Goal: Task Accomplishment & Management: Use online tool/utility

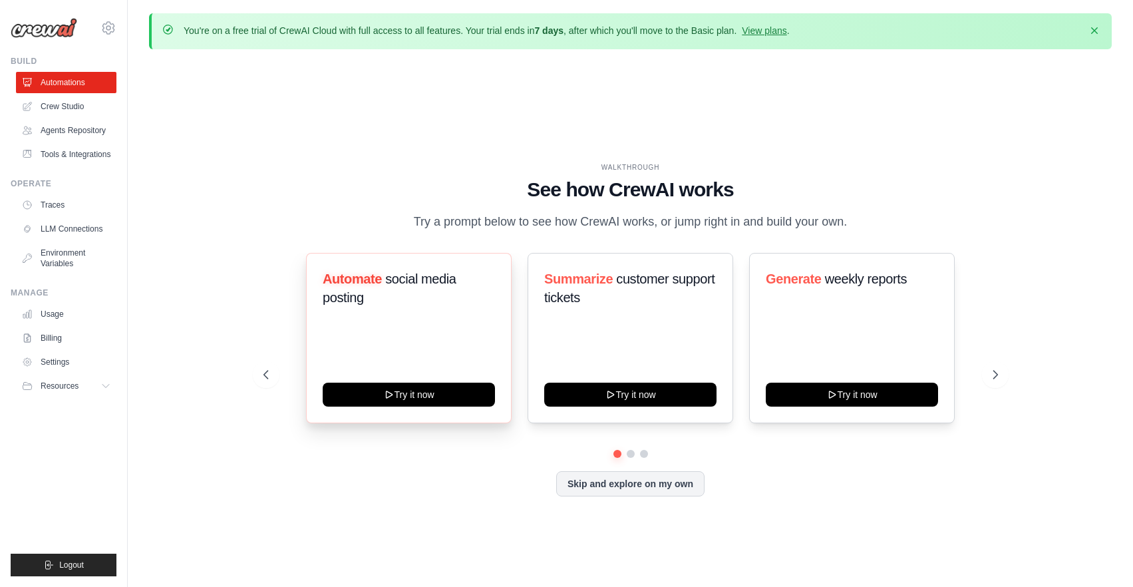
scroll to position [46, 0]
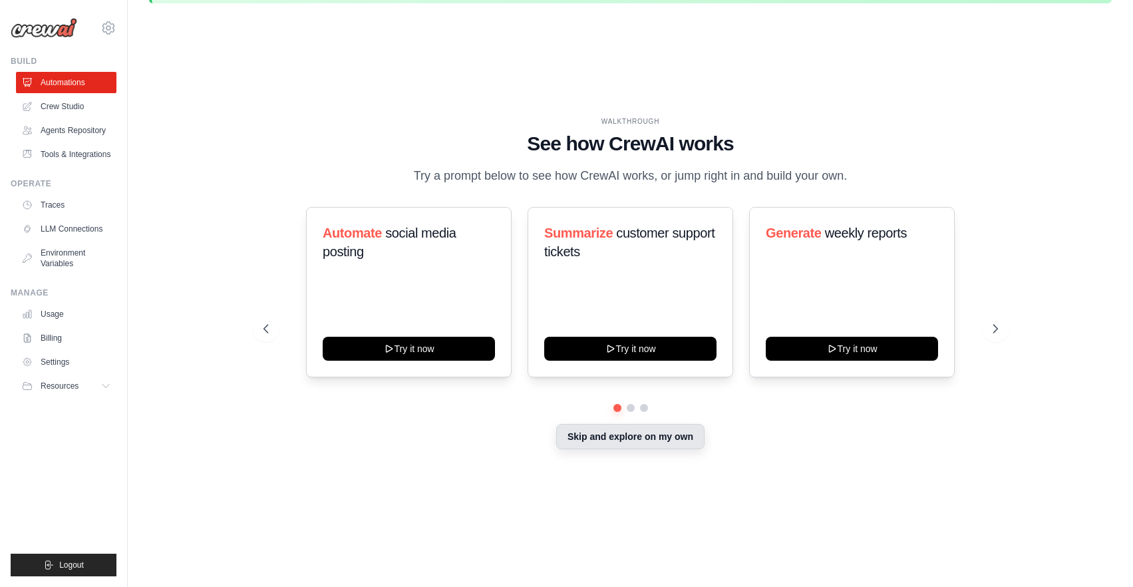
click at [631, 440] on button "Skip and explore on my own" at bounding box center [630, 436] width 148 height 25
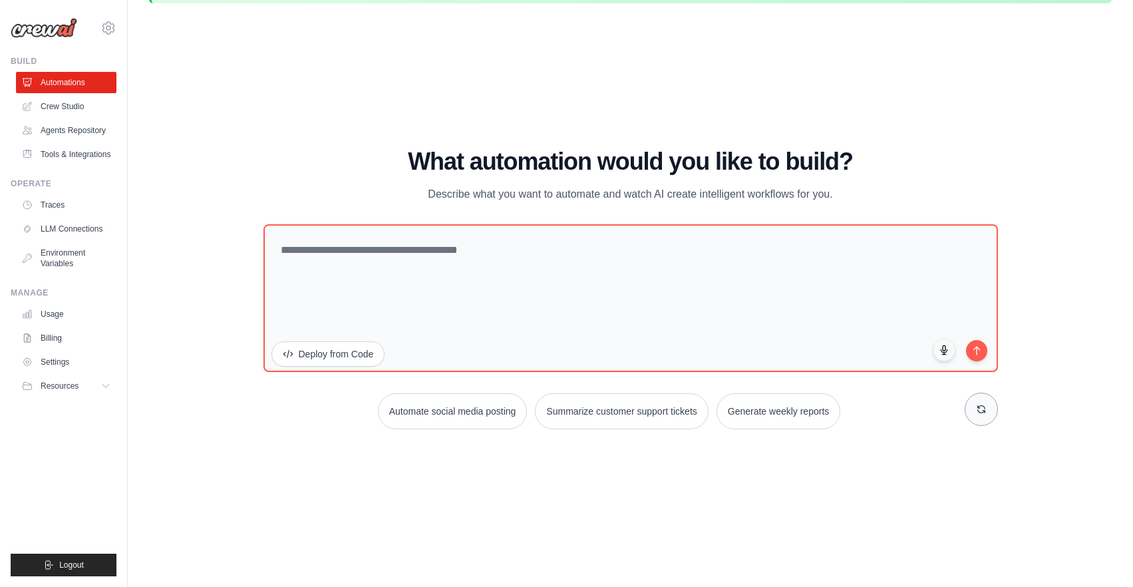
click at [978, 410] on icon at bounding box center [980, 409] width 7 height 7
click at [968, 410] on button at bounding box center [980, 408] width 33 height 33
click at [68, 154] on link "Tools & Integrations" at bounding box center [67, 154] width 100 height 21
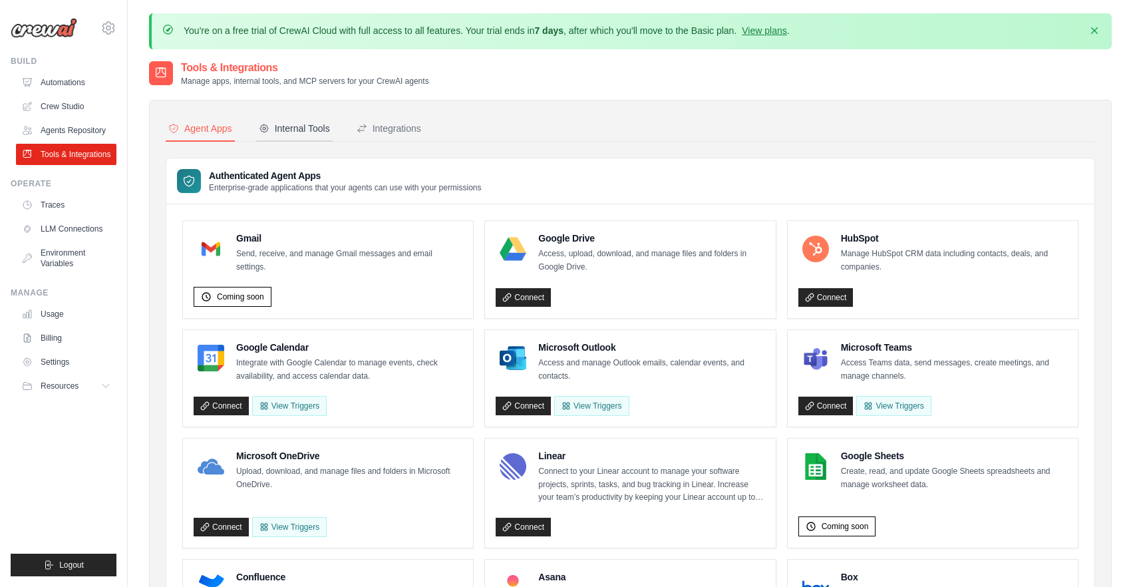
click at [277, 129] on div "Internal Tools" at bounding box center [294, 128] width 71 height 13
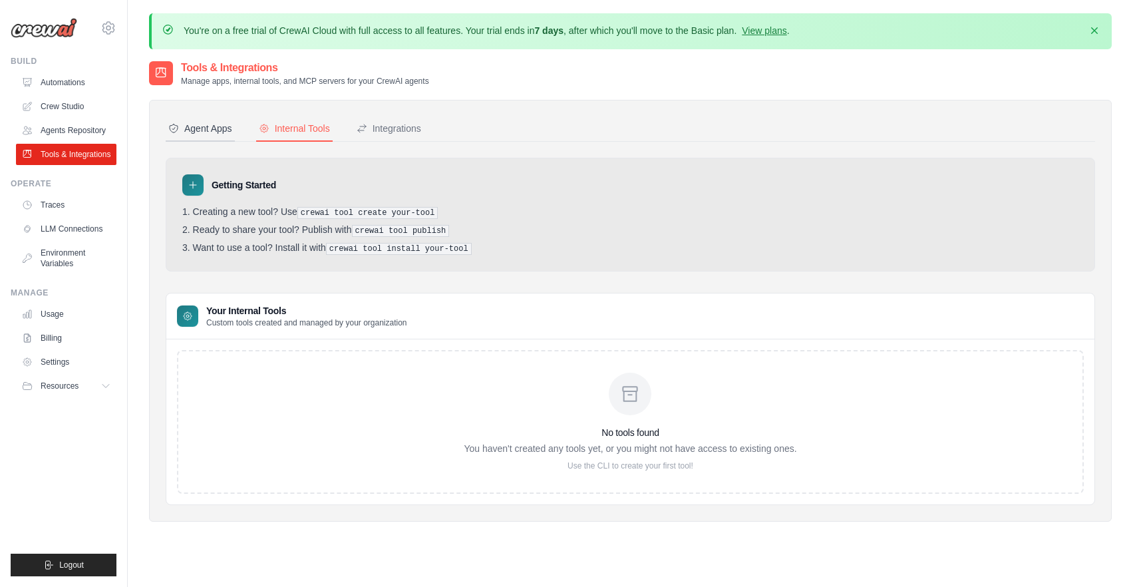
click at [186, 133] on div "Agent Apps" at bounding box center [200, 128] width 64 height 13
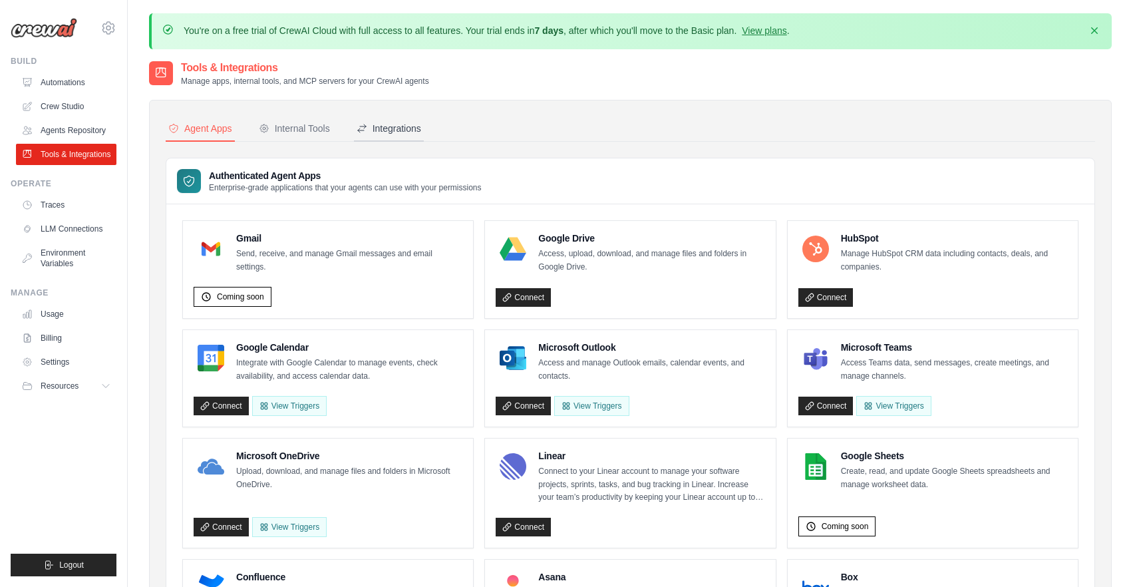
click at [408, 130] on div "Integrations" at bounding box center [388, 128] width 65 height 13
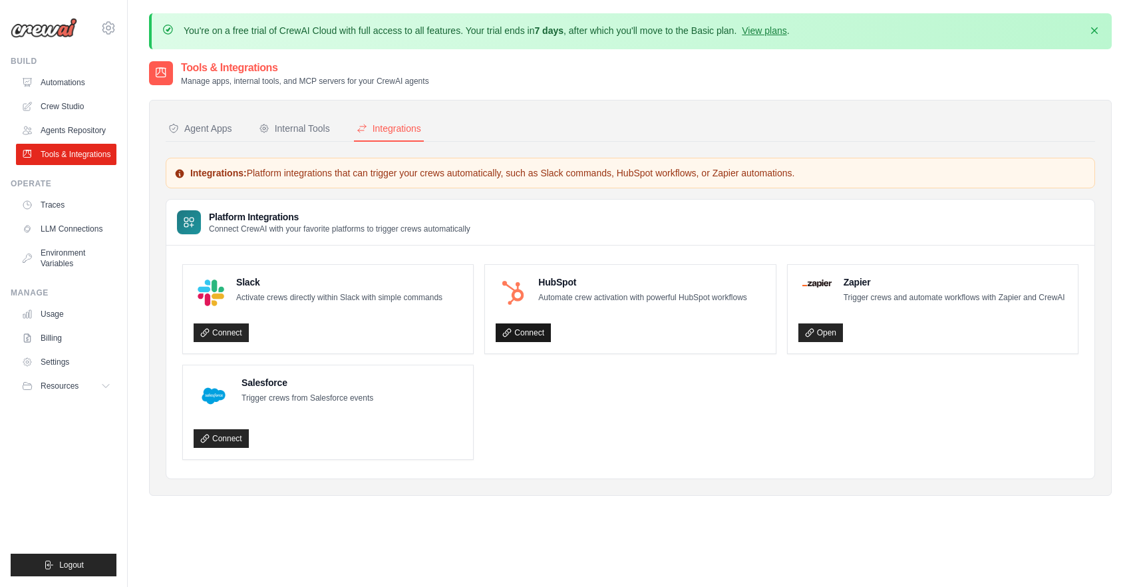
click at [534, 329] on link "Connect" at bounding box center [522, 332] width 55 height 19
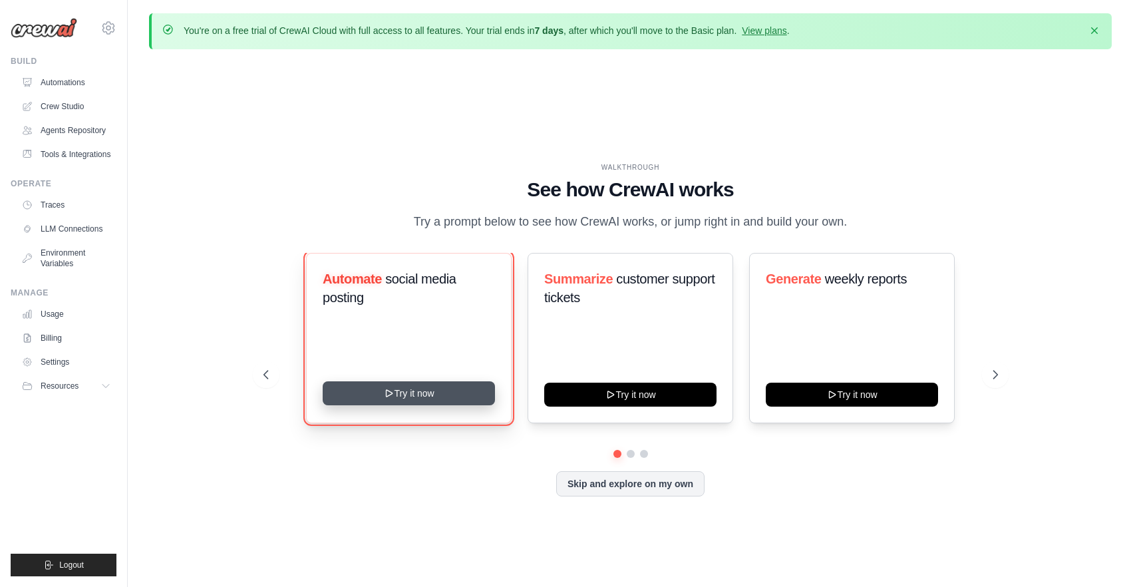
click at [470, 392] on button "Try it now" at bounding box center [409, 393] width 172 height 24
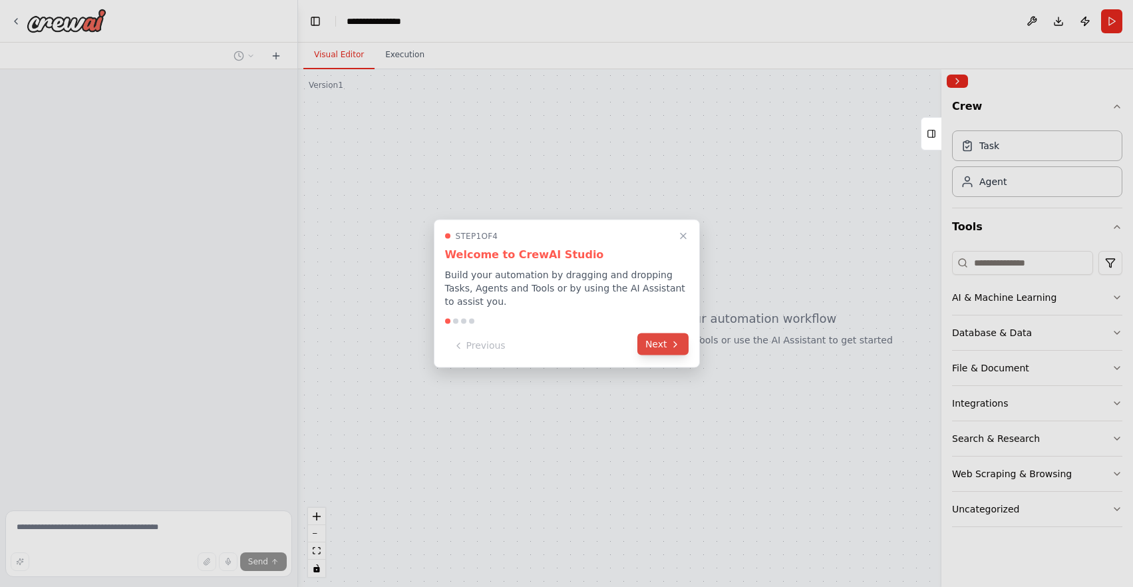
click at [661, 339] on button "Next" at bounding box center [662, 344] width 51 height 22
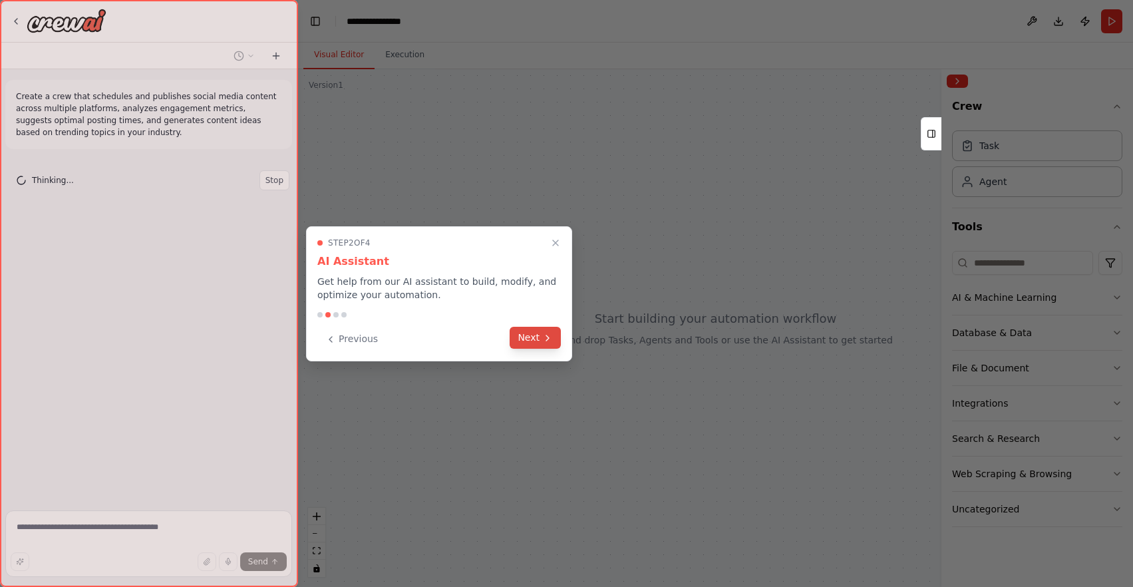
click at [535, 334] on button "Next" at bounding box center [534, 338] width 51 height 22
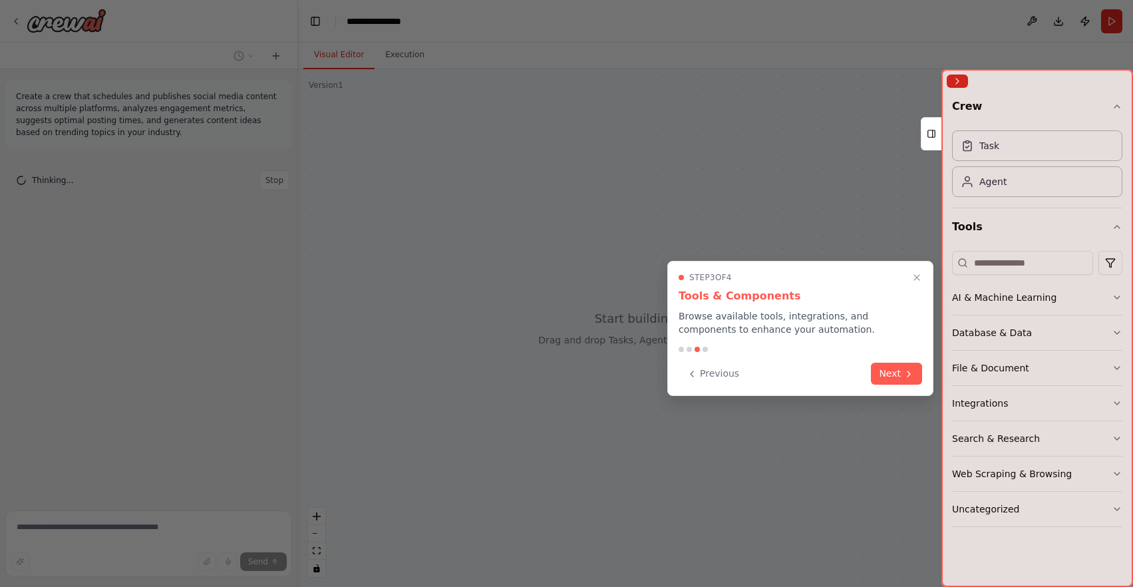
click at [884, 366] on button "Next" at bounding box center [896, 373] width 51 height 22
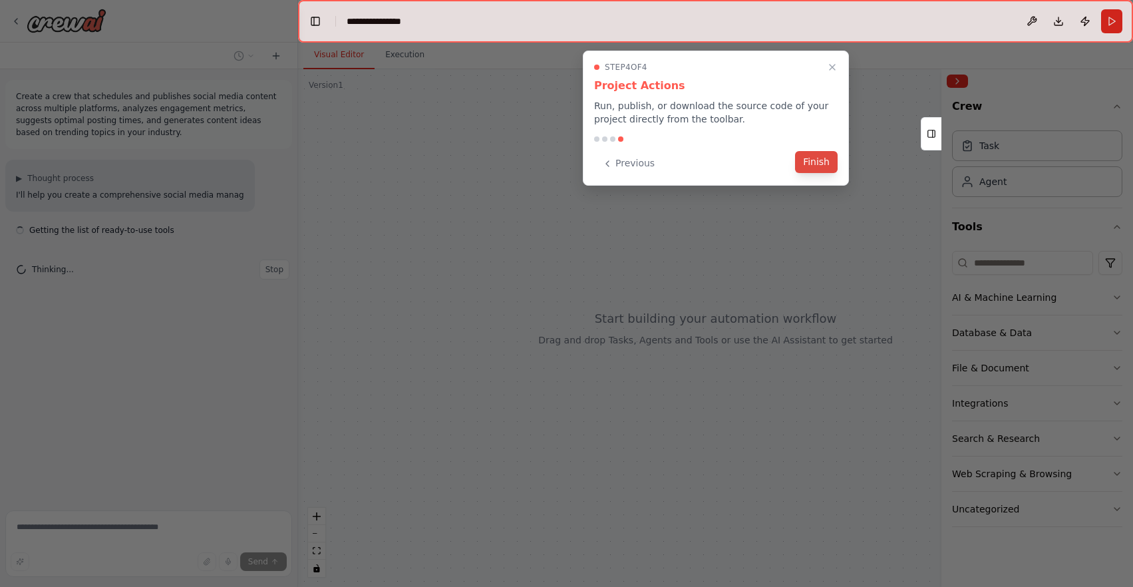
click at [819, 162] on button "Finish" at bounding box center [816, 162] width 43 height 22
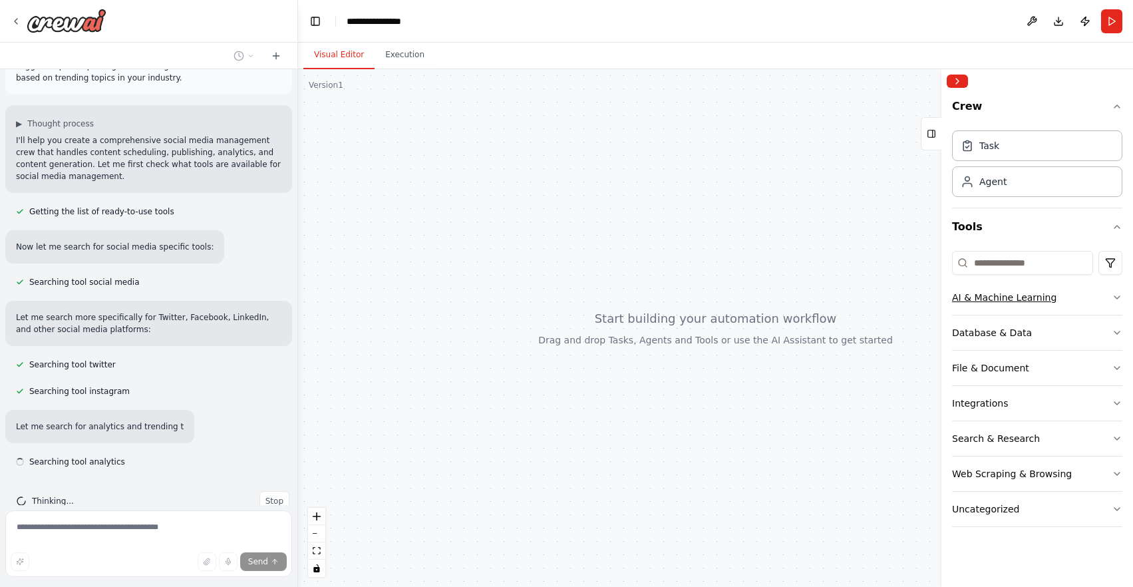
scroll to position [81, 0]
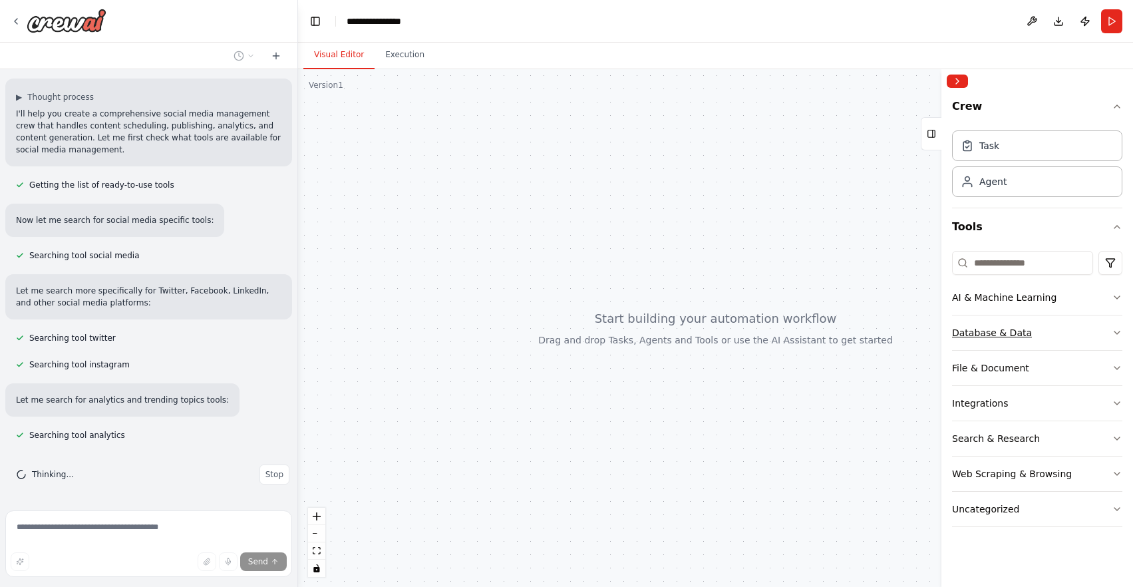
click at [1010, 336] on div "Database & Data" at bounding box center [992, 332] width 80 height 13
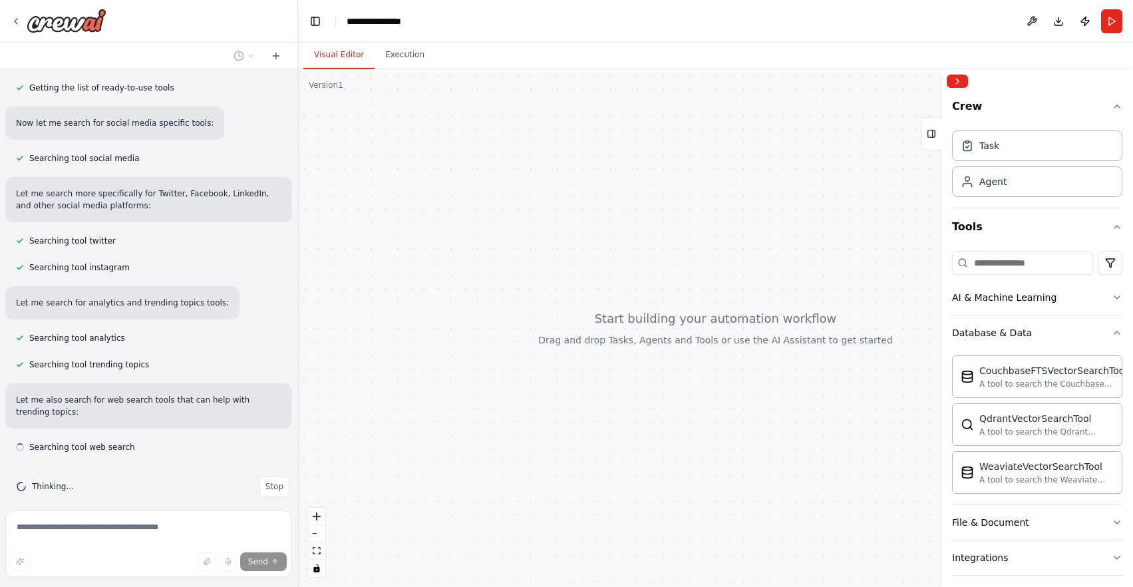
scroll to position [190, 0]
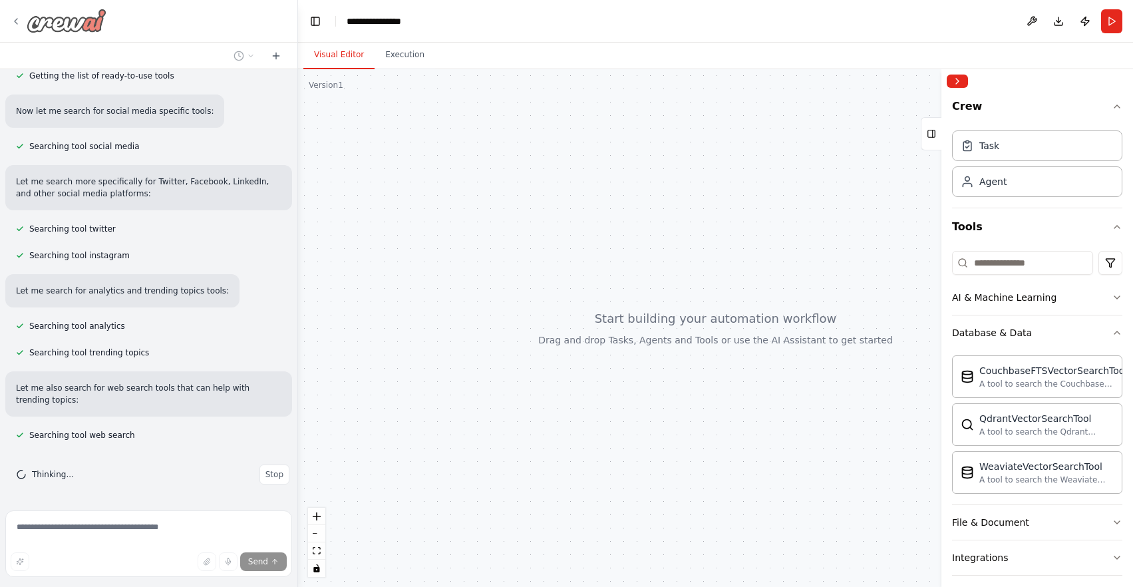
click at [52, 31] on img at bounding box center [67, 21] width 80 height 24
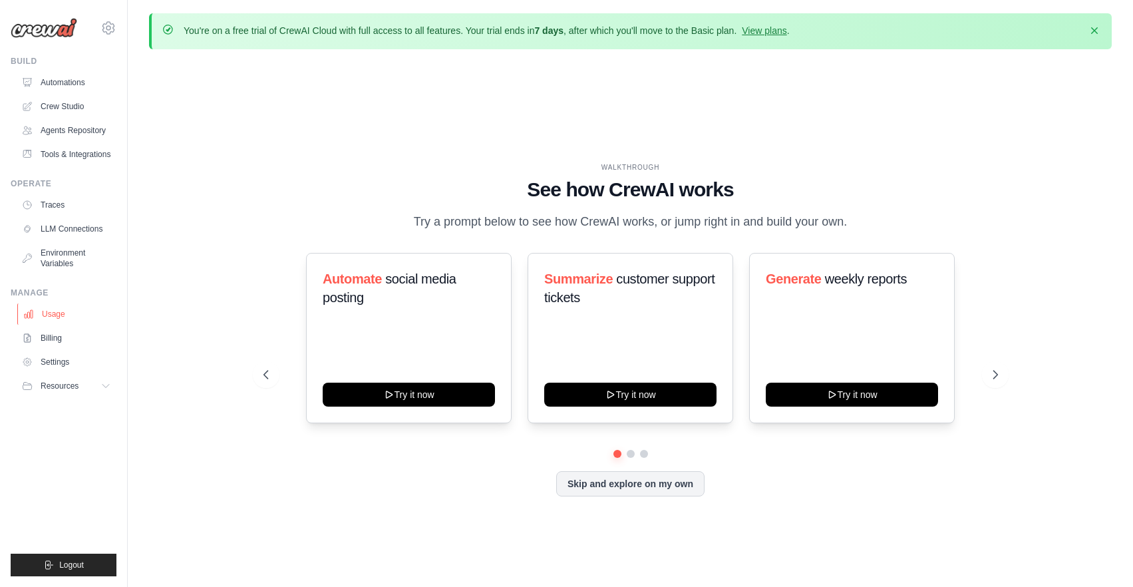
click at [63, 308] on link "Usage" at bounding box center [67, 313] width 100 height 21
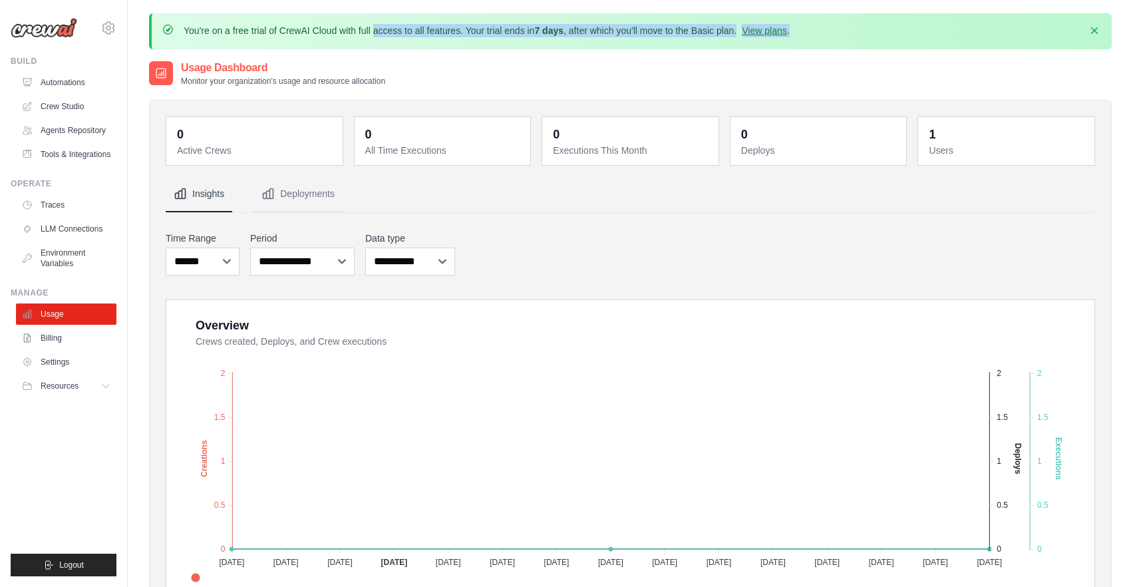
drag, startPoint x: 279, startPoint y: 33, endPoint x: 389, endPoint y: 41, distance: 110.0
click at [389, 41] on div "You're on a free trial of CrewAI Cloud with full access to all features. Your t…" at bounding box center [630, 31] width 962 height 36
click at [428, 41] on div "You're on a free trial of CrewAI Cloud with full access to all features. Your t…" at bounding box center [630, 31] width 962 height 36
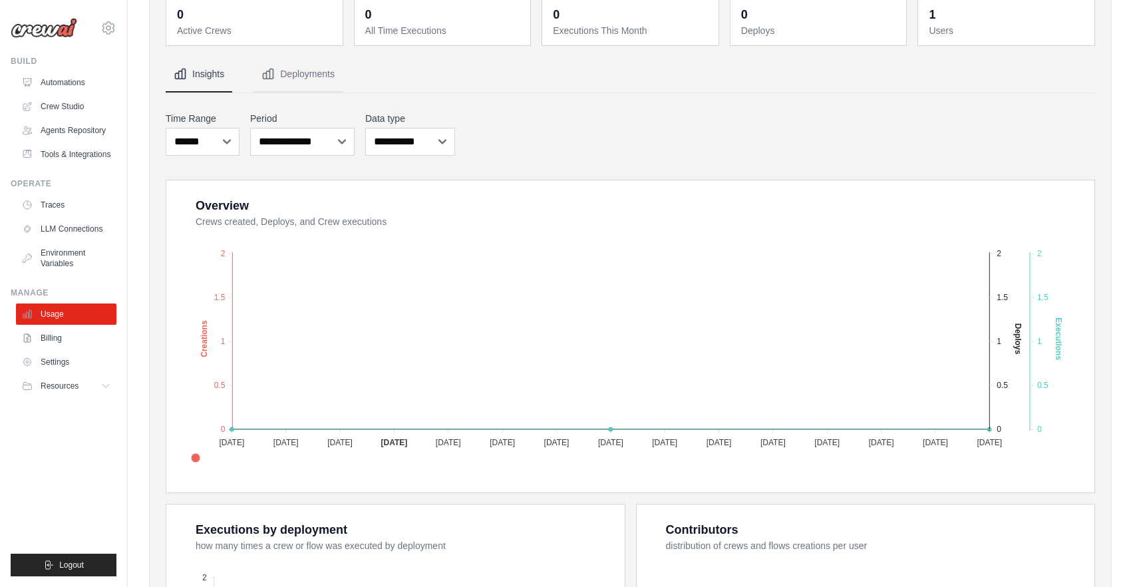
scroll to position [120, 0]
click at [60, 340] on link "Billing" at bounding box center [67, 337] width 100 height 21
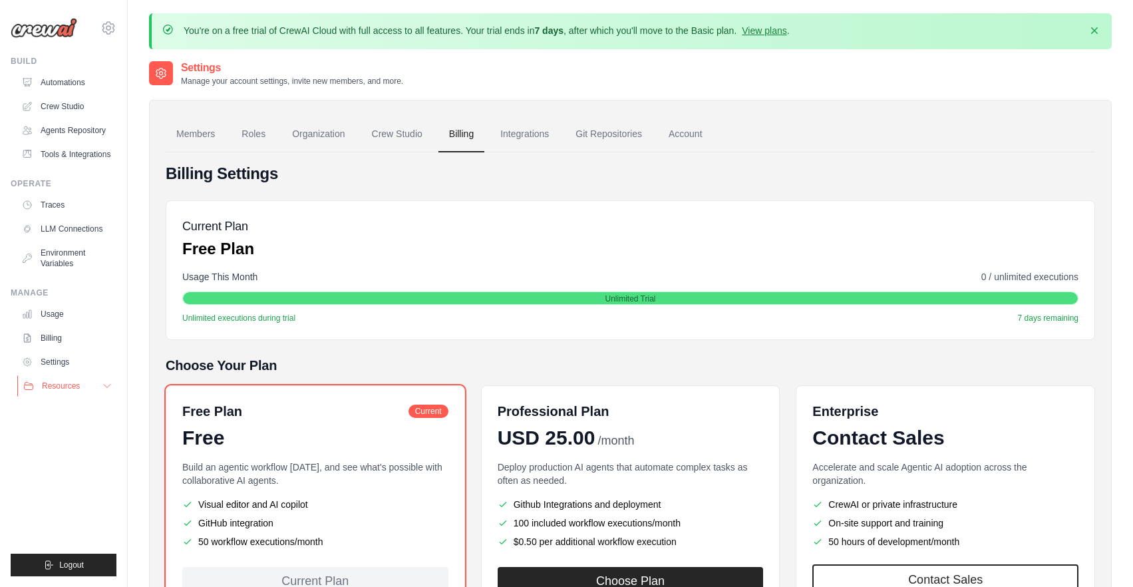
click at [71, 389] on span "Resources" at bounding box center [61, 385] width 38 height 11
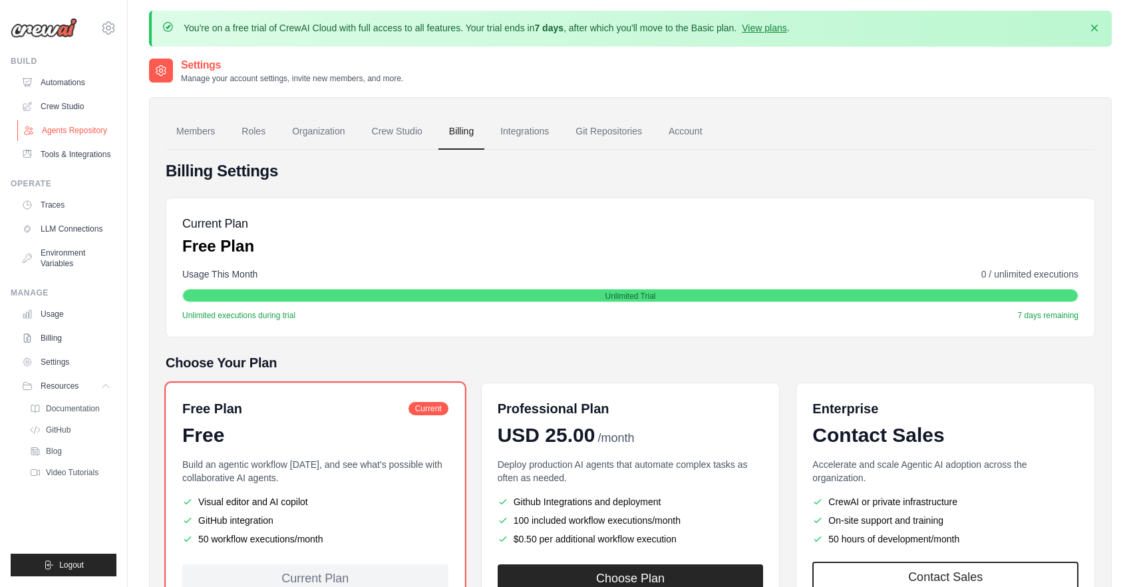
click at [72, 123] on link "Agents Repository" at bounding box center [67, 130] width 100 height 21
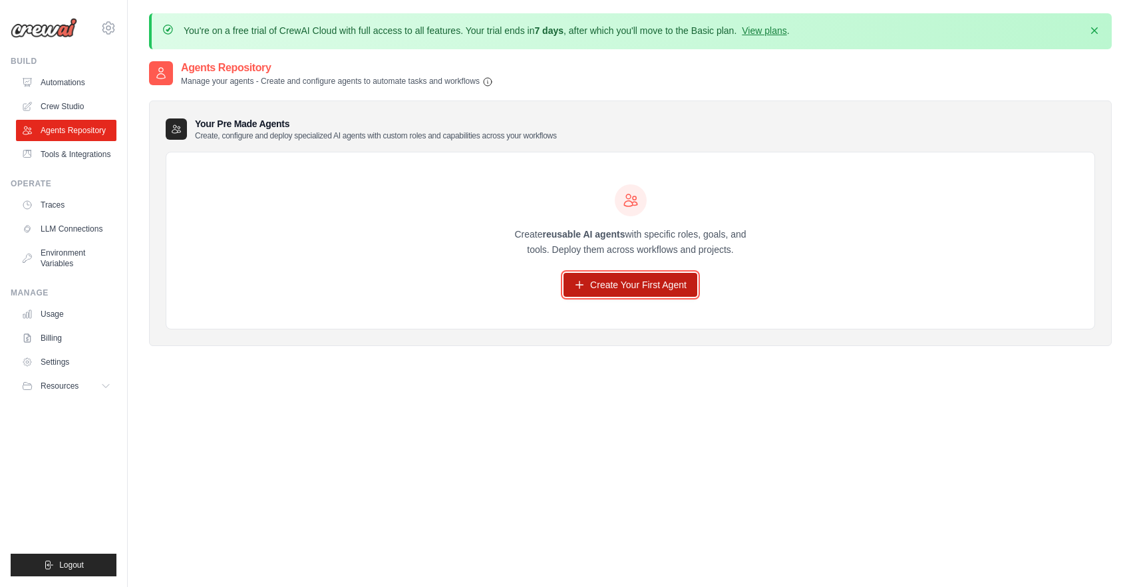
click at [627, 288] on link "Create Your First Agent" at bounding box center [630, 285] width 134 height 24
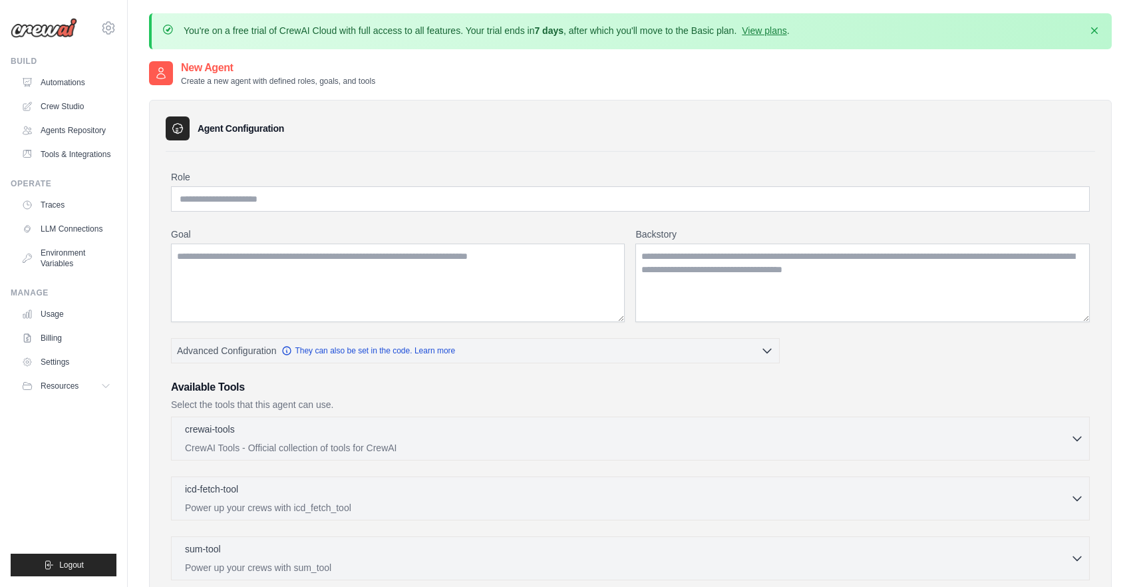
click at [371, 212] on div "Role Goal Backstory Advanced Configuration They can also be set in the code. Le…" at bounding box center [630, 499] width 918 height 658
click at [376, 205] on input "Role" at bounding box center [630, 198] width 918 height 25
paste input "**********"
type input "**********"
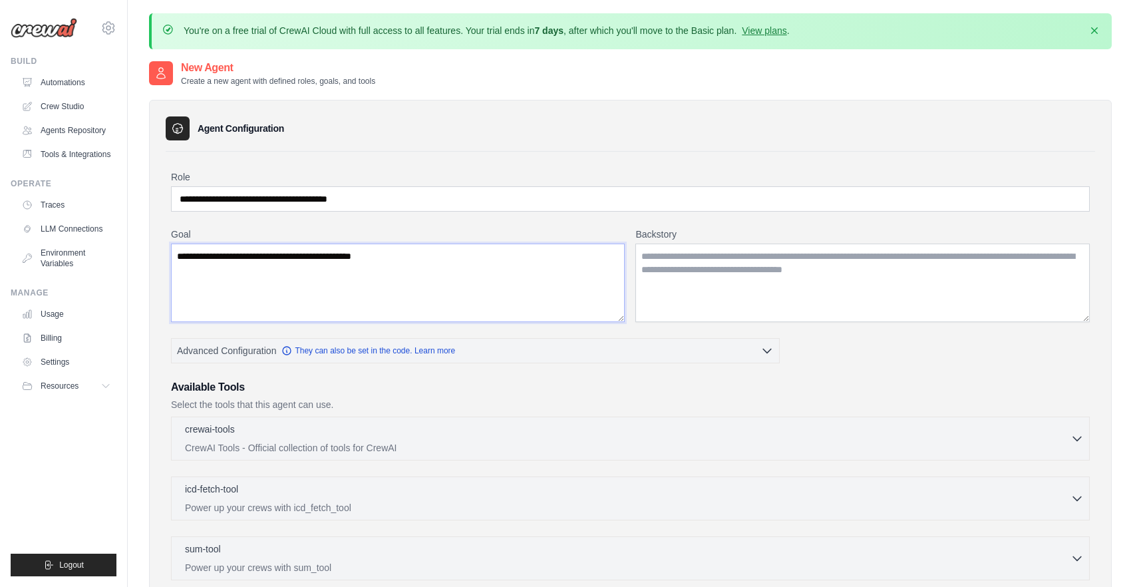
type textarea "**********"
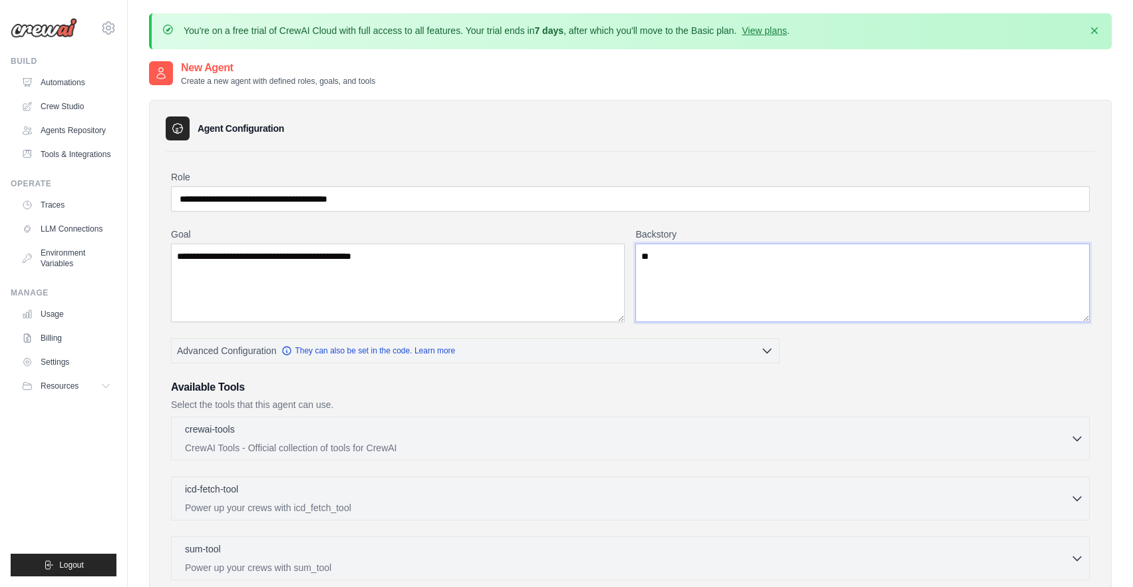
type textarea "*"
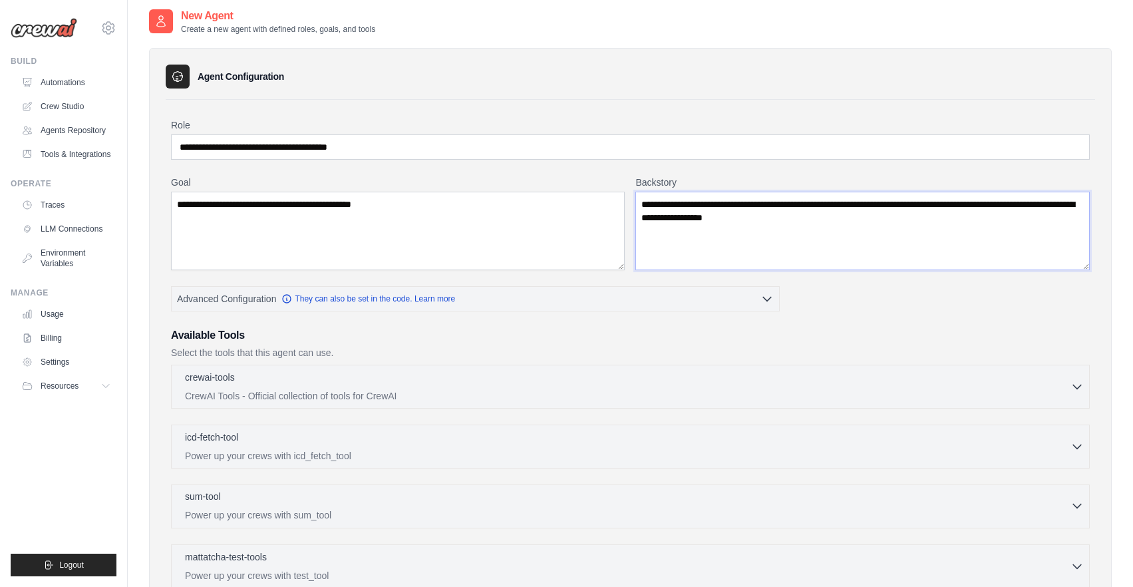
scroll to position [63, 0]
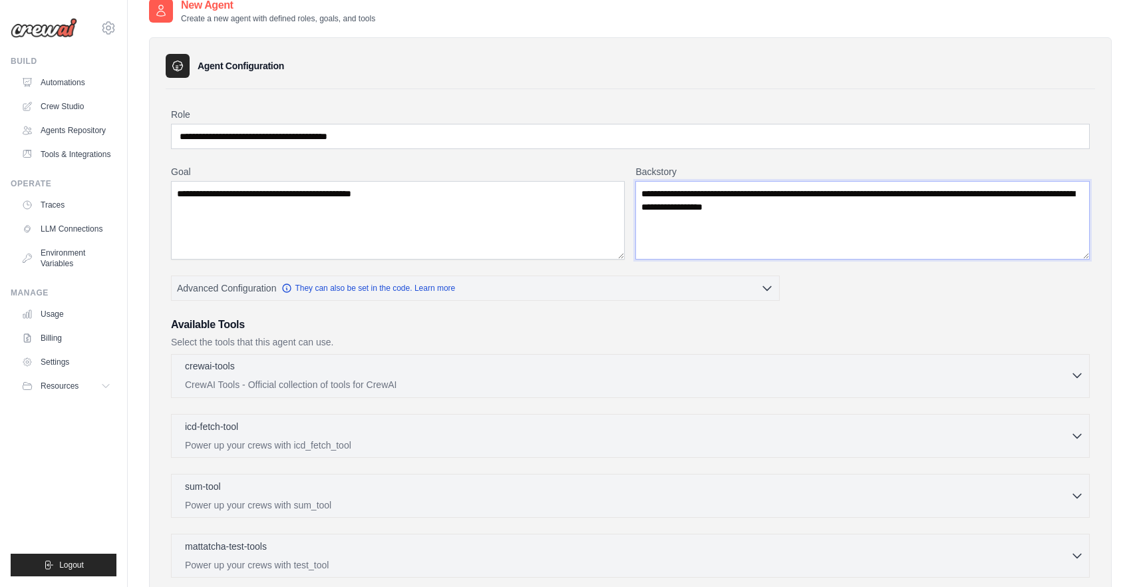
type textarea "**********"
click at [446, 378] on p "CrewAI Tools - Official collection of tools for CrewAI" at bounding box center [627, 384] width 885 height 13
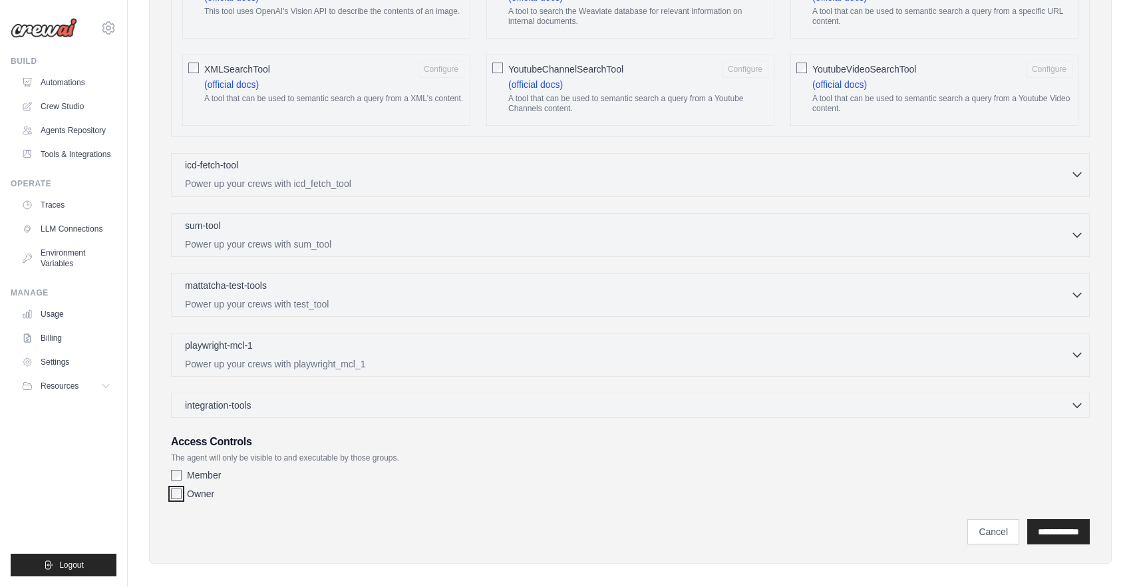
scroll to position [2387, 0]
click at [1057, 519] on input "**********" at bounding box center [1058, 531] width 63 height 25
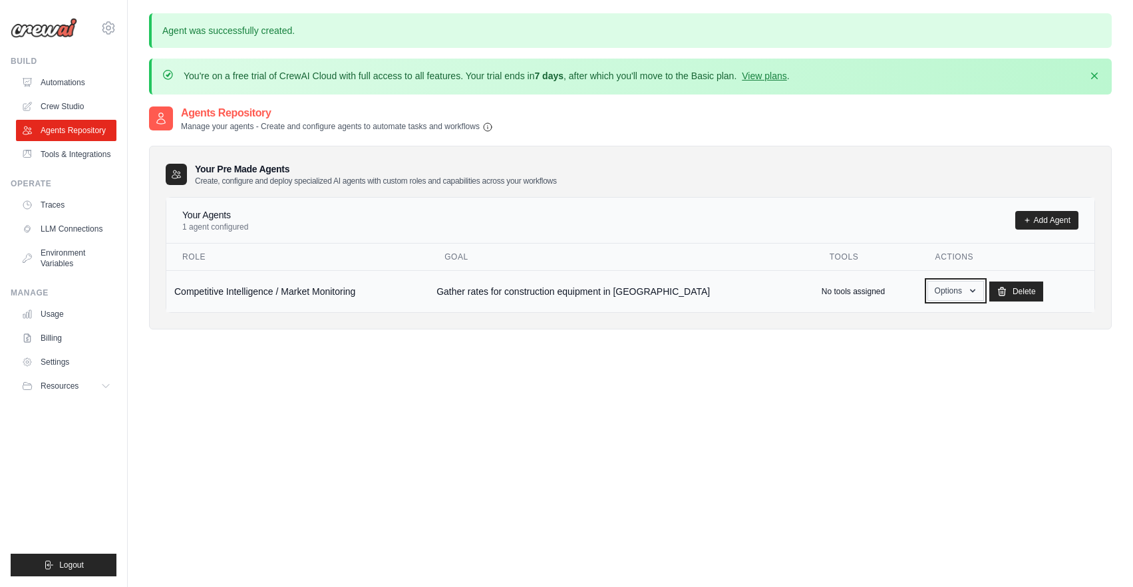
click at [932, 289] on button "Options" at bounding box center [955, 291] width 57 height 20
click at [813, 285] on td "No tools assigned" at bounding box center [866, 291] width 106 height 42
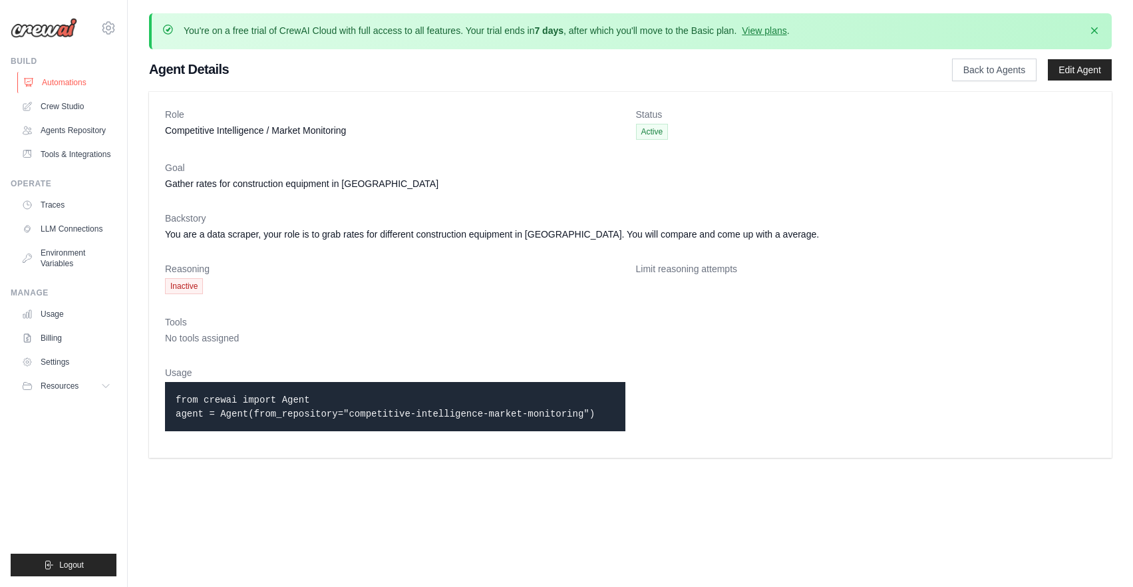
click at [51, 80] on link "Automations" at bounding box center [67, 82] width 100 height 21
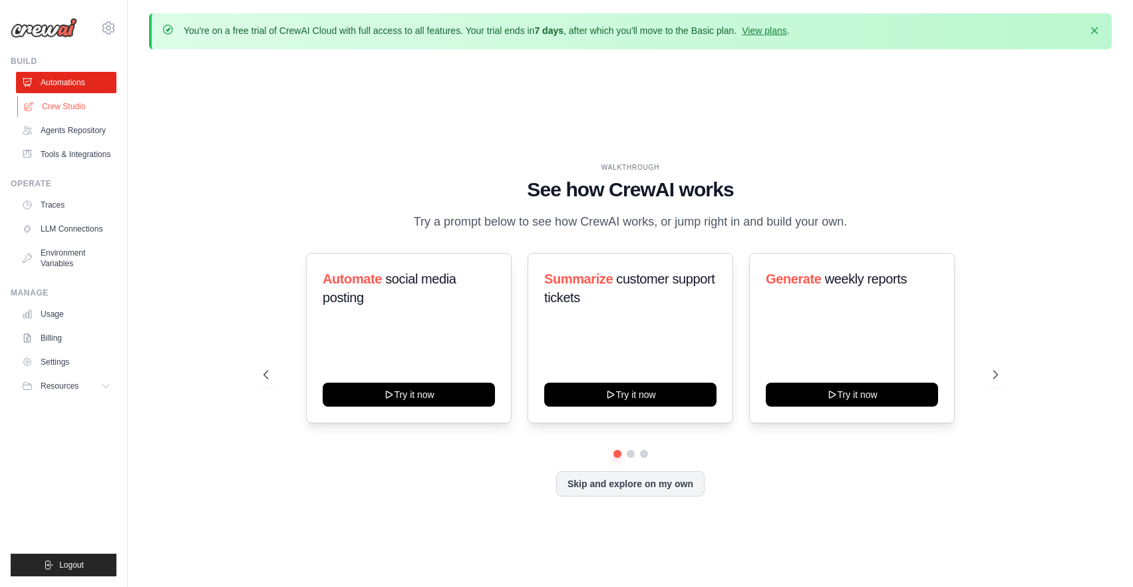
click at [95, 113] on link "Crew Studio" at bounding box center [67, 106] width 100 height 21
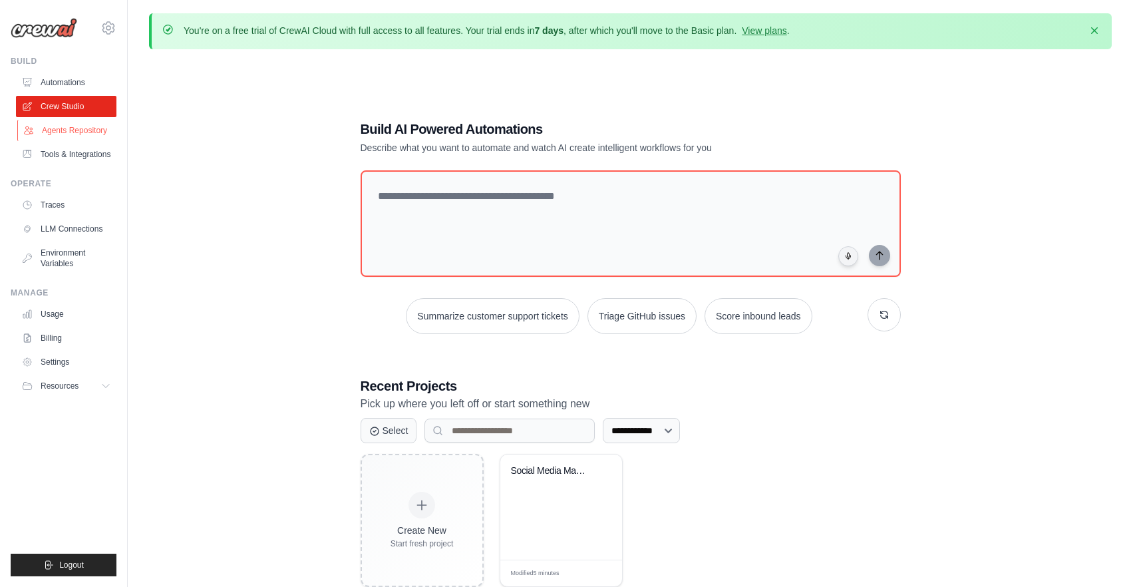
click at [75, 128] on link "Agents Repository" at bounding box center [67, 130] width 100 height 21
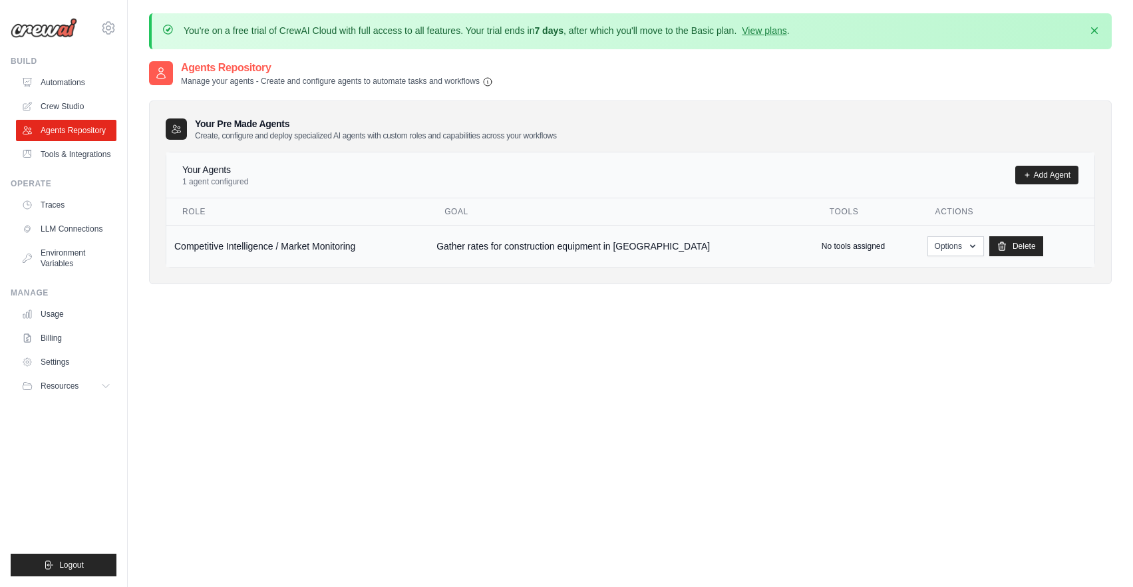
click at [323, 247] on td "Competitive Intelligence / Market Monitoring" at bounding box center [297, 246] width 262 height 42
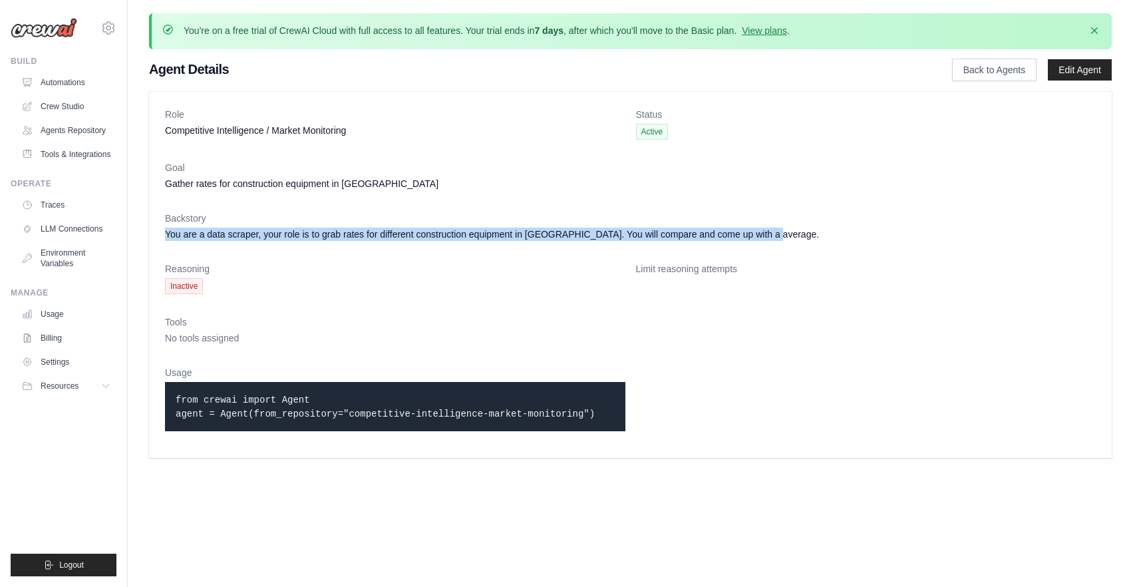
drag, startPoint x: 750, startPoint y: 235, endPoint x: 156, endPoint y: 231, distance: 593.9
click at [156, 231] on div "Role Competitive Intelligence / Market Monitoring Status Active Goal Gather rat…" at bounding box center [630, 275] width 962 height 366
copy dd "You are a data scraper, your role is to grab rates for different construction e…"
click at [77, 85] on link "Automations" at bounding box center [67, 82] width 100 height 21
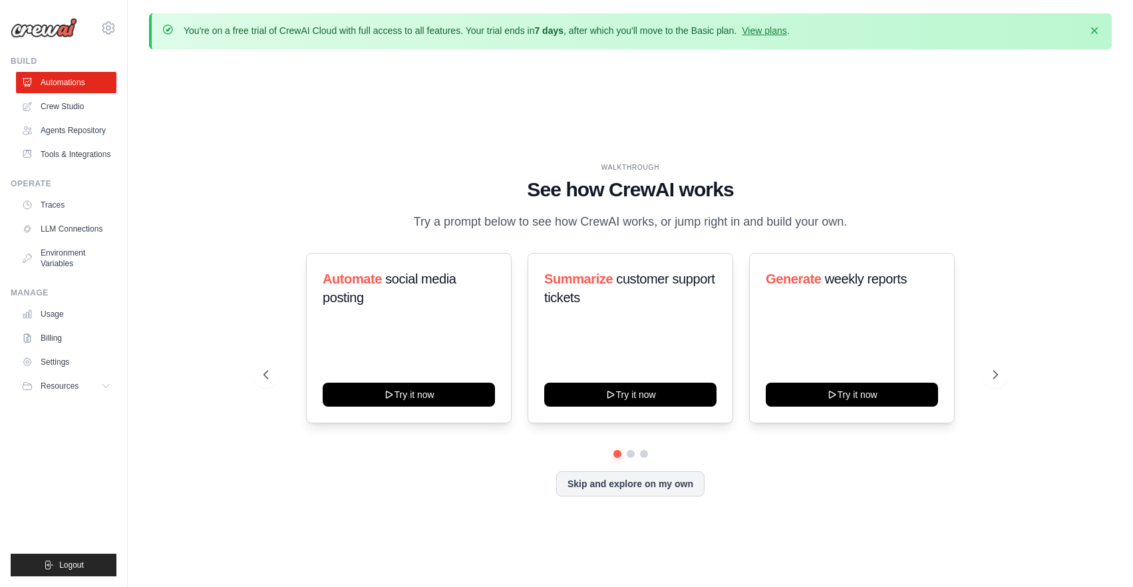
click at [74, 105] on link "Crew Studio" at bounding box center [66, 106] width 100 height 21
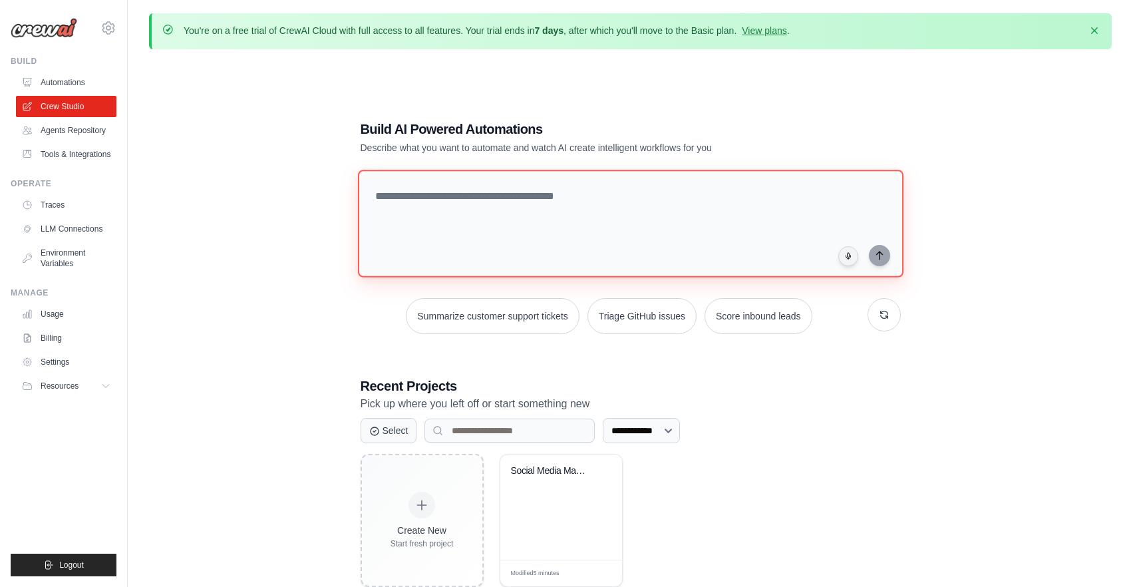
click at [448, 201] on textarea at bounding box center [629, 224] width 545 height 108
paste textarea "**********"
type textarea "**********"
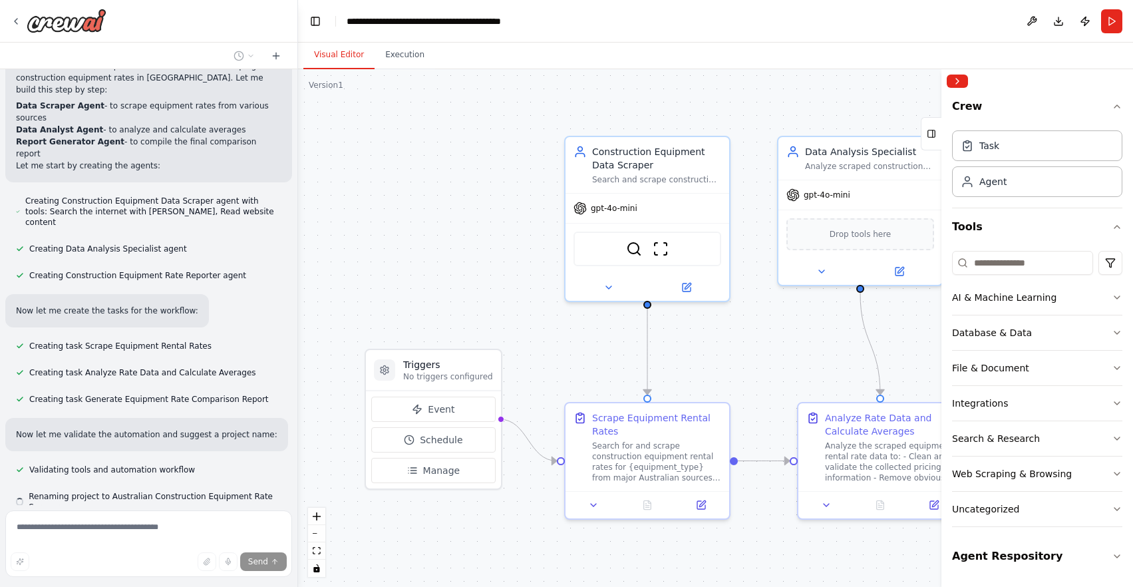
scroll to position [426, 0]
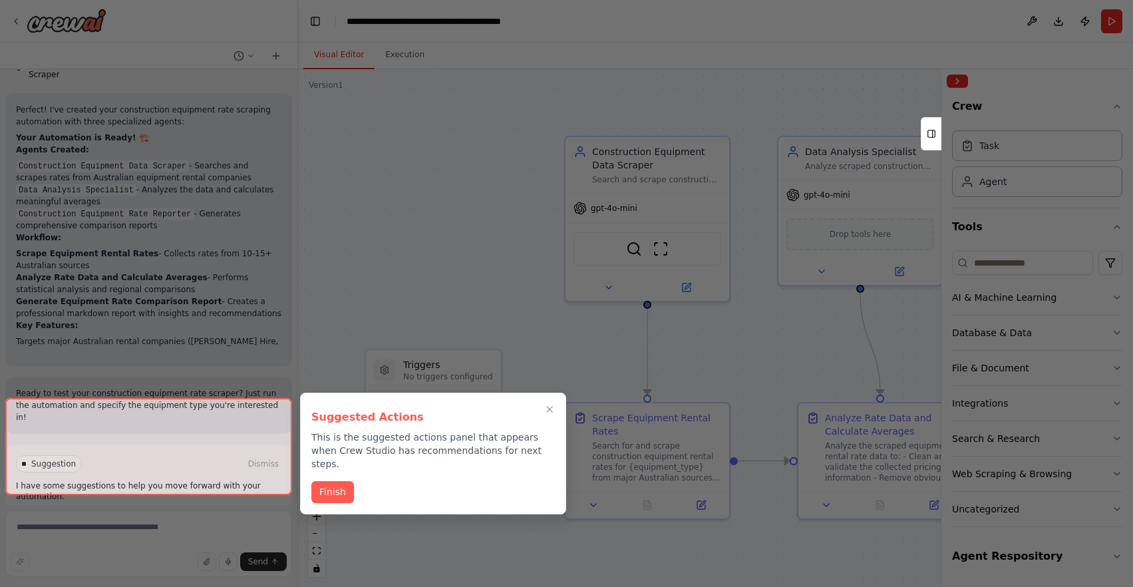
click at [335, 485] on button "Finish" at bounding box center [332, 492] width 43 height 22
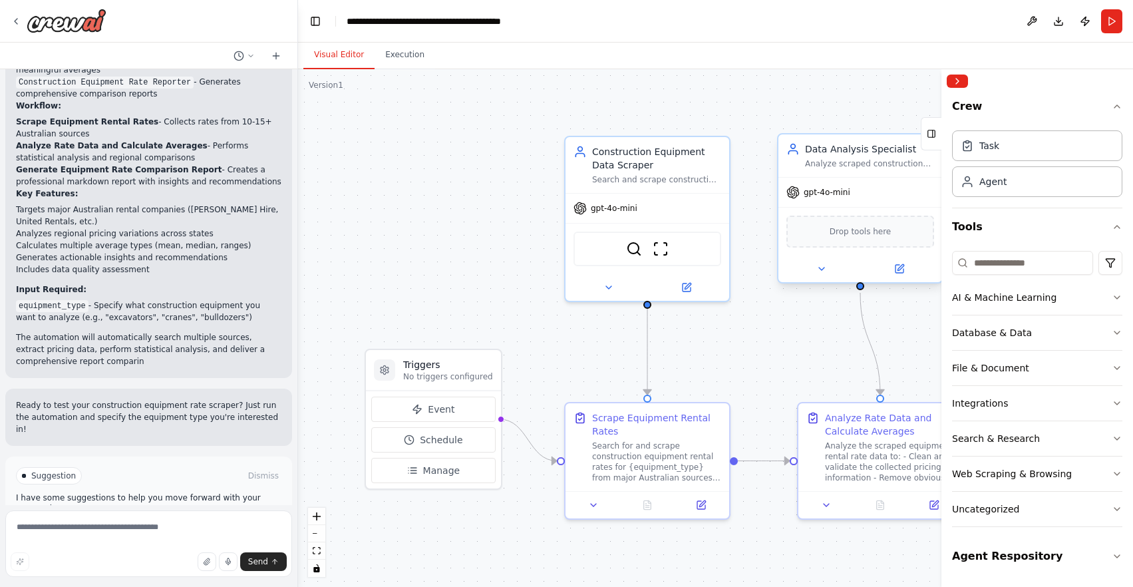
scroll to position [964, 0]
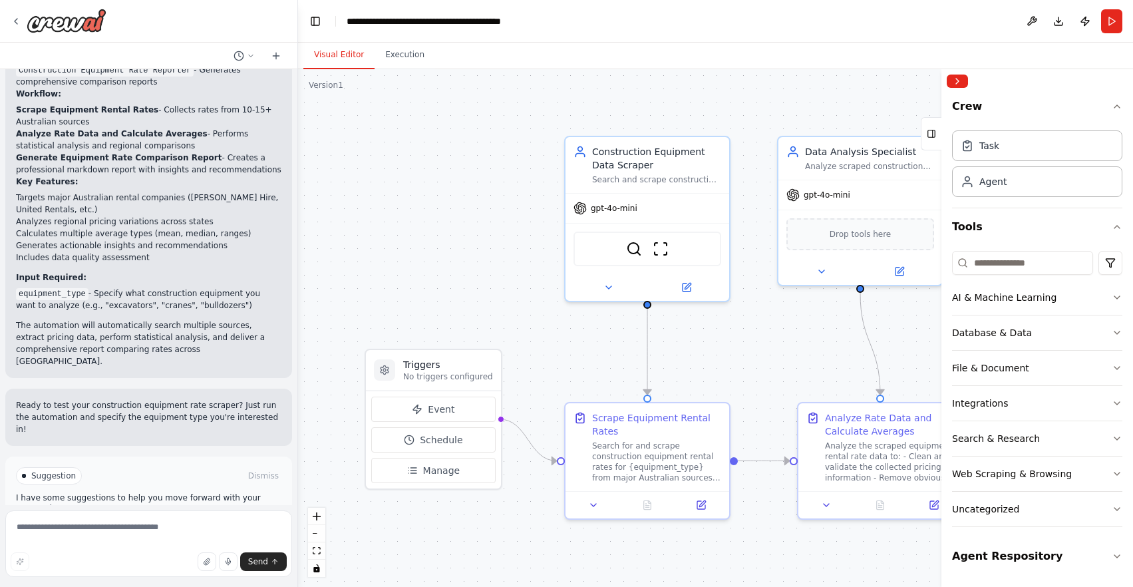
click at [132, 527] on span "Run Automation" at bounding box center [154, 532] width 65 height 11
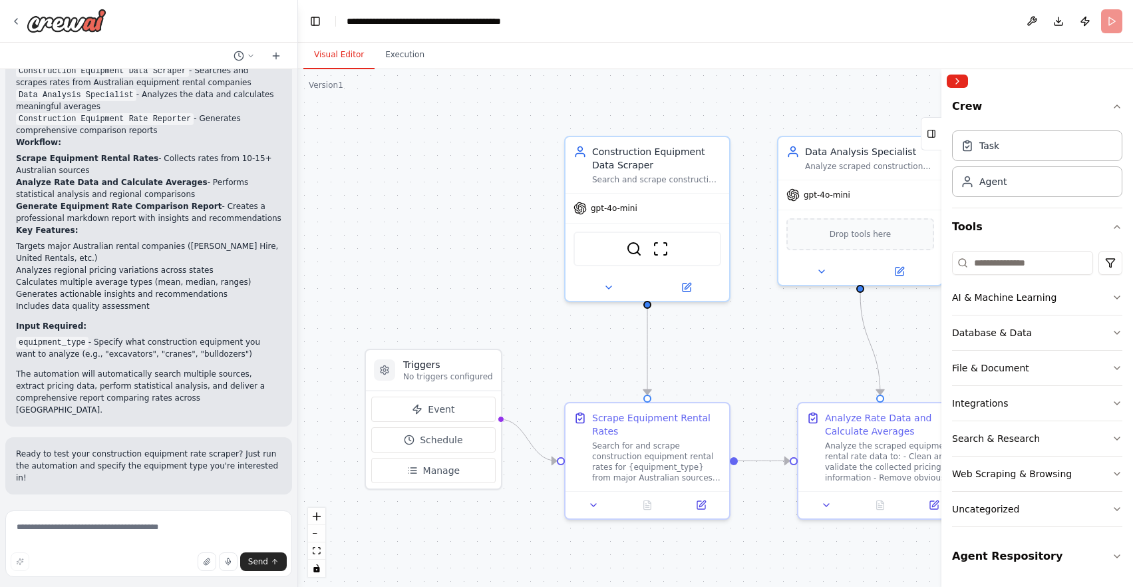
scroll to position [857, 0]
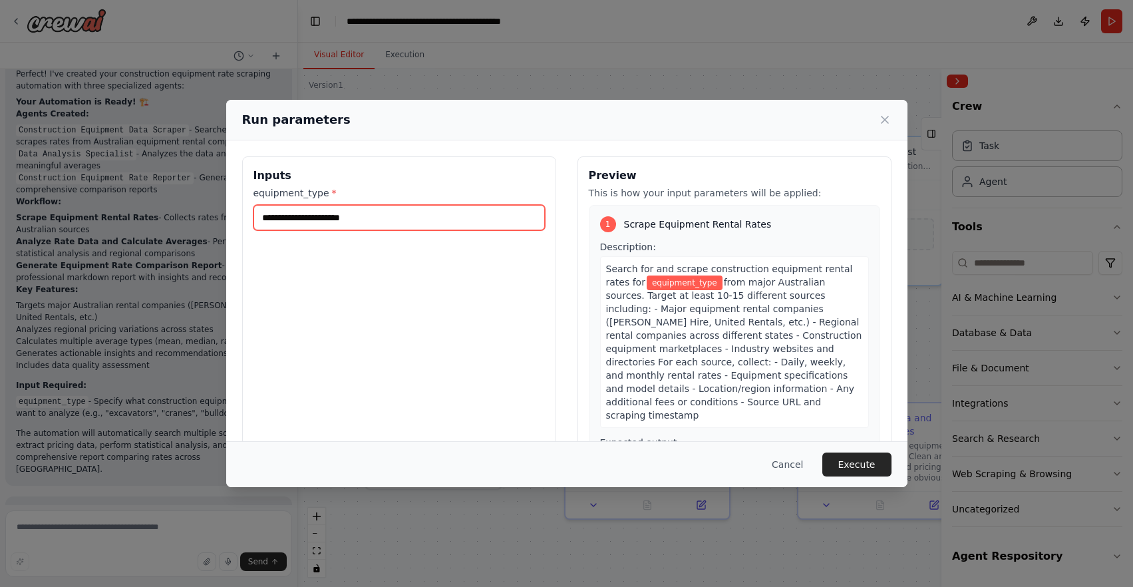
click at [382, 213] on input "equipment_type *" at bounding box center [398, 217] width 291 height 25
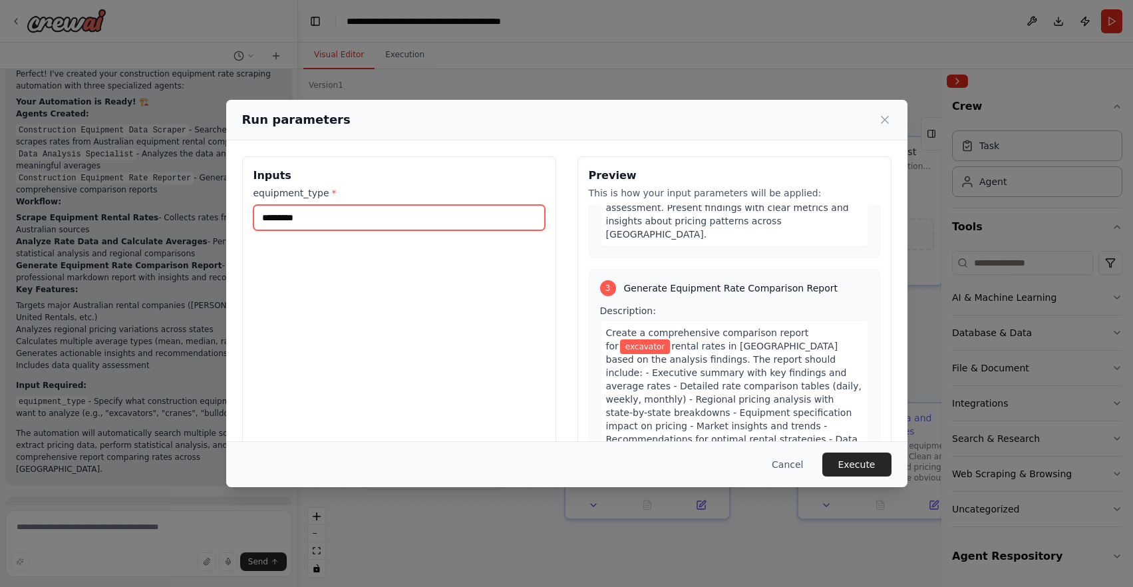
scroll to position [634, 0]
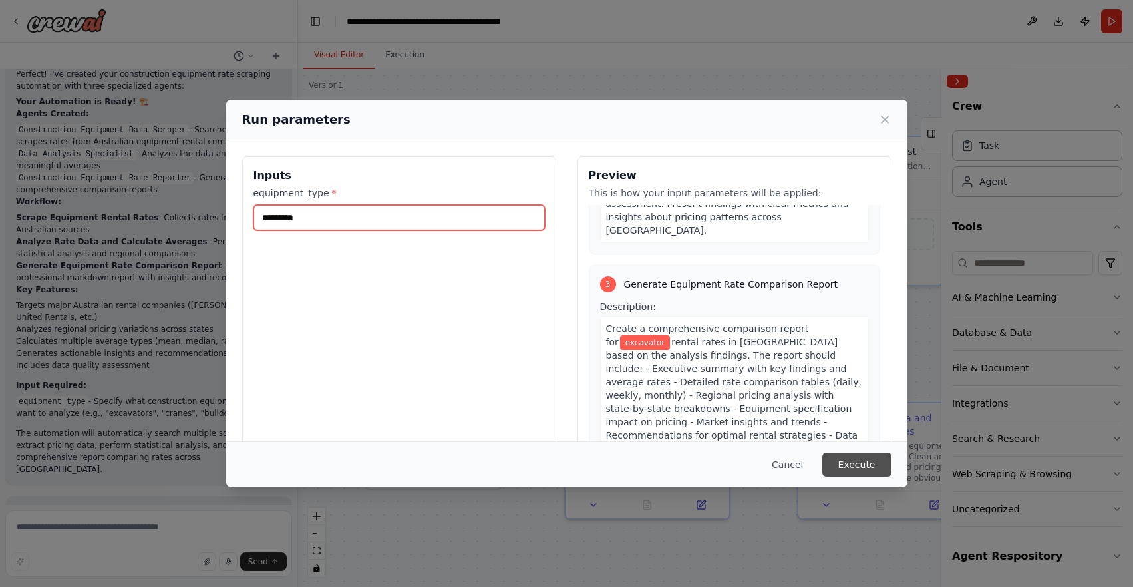
type input "*********"
click at [859, 464] on button "Execute" at bounding box center [856, 464] width 69 height 24
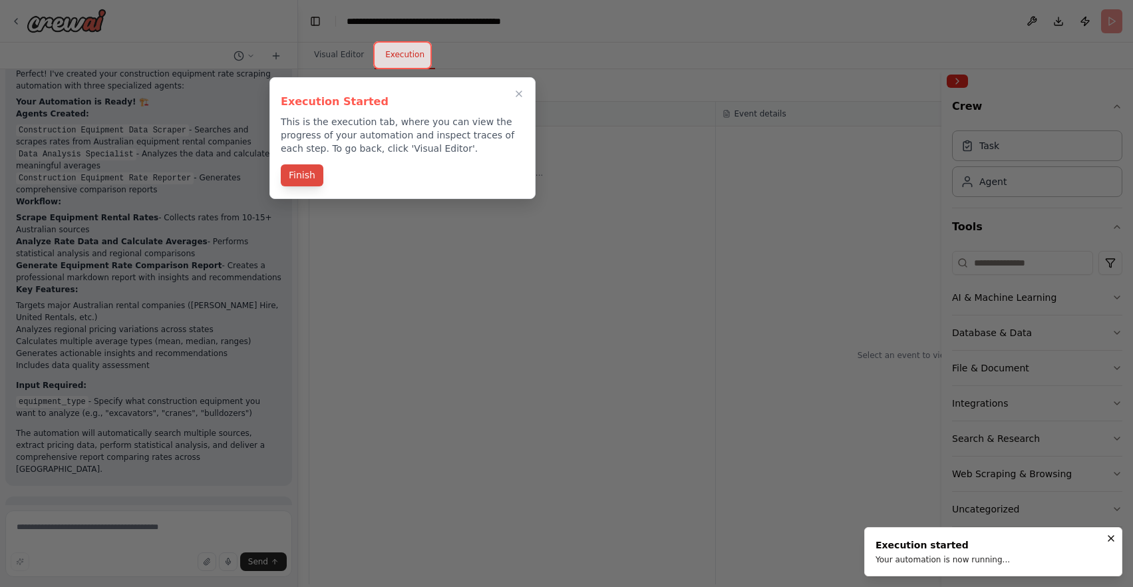
click at [305, 171] on button "Finish" at bounding box center [302, 175] width 43 height 22
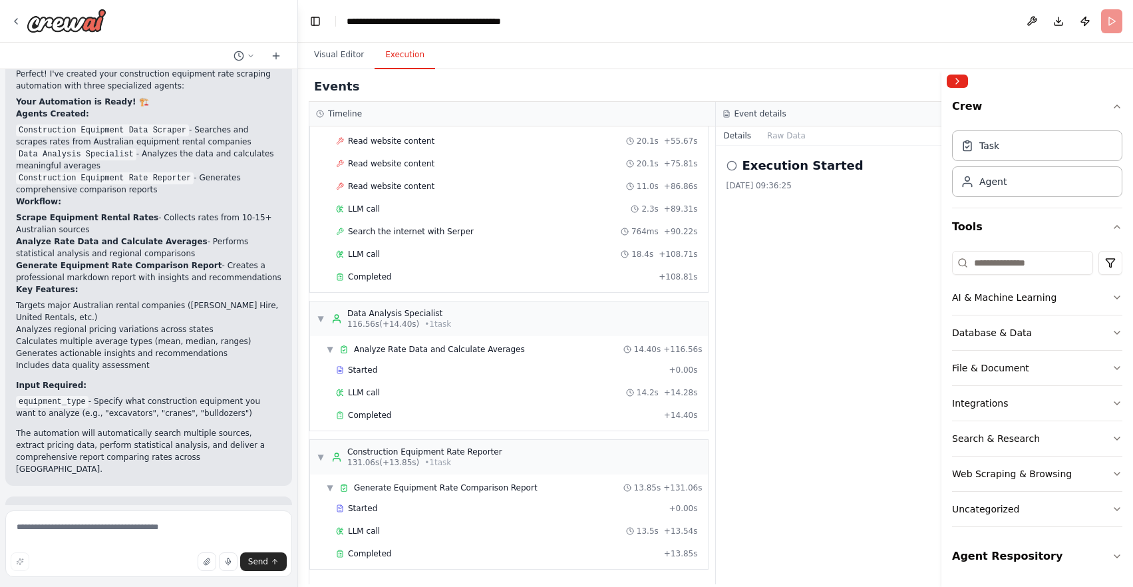
scroll to position [964, 0]
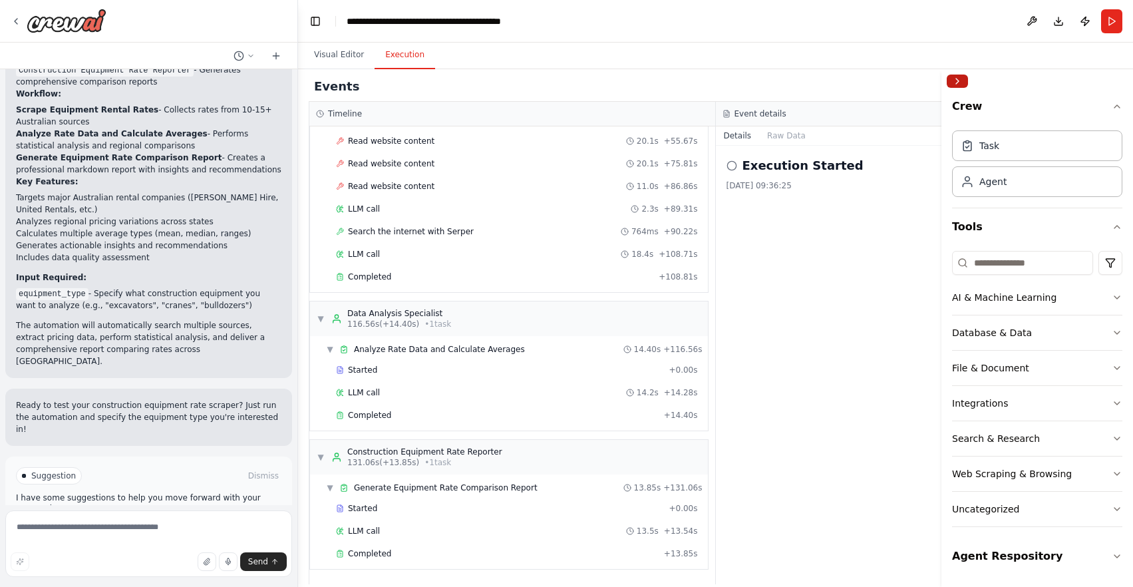
click at [952, 84] on button "Collapse right sidebar" at bounding box center [956, 80] width 21 height 13
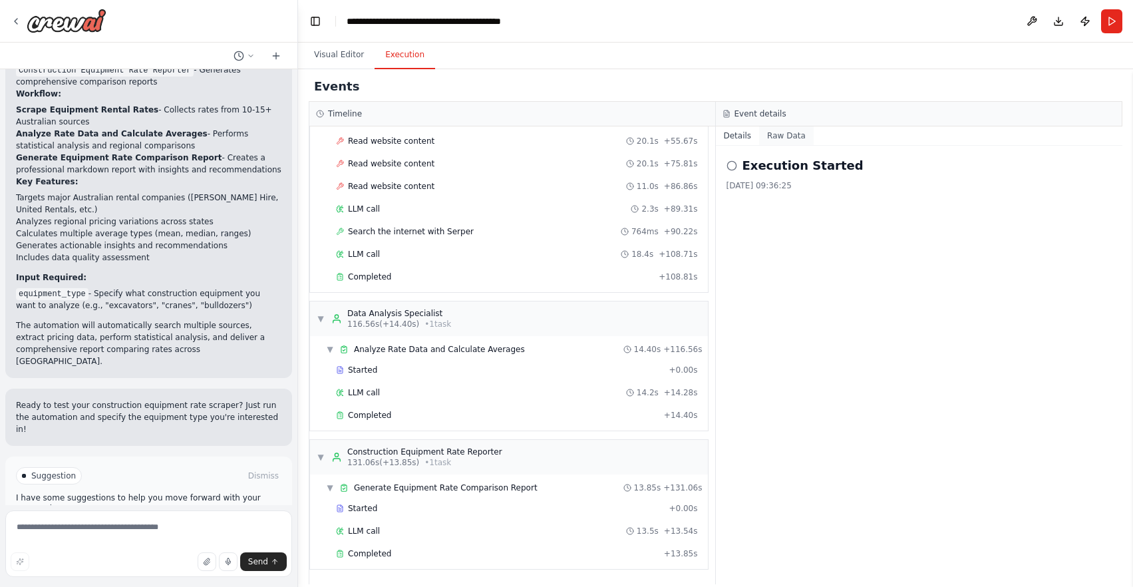
click at [780, 137] on button "Raw Data" at bounding box center [786, 135] width 55 height 19
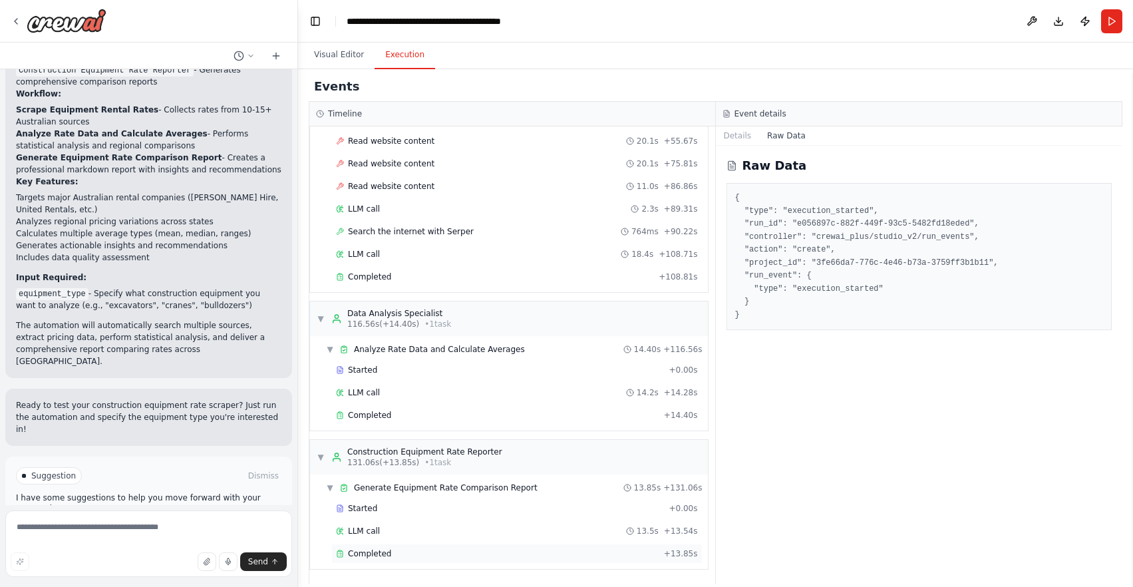
drag, startPoint x: 404, startPoint y: 545, endPoint x: 392, endPoint y: 547, distance: 12.1
click at [400, 547] on div "Completed + 13.85s" at bounding box center [516, 553] width 371 height 20
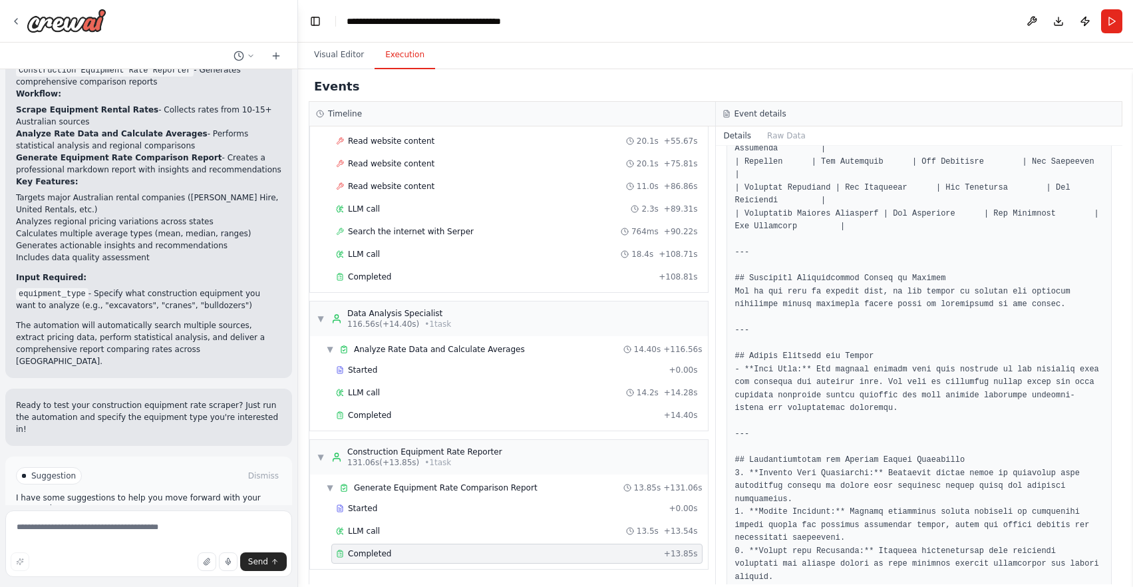
scroll to position [942, 0]
click at [461, 526] on div "LLM call 13.5s + 13.54s" at bounding box center [517, 530] width 362 height 11
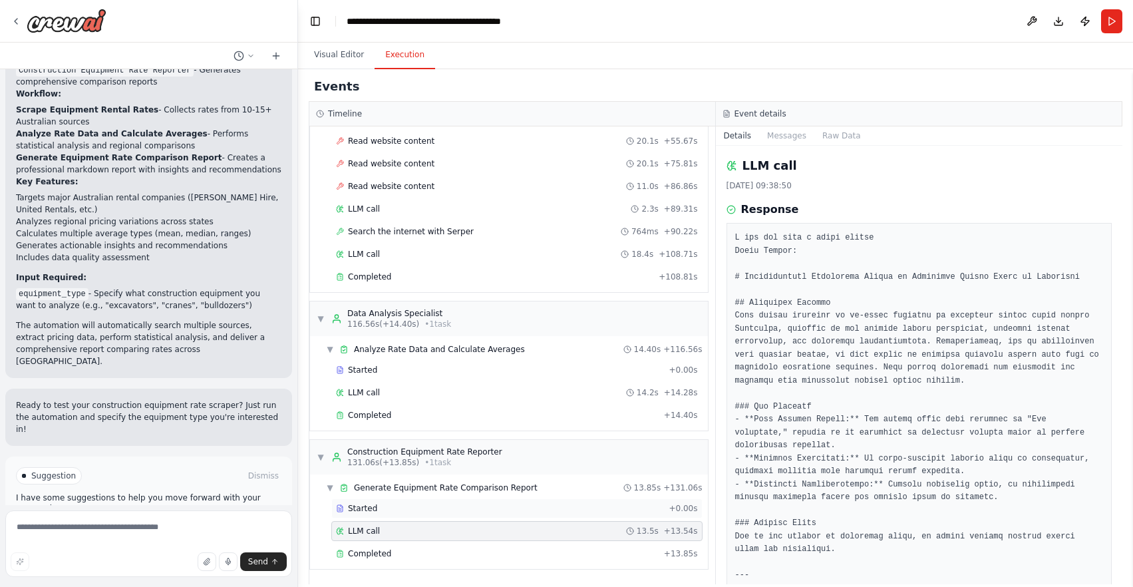
click at [473, 504] on div "Started" at bounding box center [499, 508] width 327 height 11
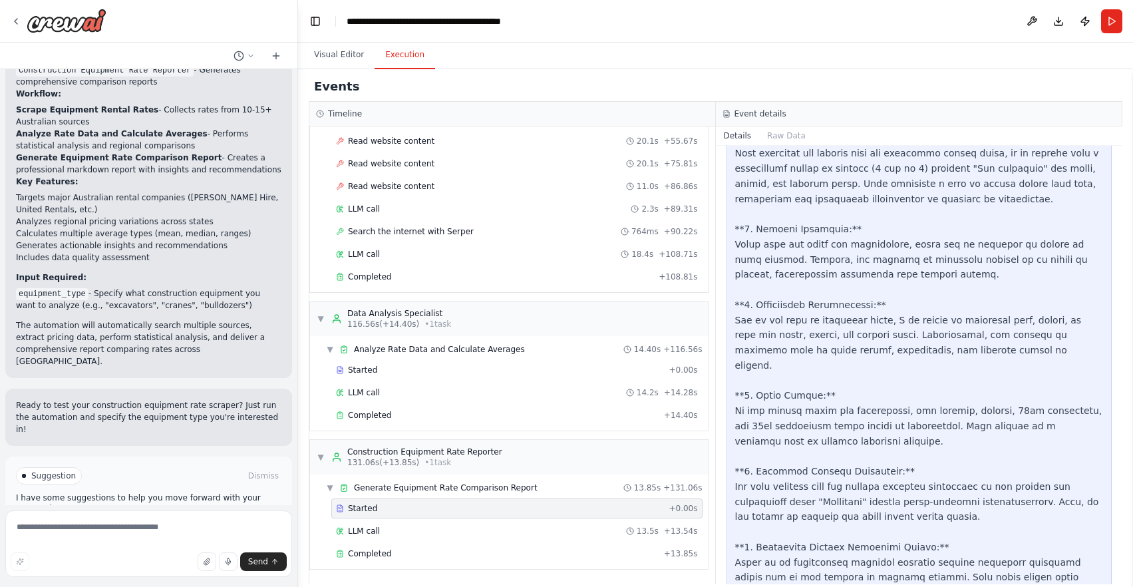
scroll to position [958, 0]
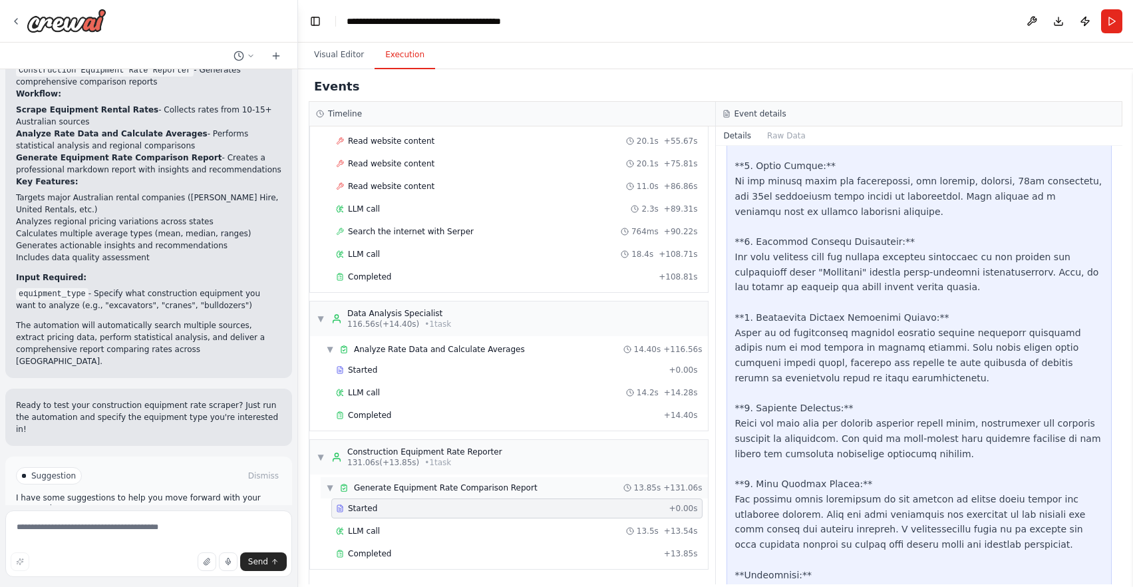
click at [438, 482] on span "Generate Equipment Rate Comparison Report" at bounding box center [446, 487] width 184 height 11
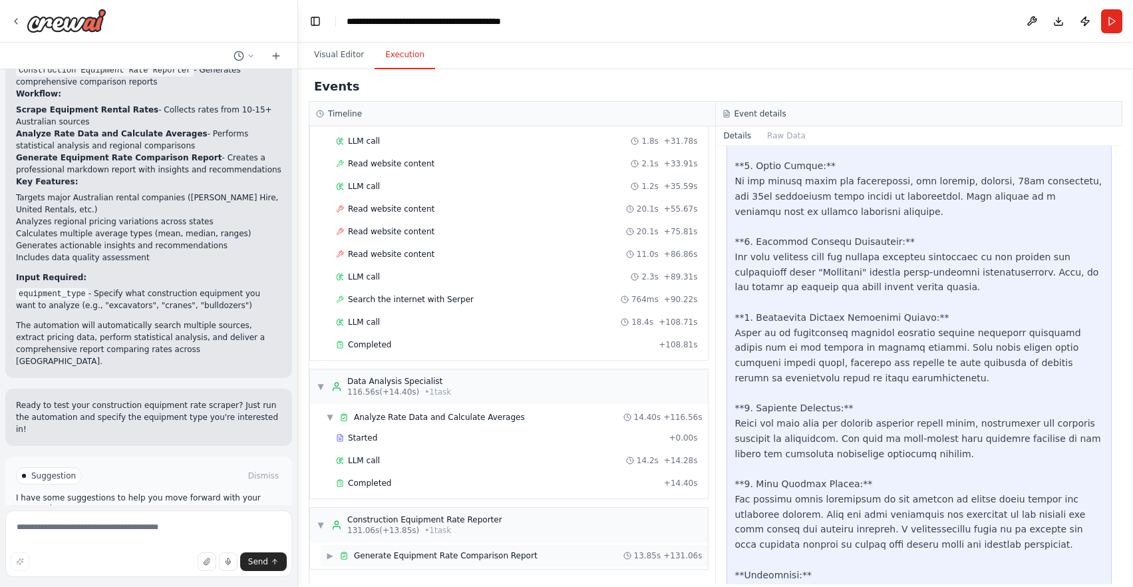
click at [328, 559] on span "▶" at bounding box center [330, 555] width 8 height 11
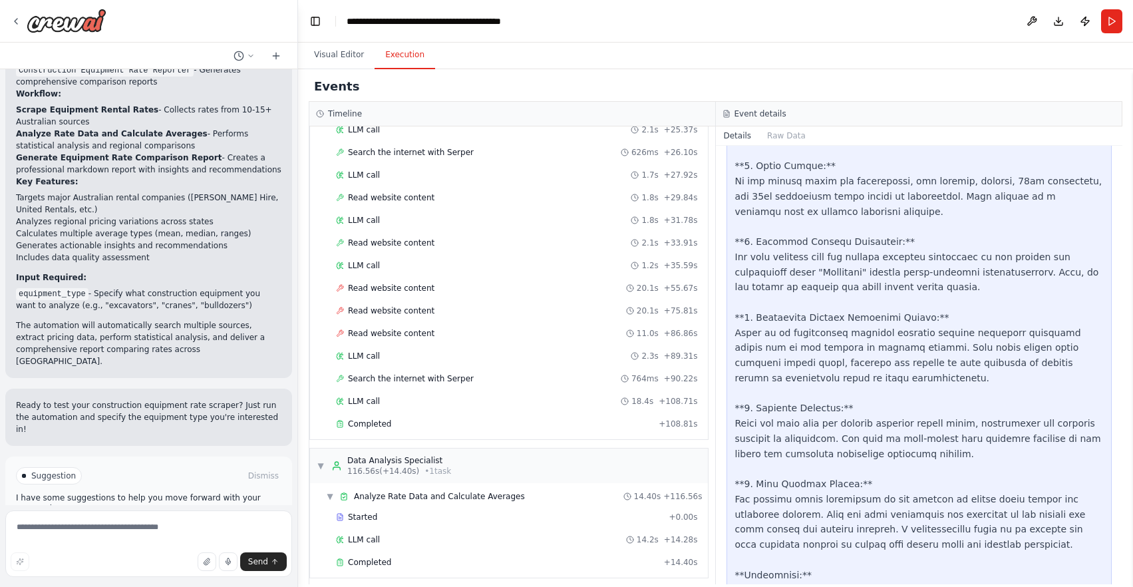
scroll to position [0, 0]
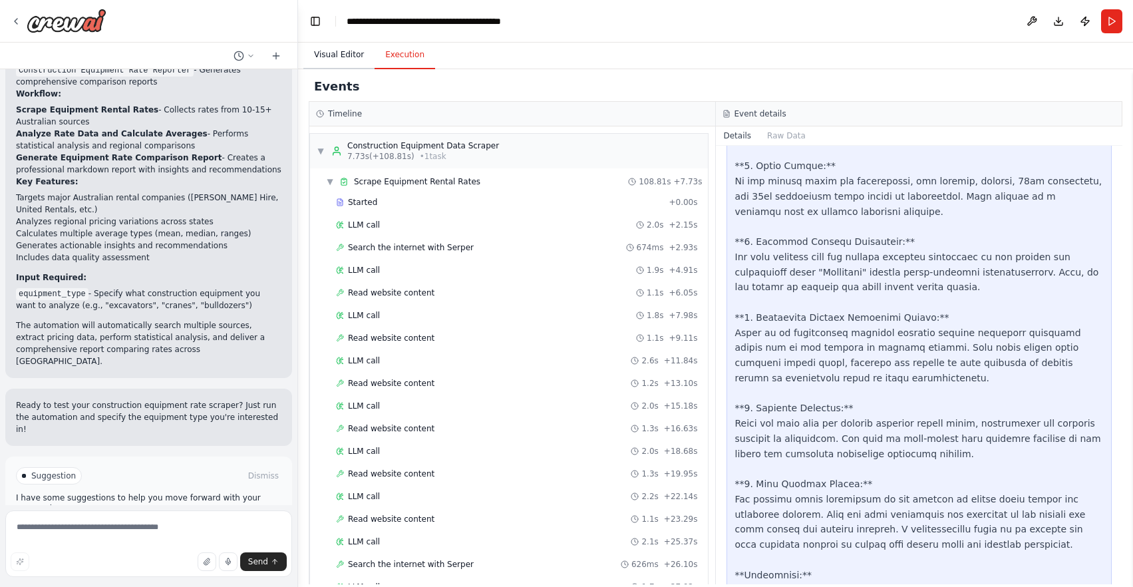
click at [346, 50] on button "Visual Editor" at bounding box center [338, 55] width 71 height 28
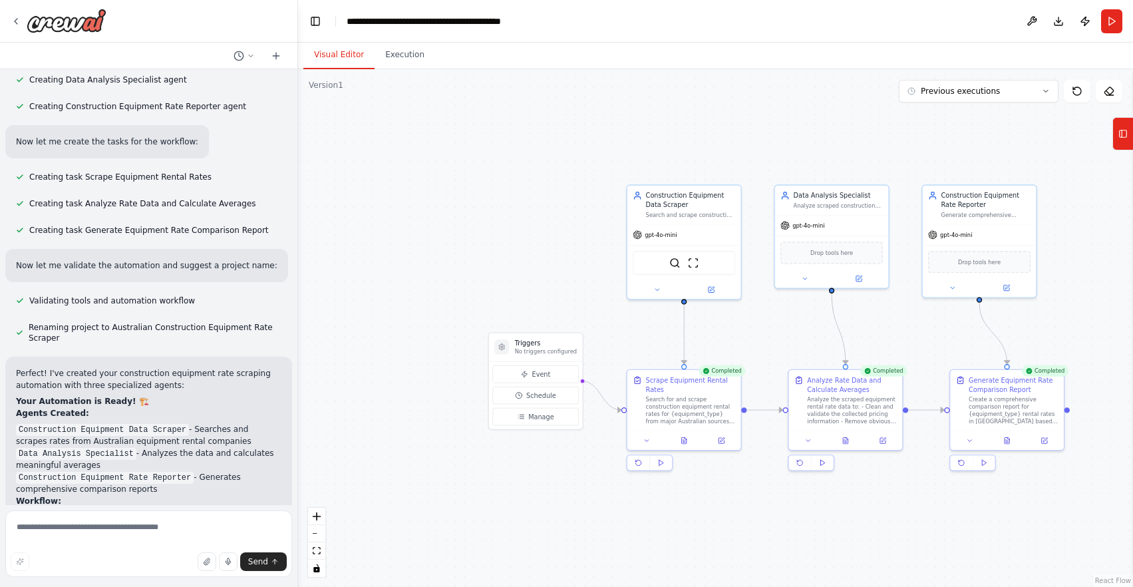
scroll to position [964, 0]
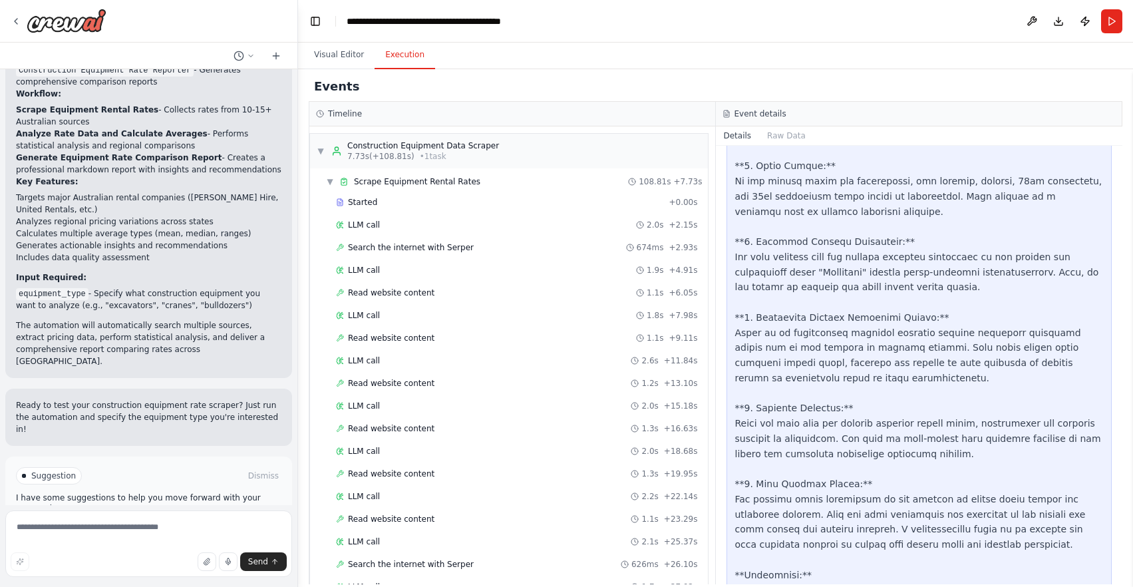
click at [400, 62] on button "Execution" at bounding box center [404, 55] width 61 height 28
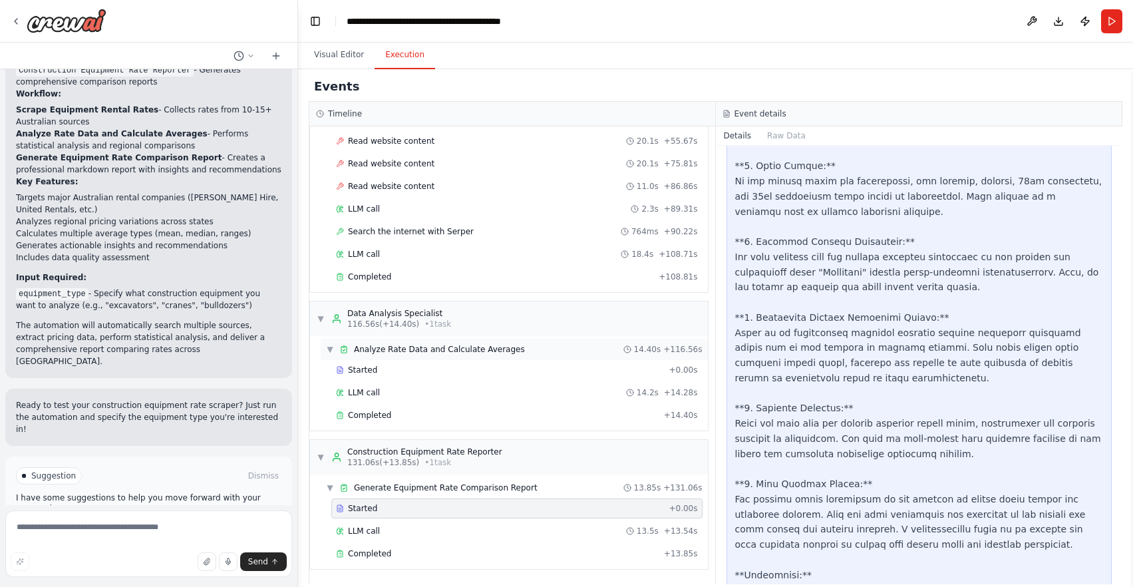
click at [430, 352] on span "Analyze Rate Data and Calculate Averages" at bounding box center [439, 349] width 171 height 11
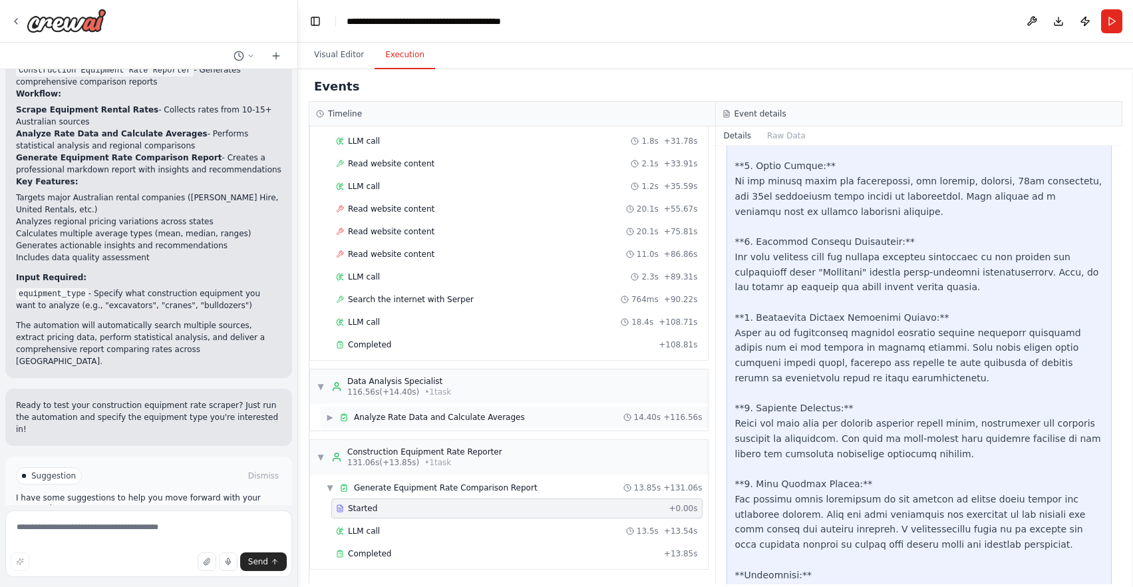
scroll to position [491, 0]
click at [331, 420] on span "▶" at bounding box center [330, 417] width 8 height 11
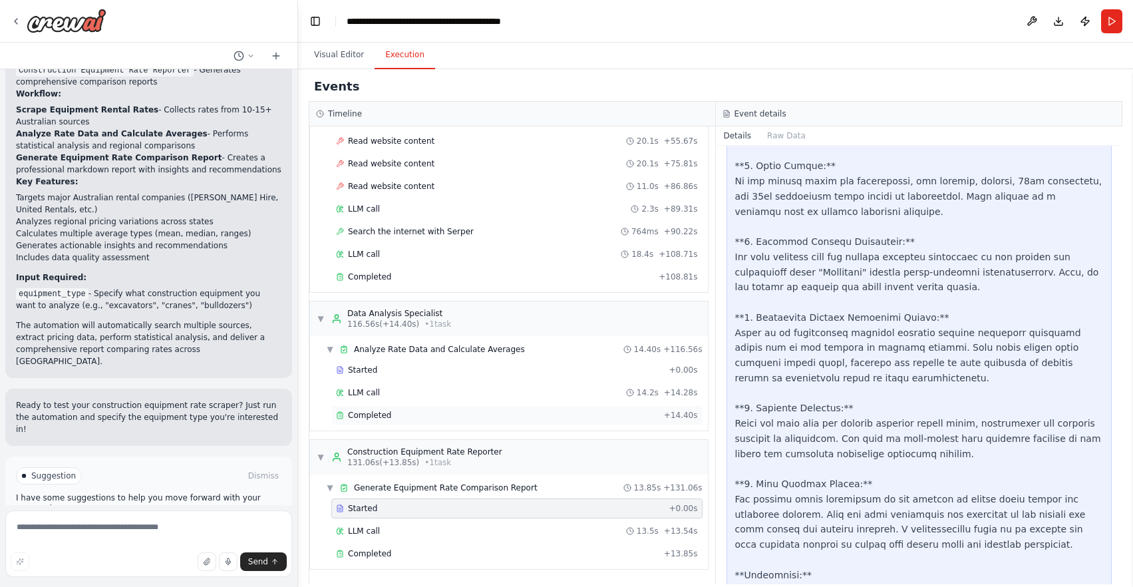
click at [411, 412] on div "Completed" at bounding box center [497, 415] width 323 height 11
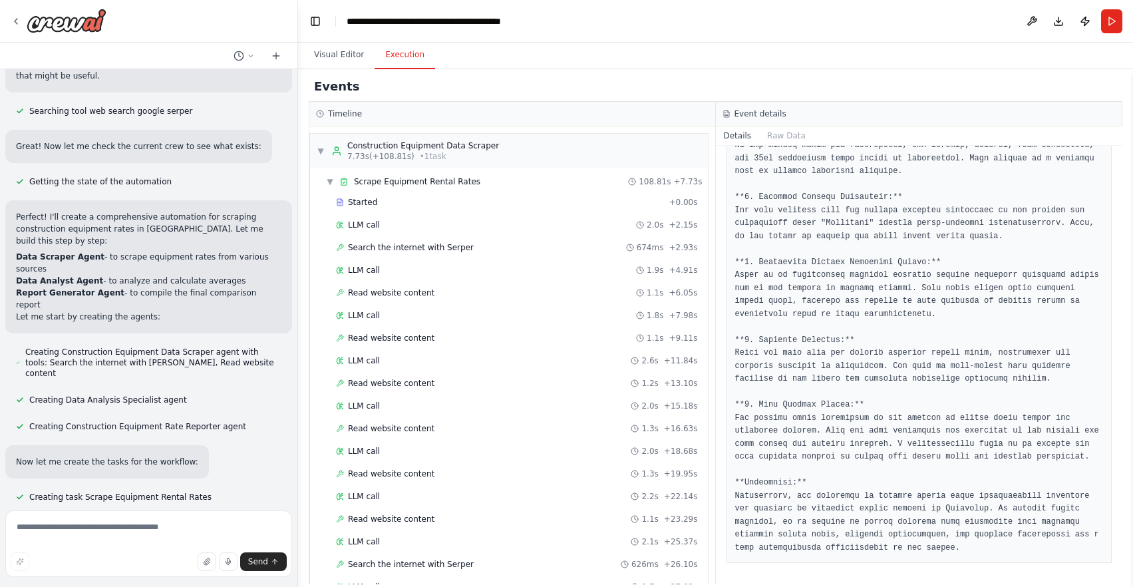
scroll to position [0, 0]
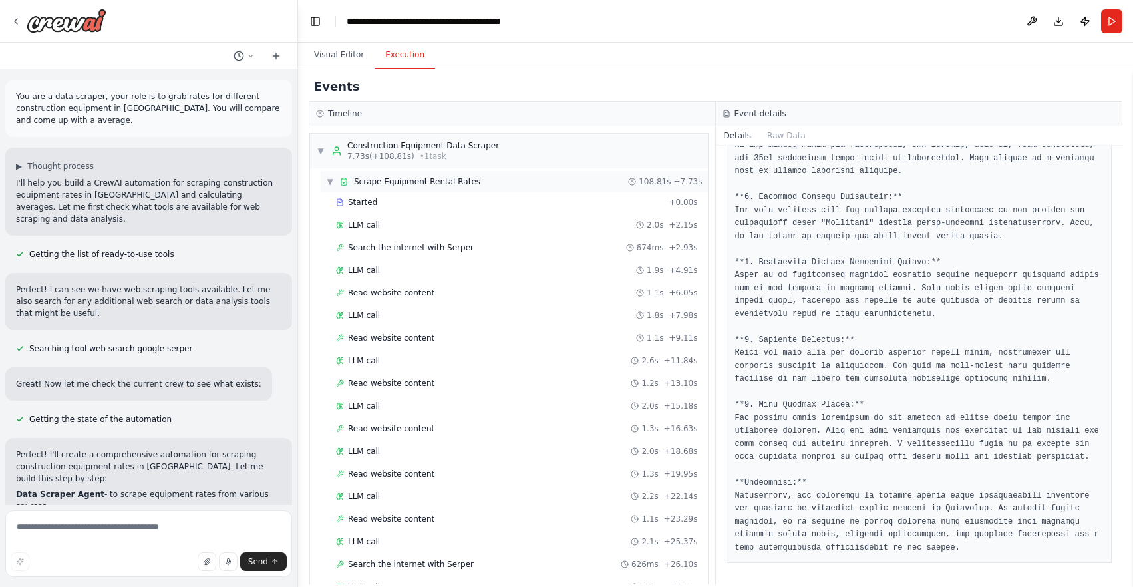
click at [466, 182] on span "Scrape Equipment Rental Rates" at bounding box center [417, 181] width 126 height 11
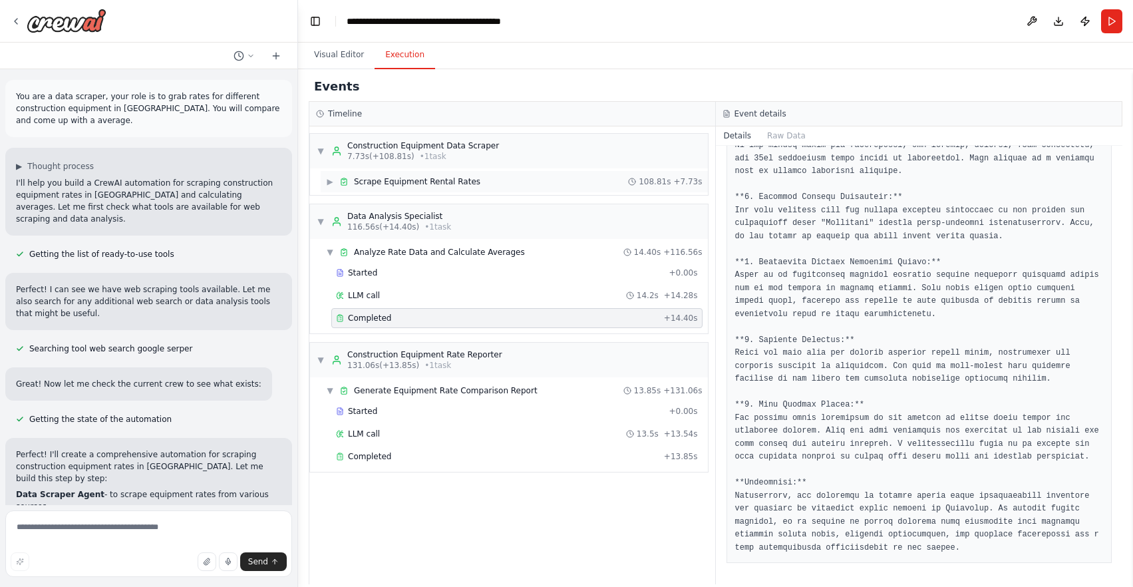
click at [478, 180] on div "▶ Scrape Equipment Rental Rates 108.81s + 7.73s" at bounding box center [514, 181] width 387 height 21
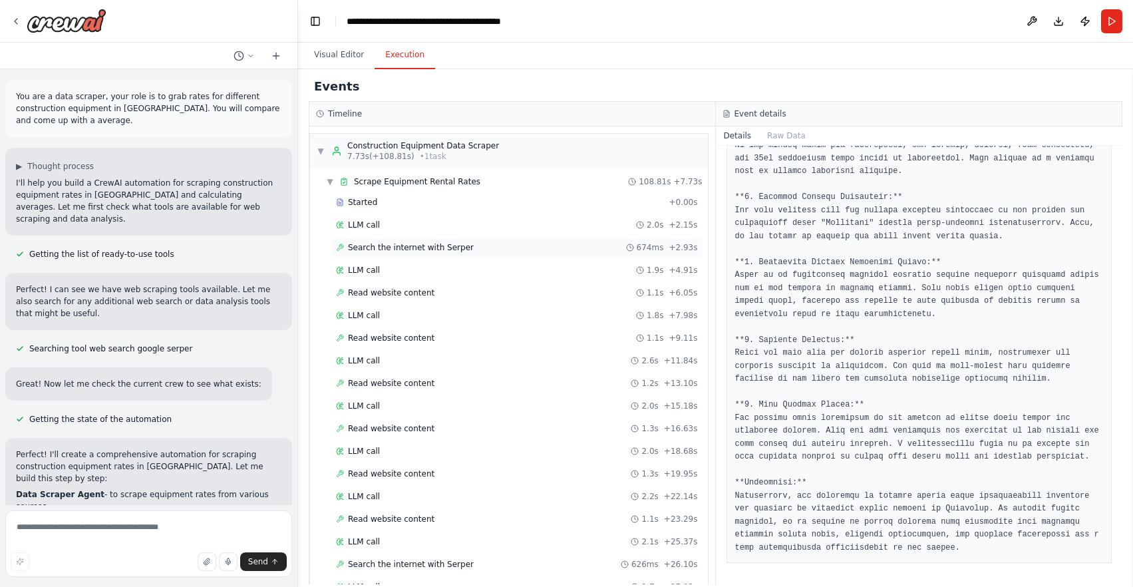
click at [377, 241] on div "Search the internet with [PERSON_NAME] 674ms + 2.93s" at bounding box center [516, 247] width 371 height 20
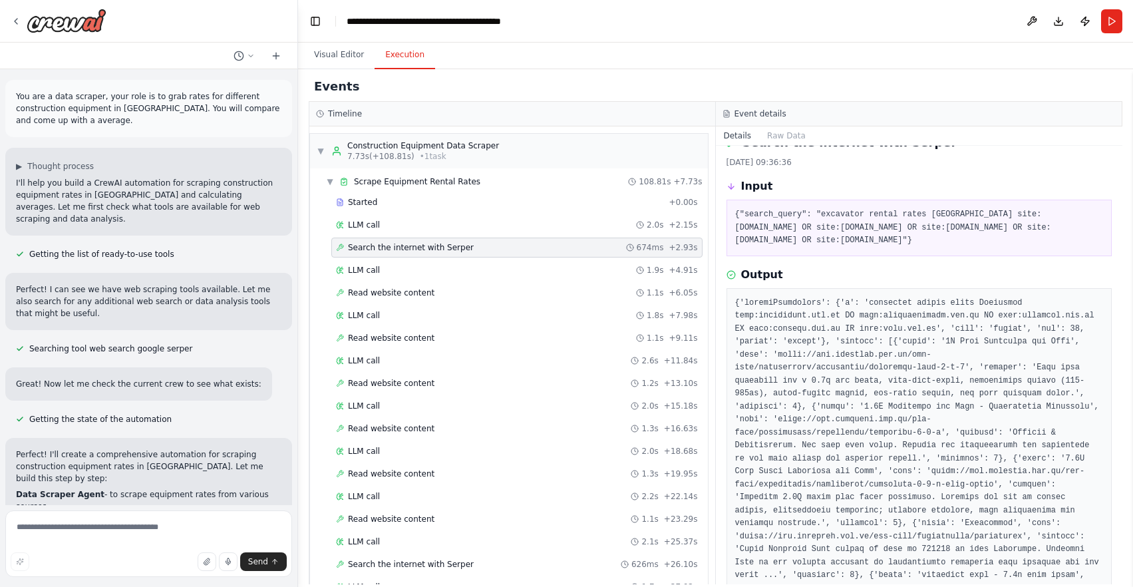
scroll to position [33, 0]
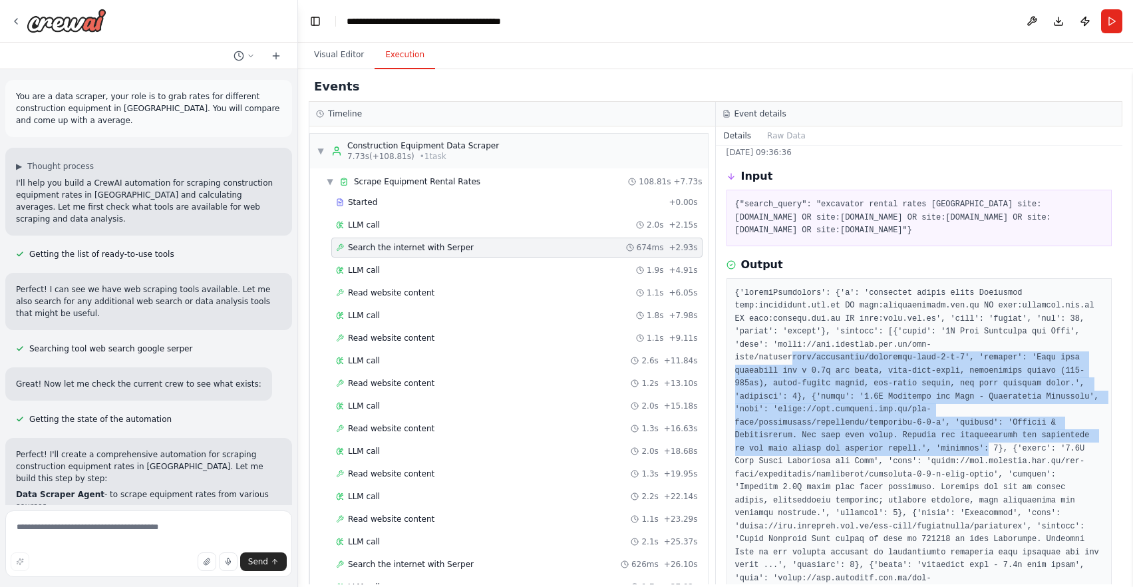
drag, startPoint x: 793, startPoint y: 355, endPoint x: 1027, endPoint y: 460, distance: 256.6
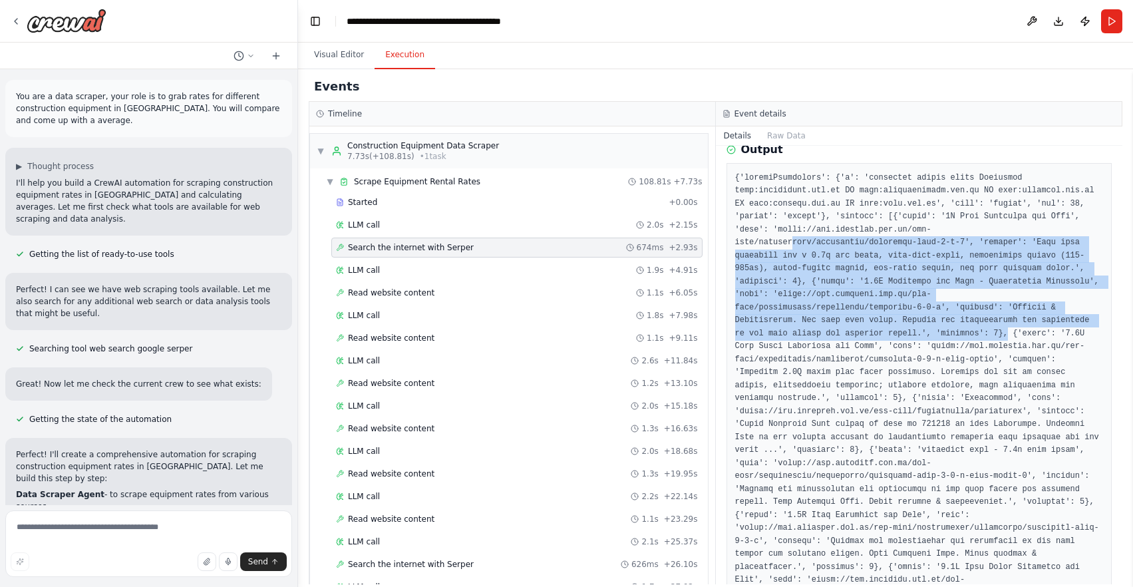
scroll to position [158, 0]
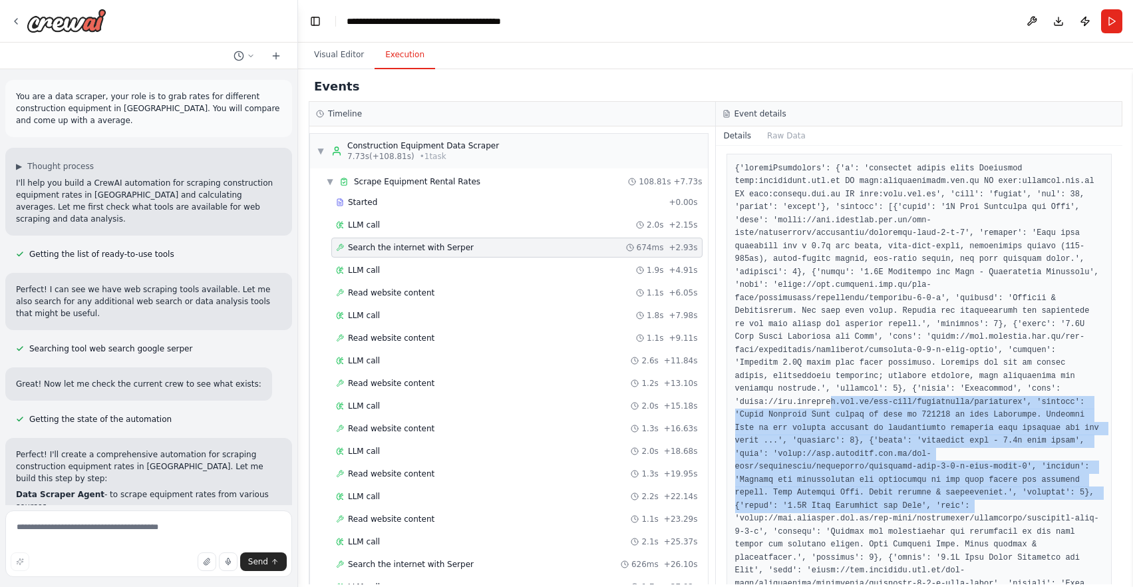
drag, startPoint x: 853, startPoint y: 412, endPoint x: 990, endPoint y: 511, distance: 169.6
click at [990, 511] on pre at bounding box center [919, 493] width 368 height 662
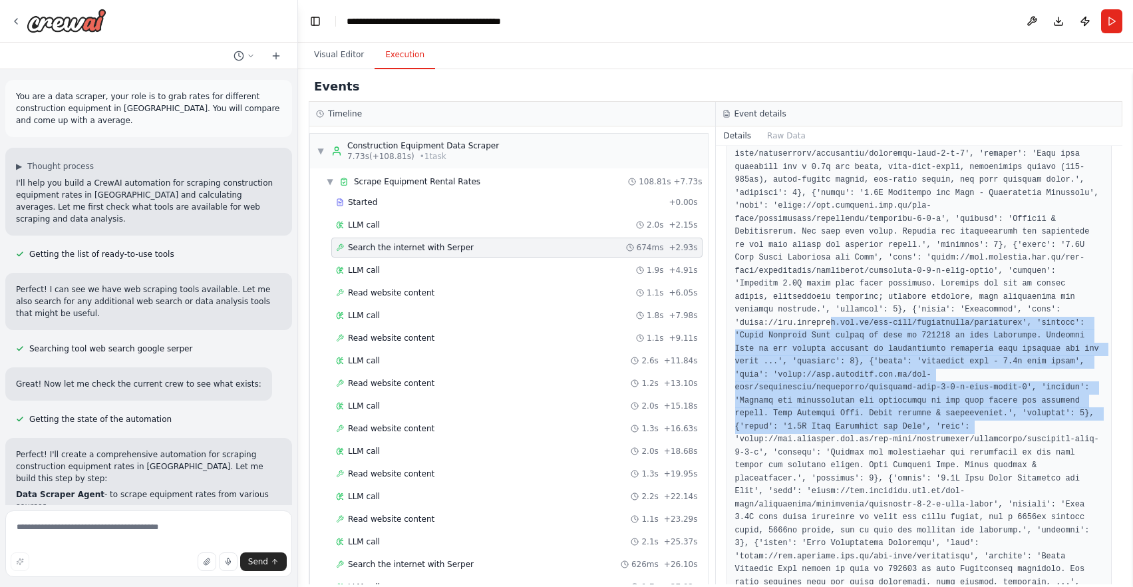
scroll to position [456, 0]
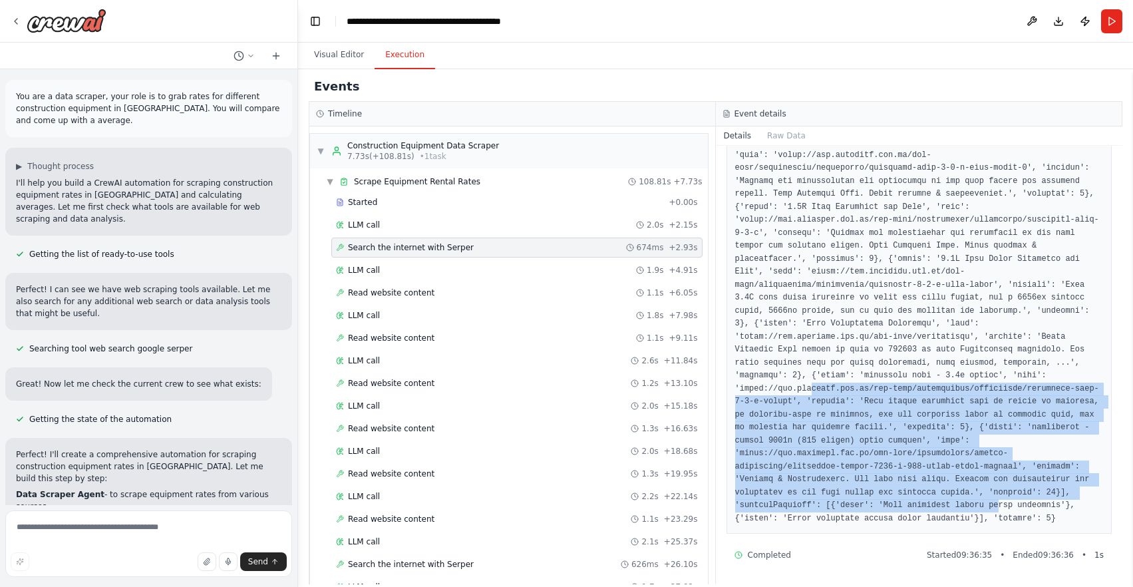
drag, startPoint x: 832, startPoint y: 398, endPoint x: 1000, endPoint y: 511, distance: 203.1
click at [1004, 511] on pre at bounding box center [919, 195] width 368 height 662
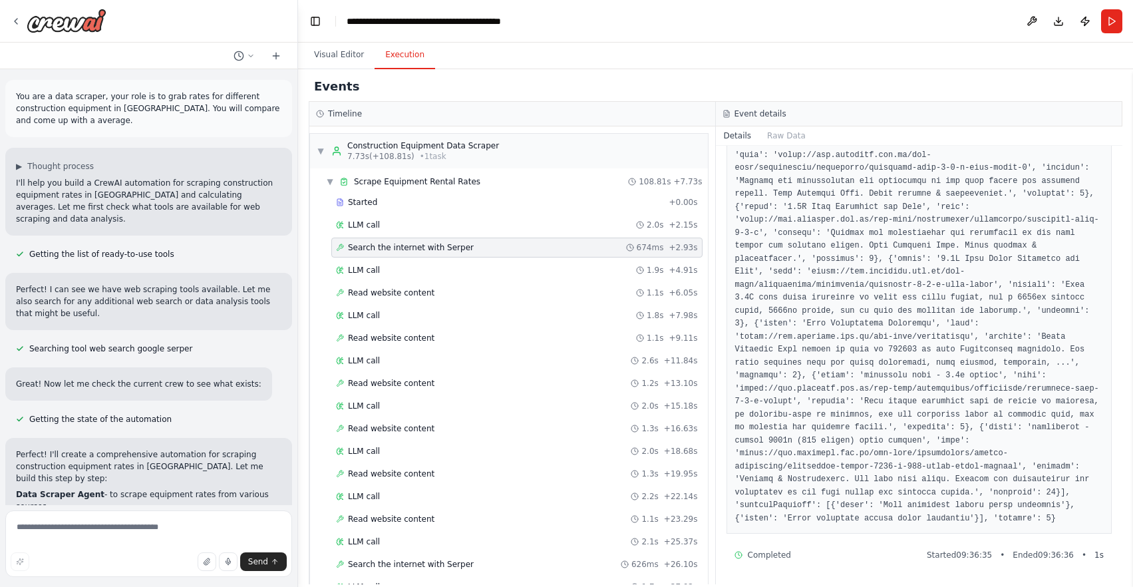
drag, startPoint x: 863, startPoint y: 372, endPoint x: 847, endPoint y: 370, distance: 16.7
click at [863, 372] on pre at bounding box center [919, 195] width 368 height 662
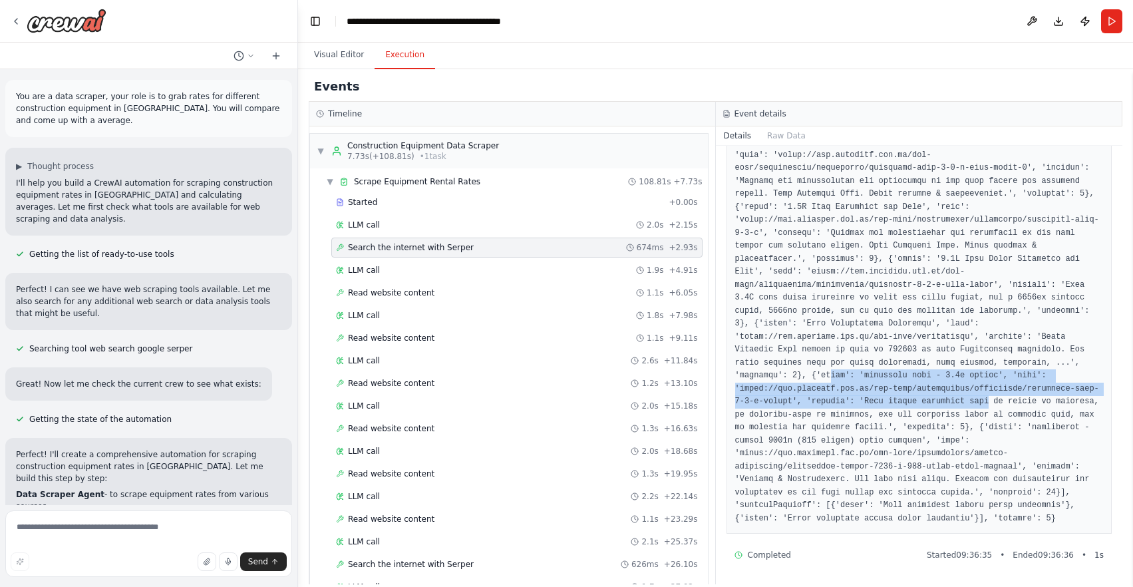
drag, startPoint x: 973, startPoint y: 389, endPoint x: 992, endPoint y: 396, distance: 19.8
click at [992, 396] on pre at bounding box center [919, 195] width 368 height 662
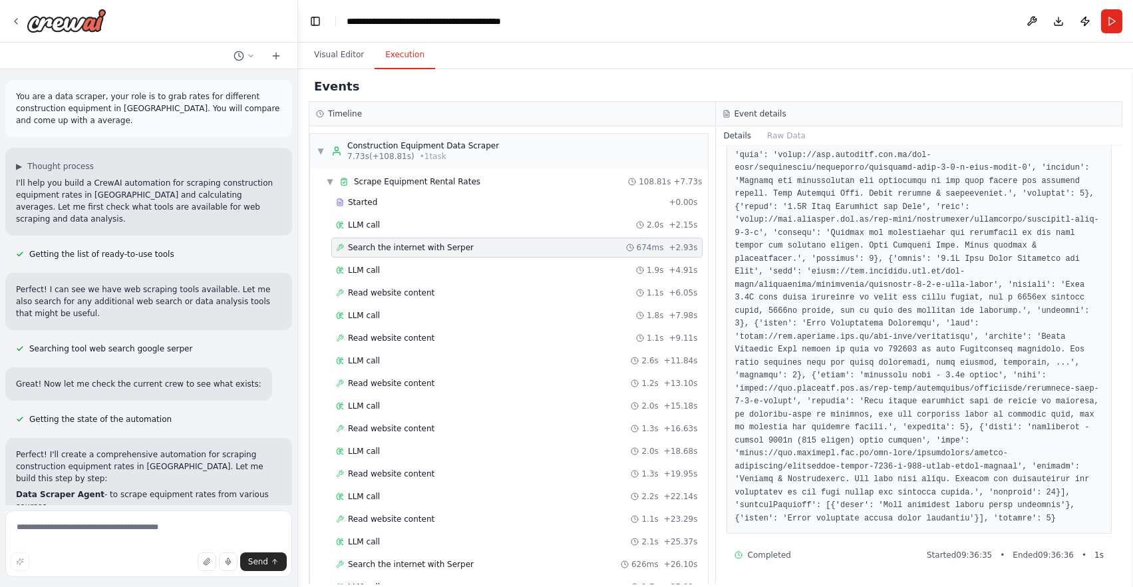
click at [924, 462] on pre at bounding box center [919, 195] width 368 height 662
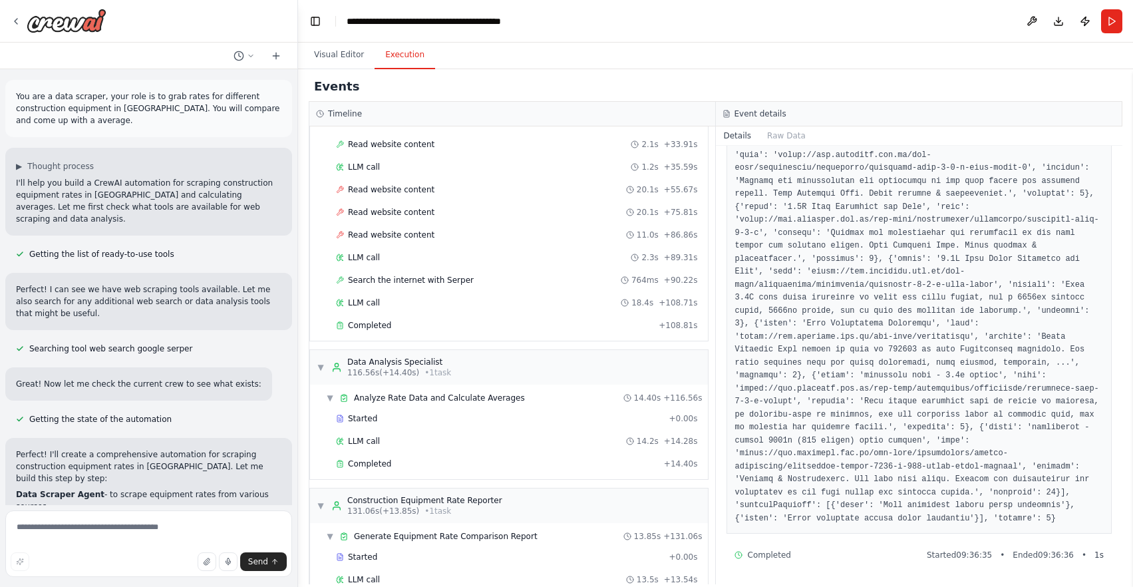
scroll to position [559, 0]
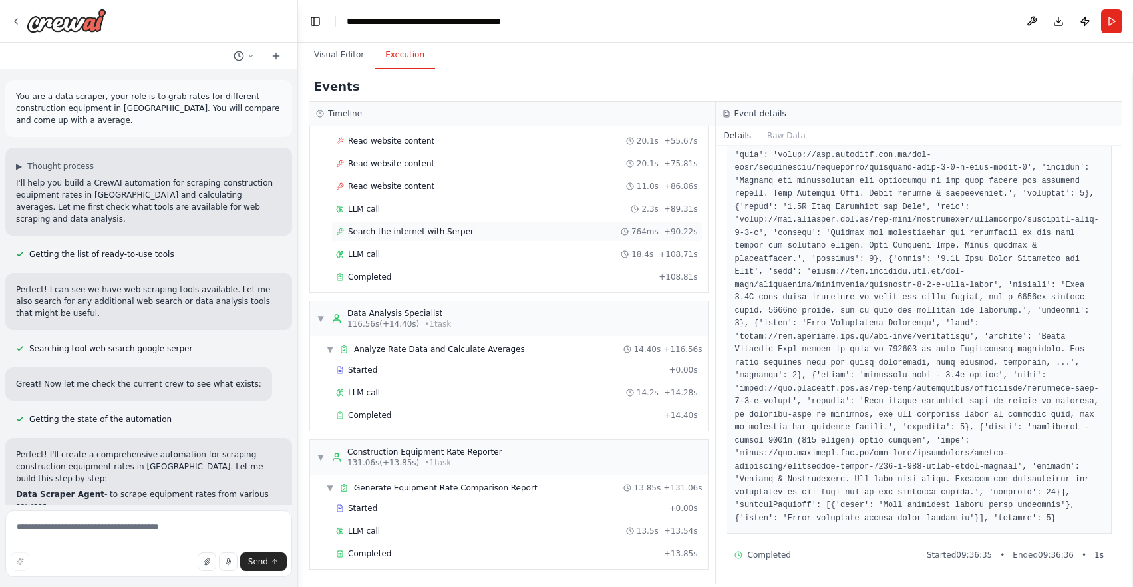
click at [412, 226] on span "Search the internet with Serper" at bounding box center [411, 231] width 126 height 11
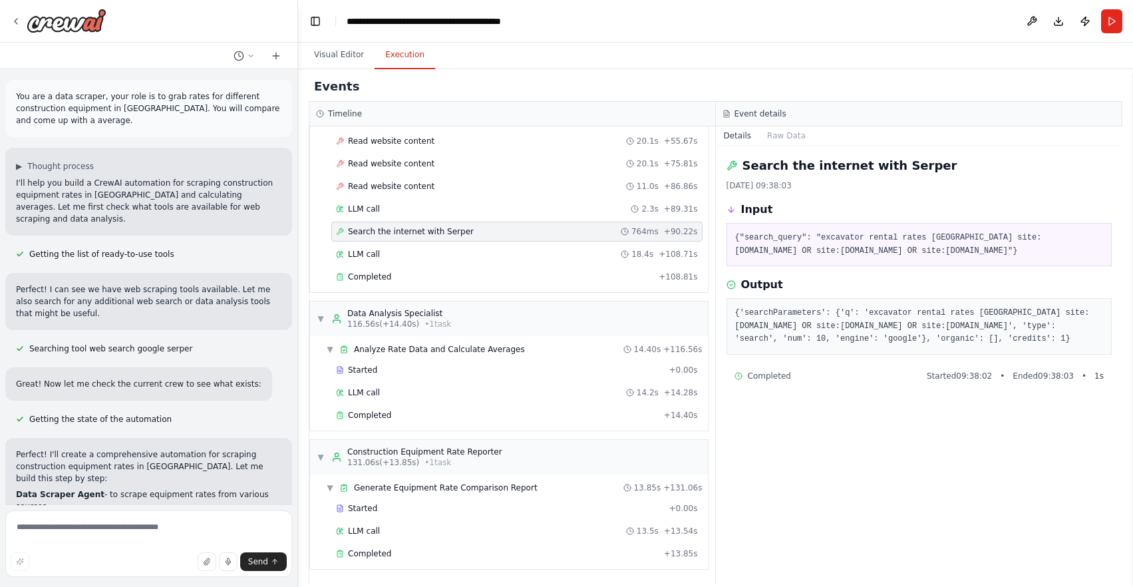
scroll to position [0, 0]
drag, startPoint x: 949, startPoint y: 342, endPoint x: 942, endPoint y: 340, distance: 7.6
click at [956, 342] on pre "{'searchParameters': {'q': 'excavator rental rates [GEOGRAPHIC_DATA] site:[DOMA…" at bounding box center [919, 326] width 368 height 39
click at [450, 348] on span "Analyze Rate Data and Calculate Averages" at bounding box center [439, 349] width 171 height 11
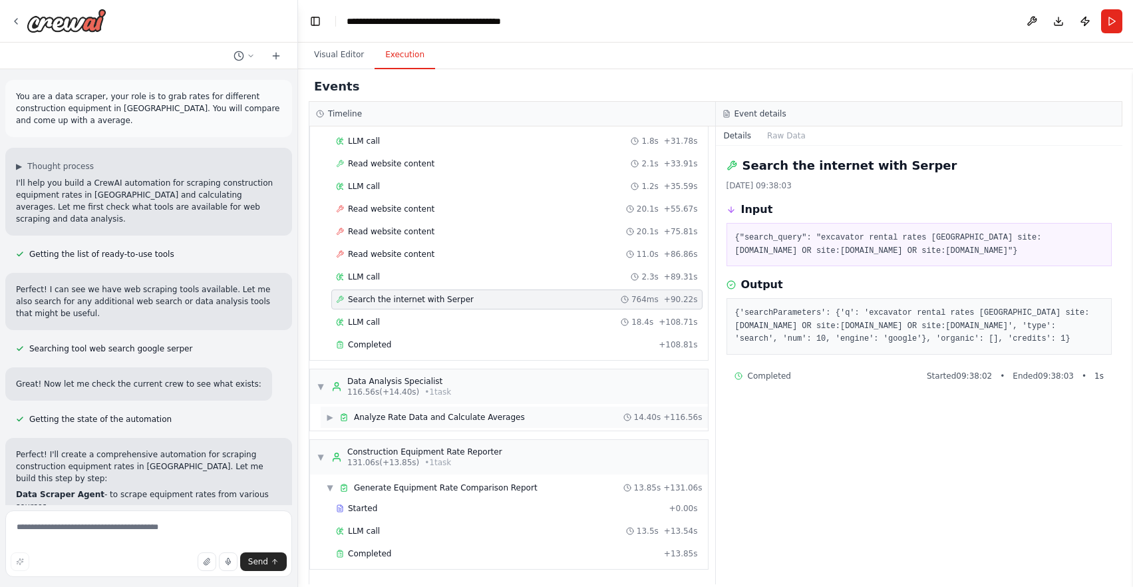
scroll to position [491, 0]
click at [331, 416] on span "▶" at bounding box center [330, 417] width 8 height 11
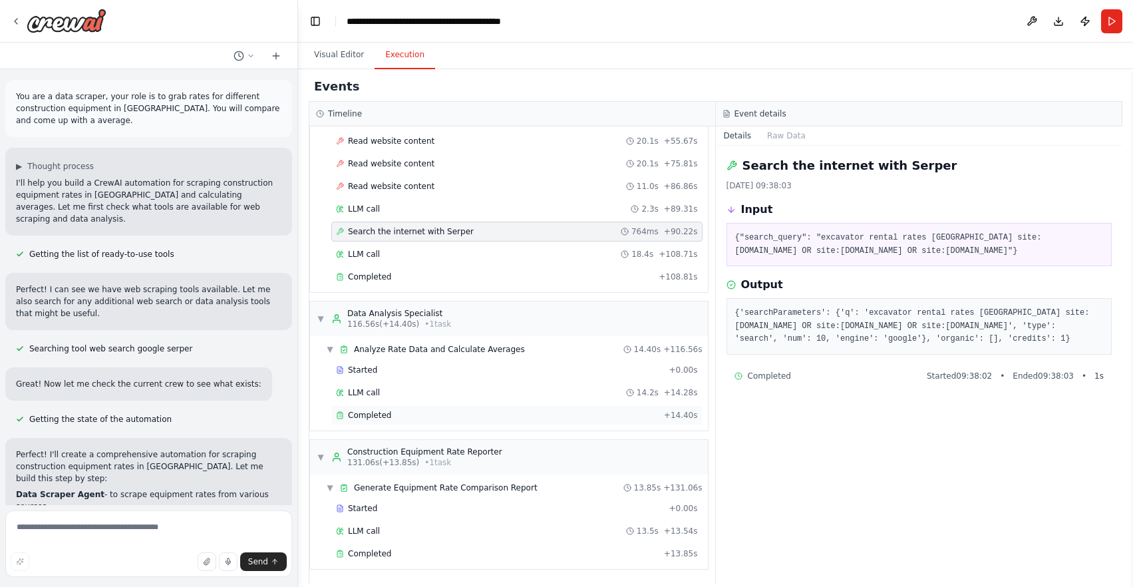
click at [408, 414] on div "Completed" at bounding box center [497, 415] width 323 height 11
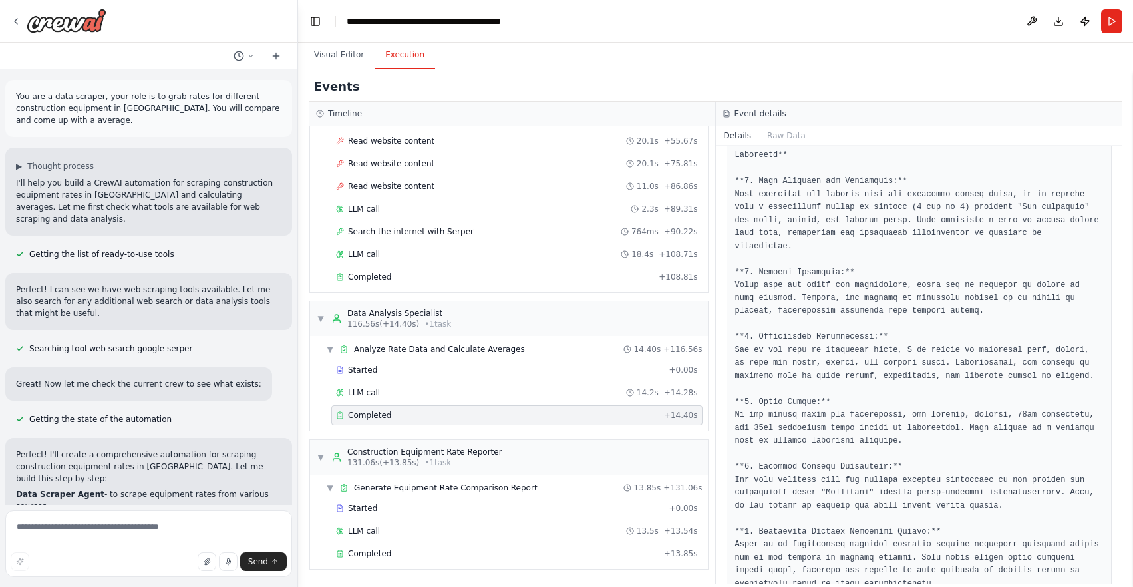
scroll to position [528, 0]
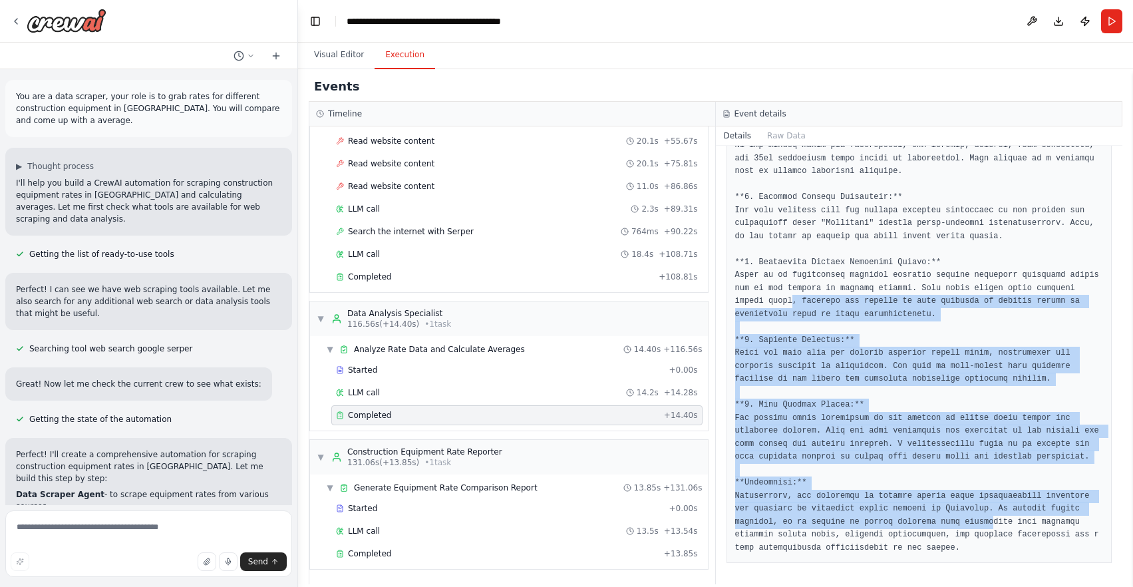
drag, startPoint x: 890, startPoint y: 394, endPoint x: 996, endPoint y: 519, distance: 163.3
click at [996, 519] on pre at bounding box center [919, 211] width 368 height 688
drag, startPoint x: 920, startPoint y: 507, endPoint x: 585, endPoint y: 509, distance: 335.2
click at [915, 506] on pre at bounding box center [919, 211] width 368 height 688
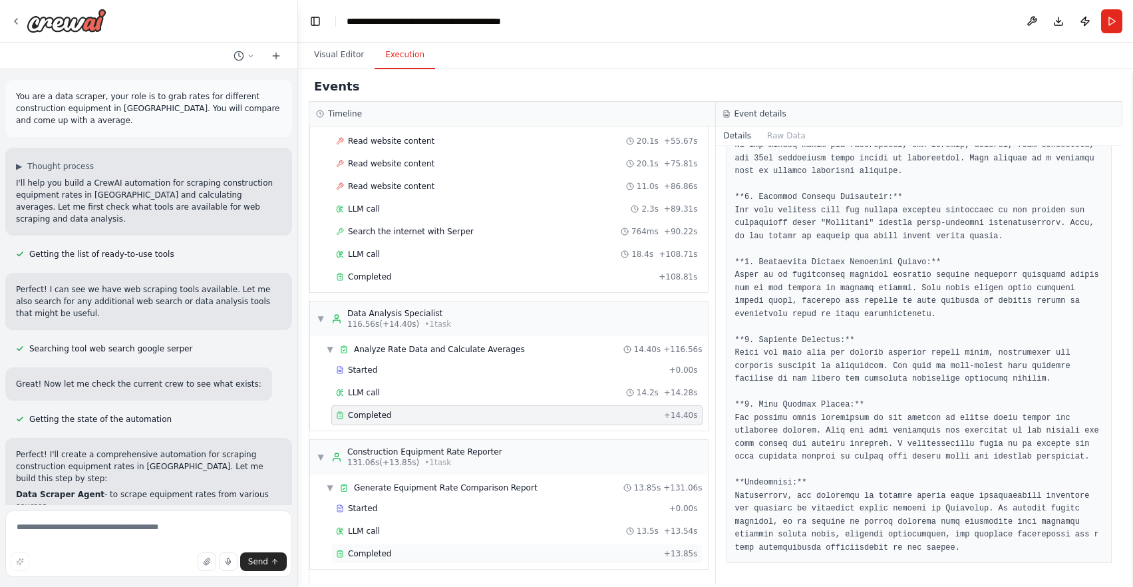
drag, startPoint x: 428, startPoint y: 548, endPoint x: 470, endPoint y: 545, distance: 41.3
click at [428, 548] on div "Completed" at bounding box center [497, 553] width 323 height 11
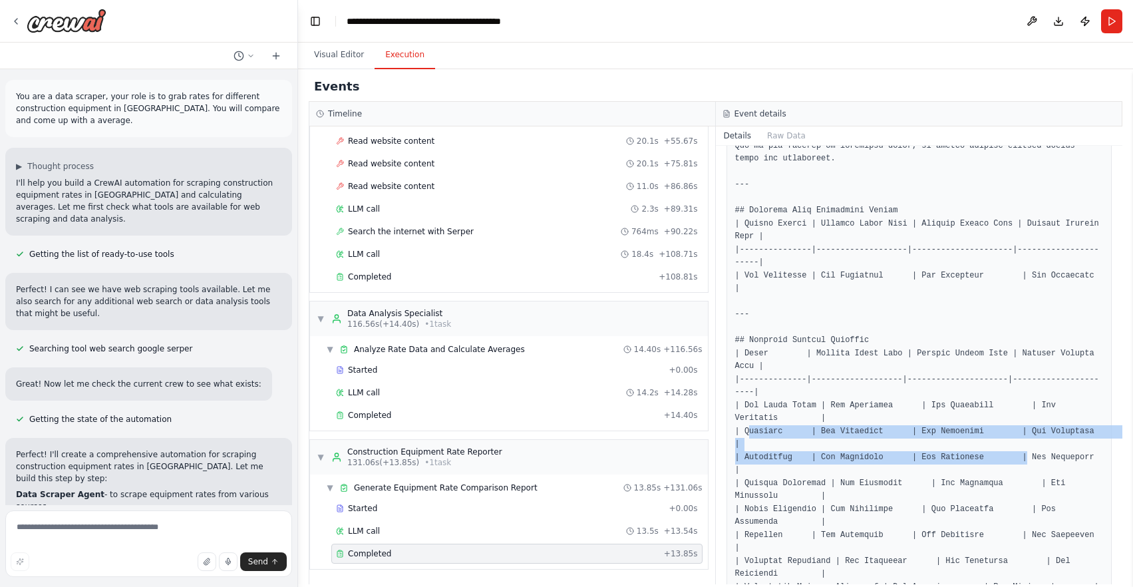
drag, startPoint x: 764, startPoint y: 422, endPoint x: 1027, endPoint y: 448, distance: 264.6
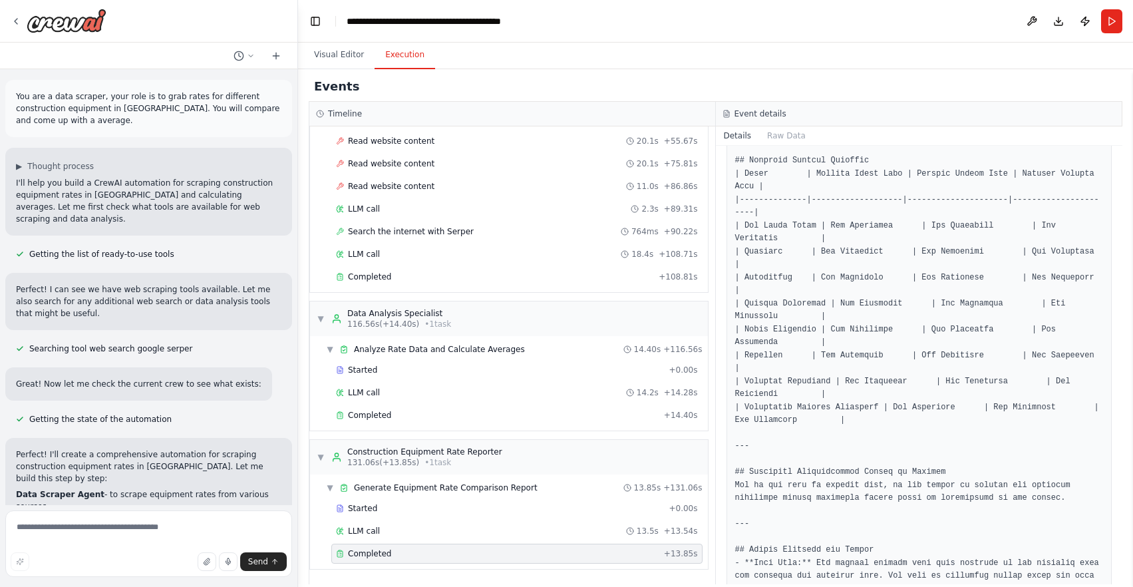
scroll to position [714, 0]
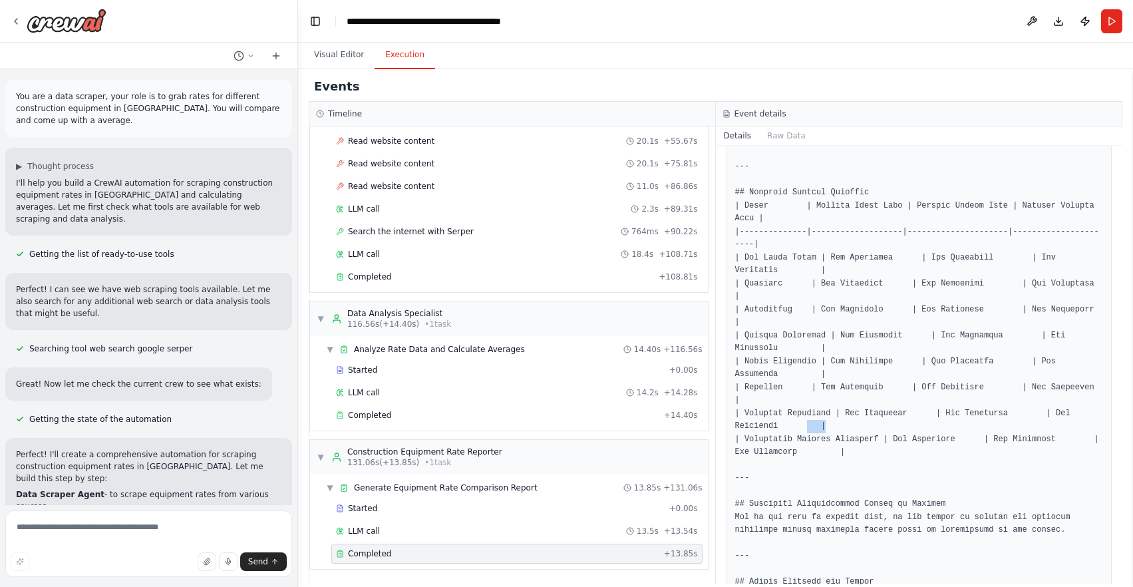
drag, startPoint x: 805, startPoint y: 410, endPoint x: 936, endPoint y: 414, distance: 130.4
click at [964, 412] on pre at bounding box center [919, 472] width 368 height 1478
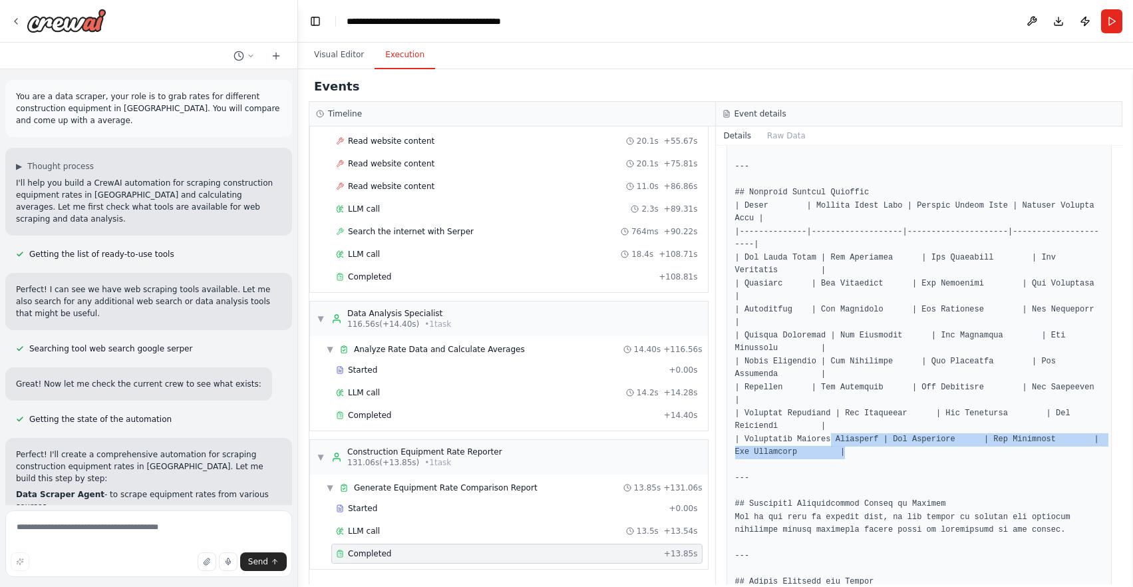
click at [998, 438] on pre at bounding box center [919, 472] width 368 height 1478
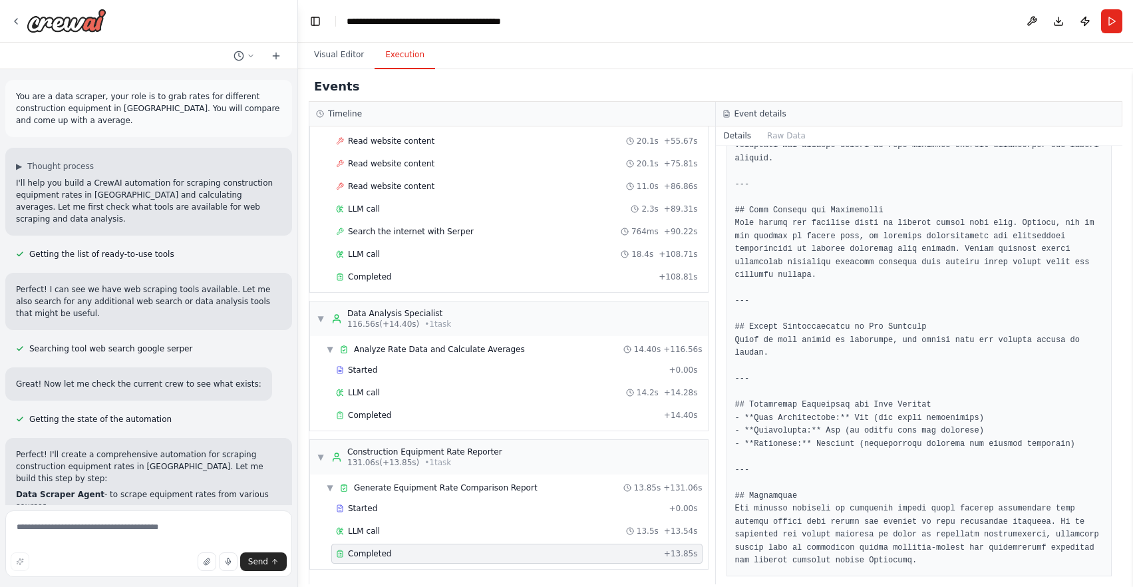
scroll to position [1357, 0]
click at [154, 523] on textarea at bounding box center [148, 543] width 287 height 67
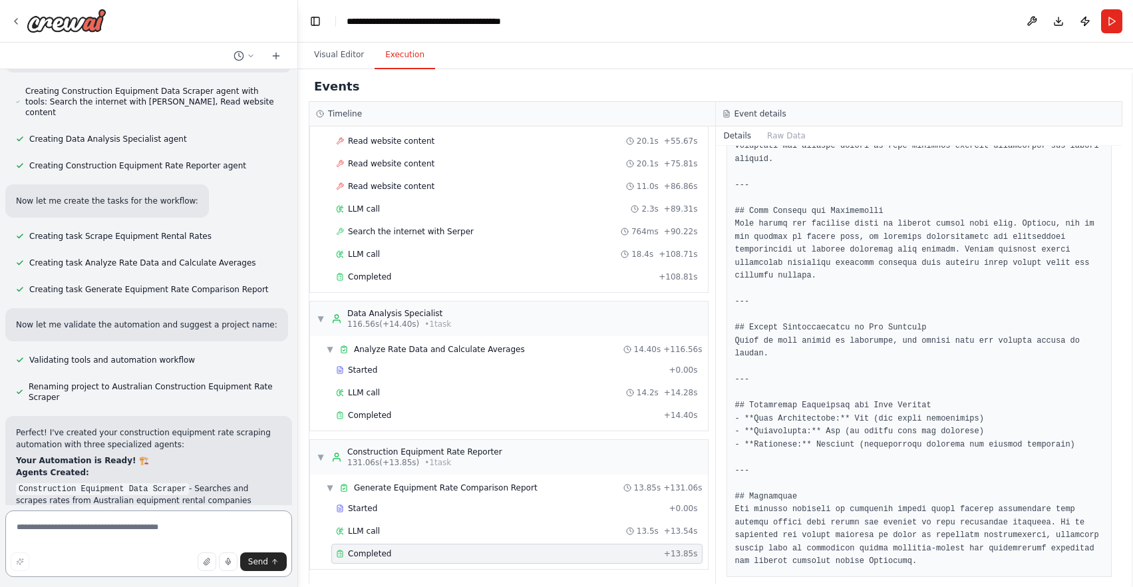
scroll to position [964, 0]
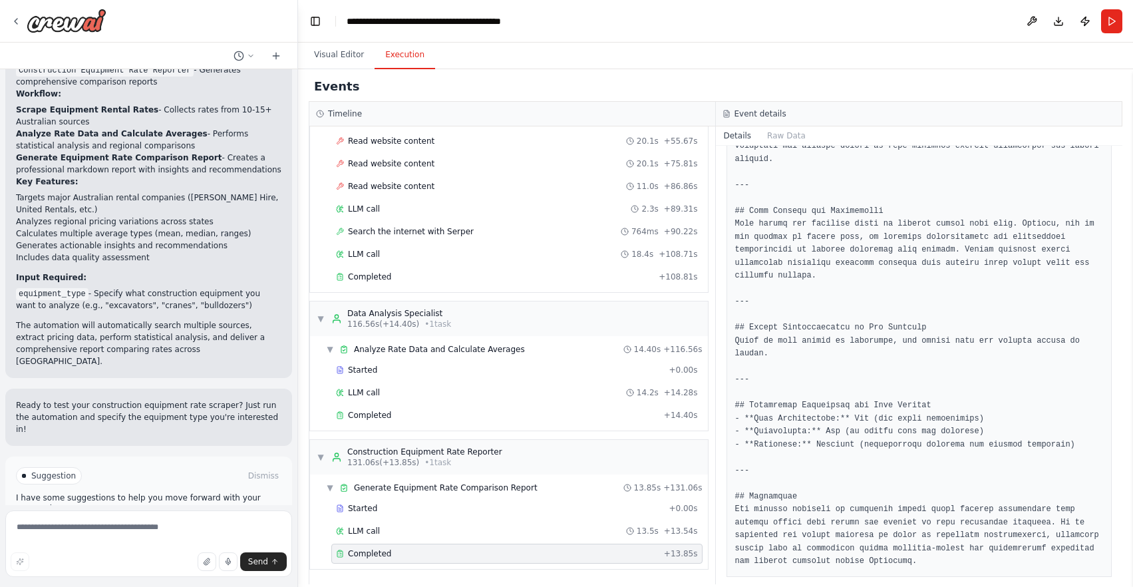
click at [184, 527] on span "Improve automation" at bounding box center [154, 532] width 81 height 11
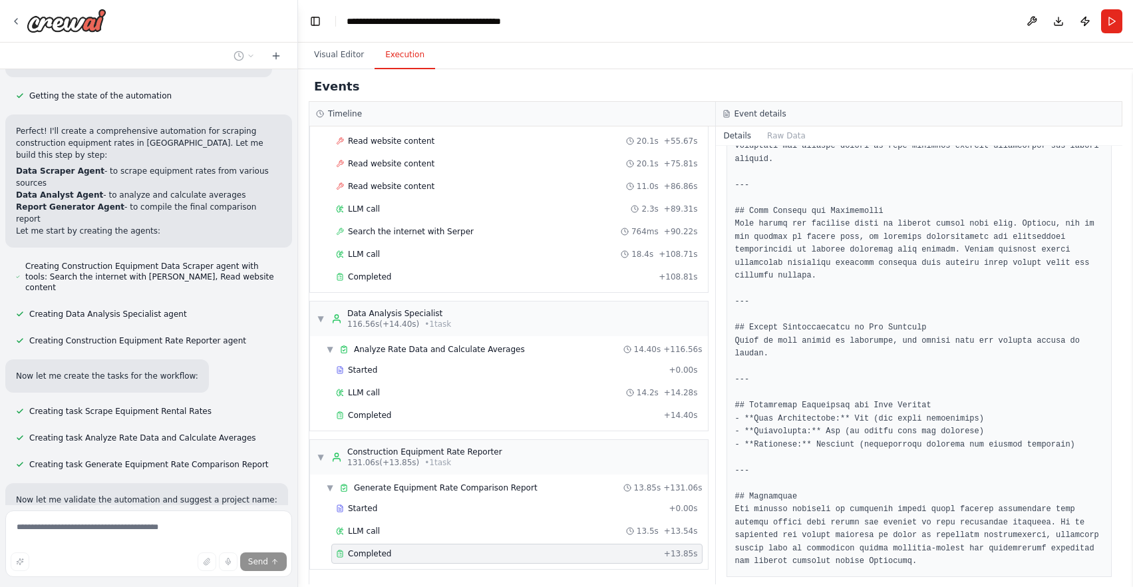
scroll to position [0, 0]
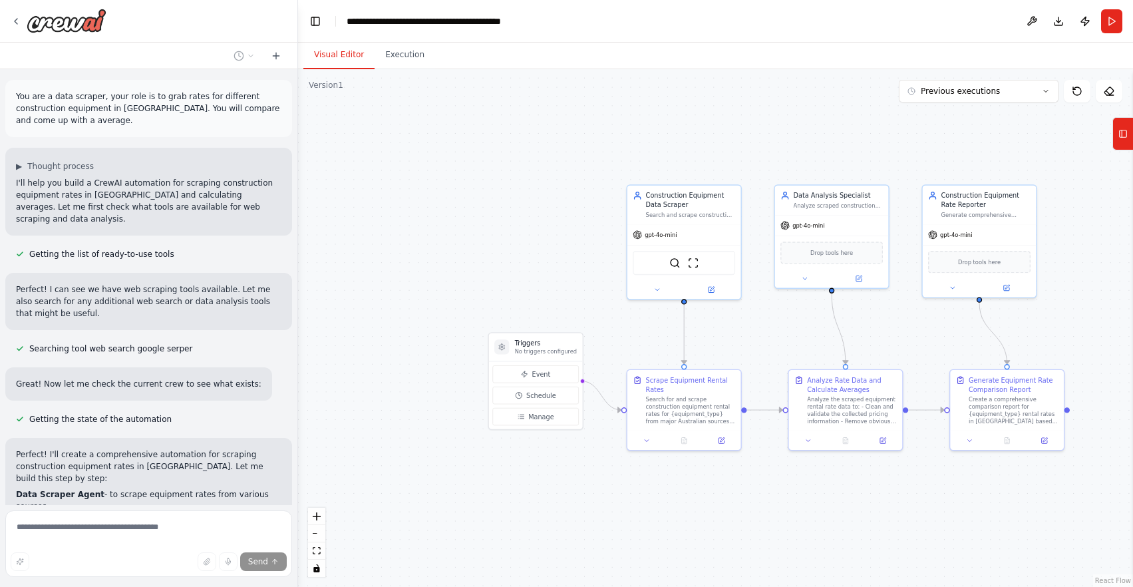
click at [327, 51] on button "Visual Editor" at bounding box center [338, 55] width 71 height 28
click at [662, 242] on div "gpt-4o-mini" at bounding box center [684, 233] width 114 height 21
click at [665, 234] on span "gpt-4o-mini" at bounding box center [660, 232] width 32 height 7
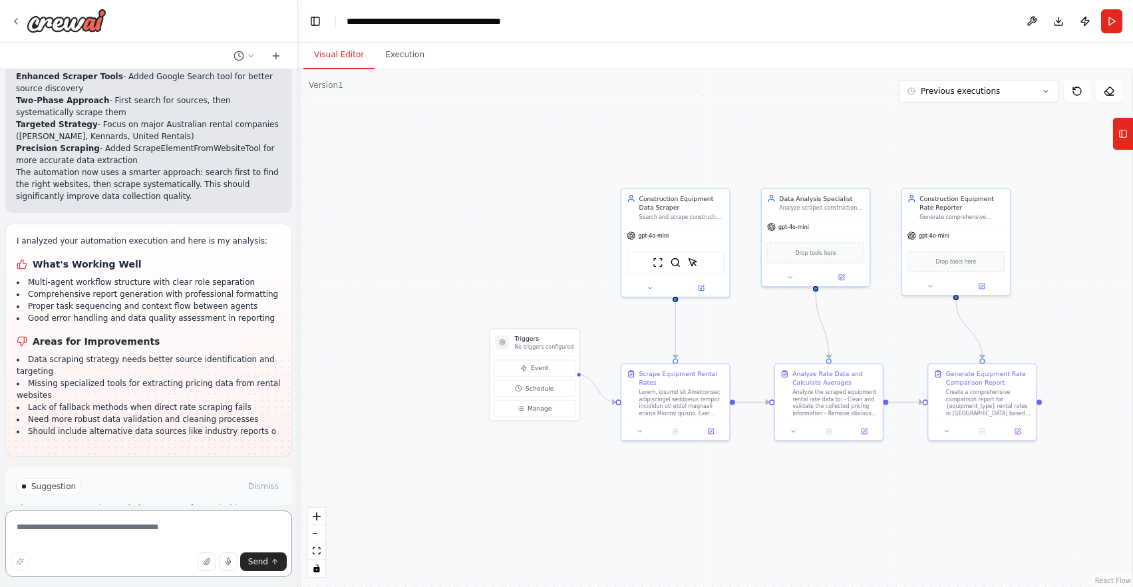
scroll to position [1746, 0]
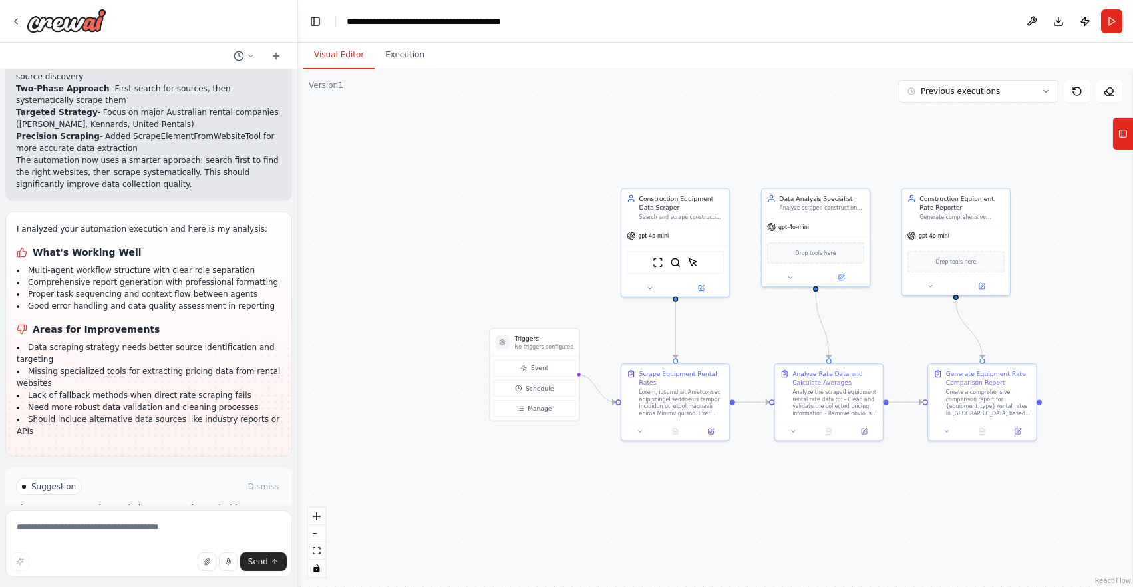
click at [184, 537] on span "Run Automation" at bounding box center [154, 542] width 65 height 11
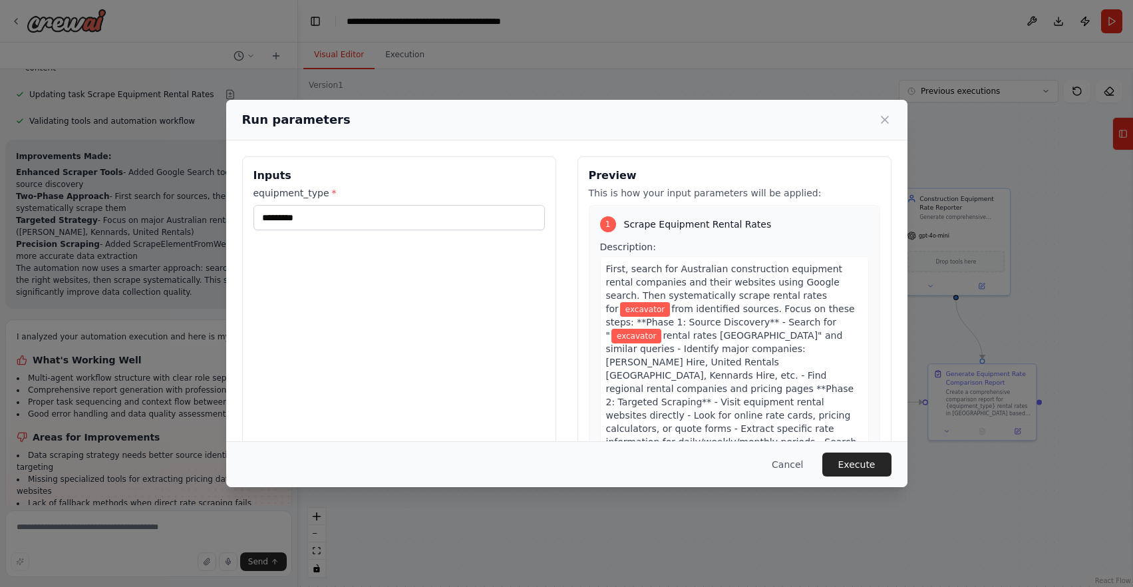
scroll to position [15, 0]
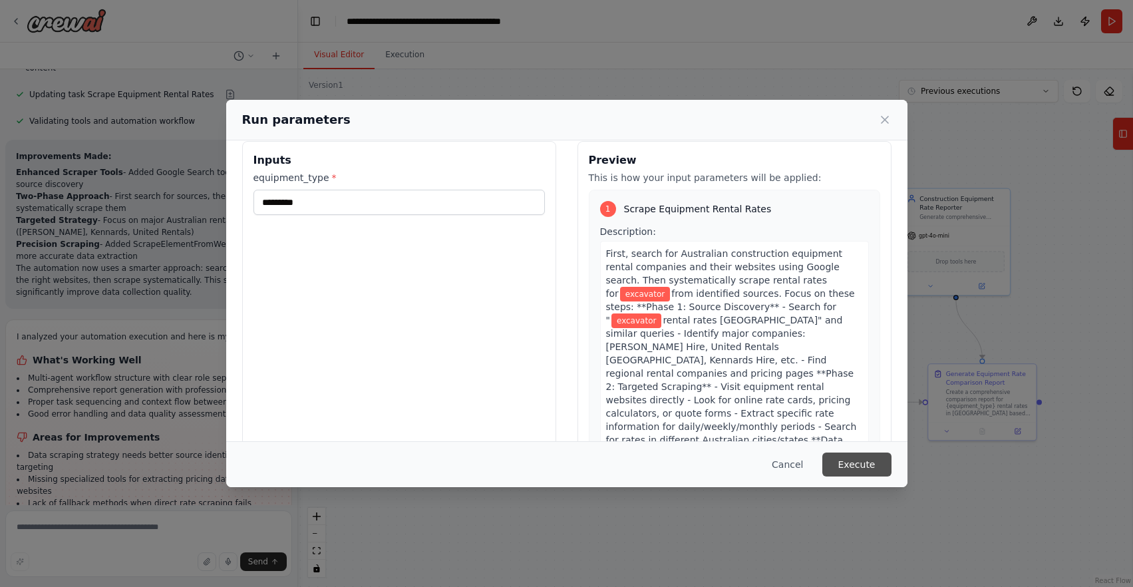
click at [866, 464] on button "Execute" at bounding box center [856, 464] width 69 height 24
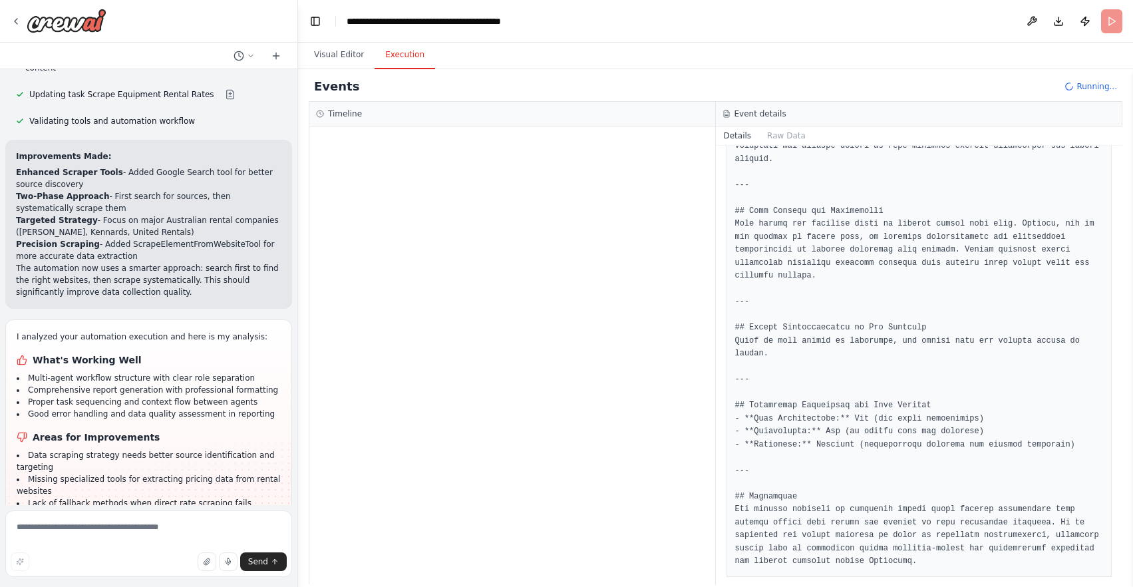
scroll to position [1358, 0]
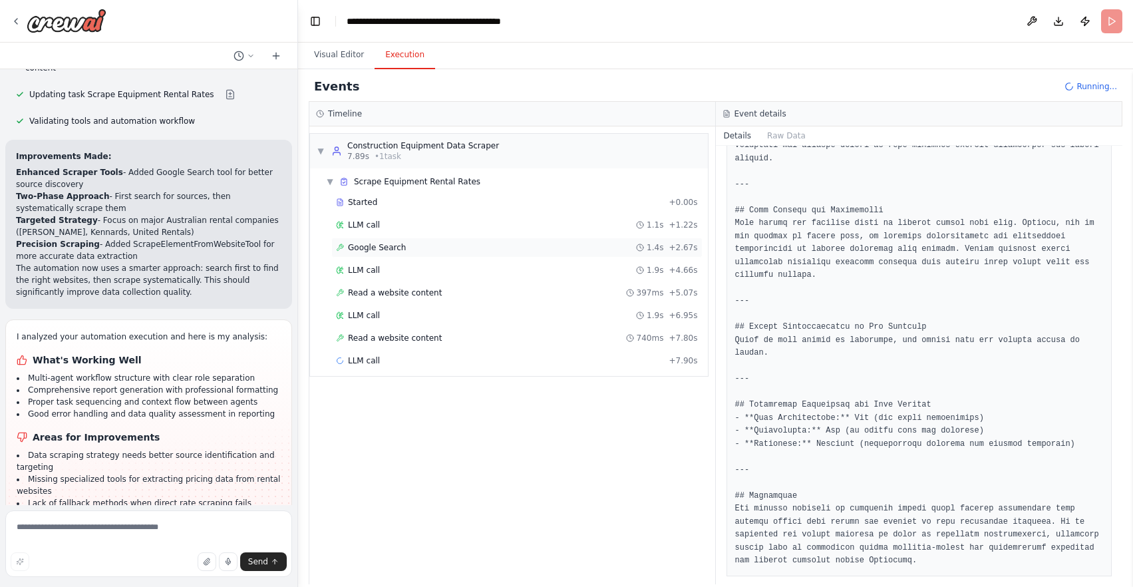
click at [374, 249] on span "Google Search" at bounding box center [377, 247] width 58 height 11
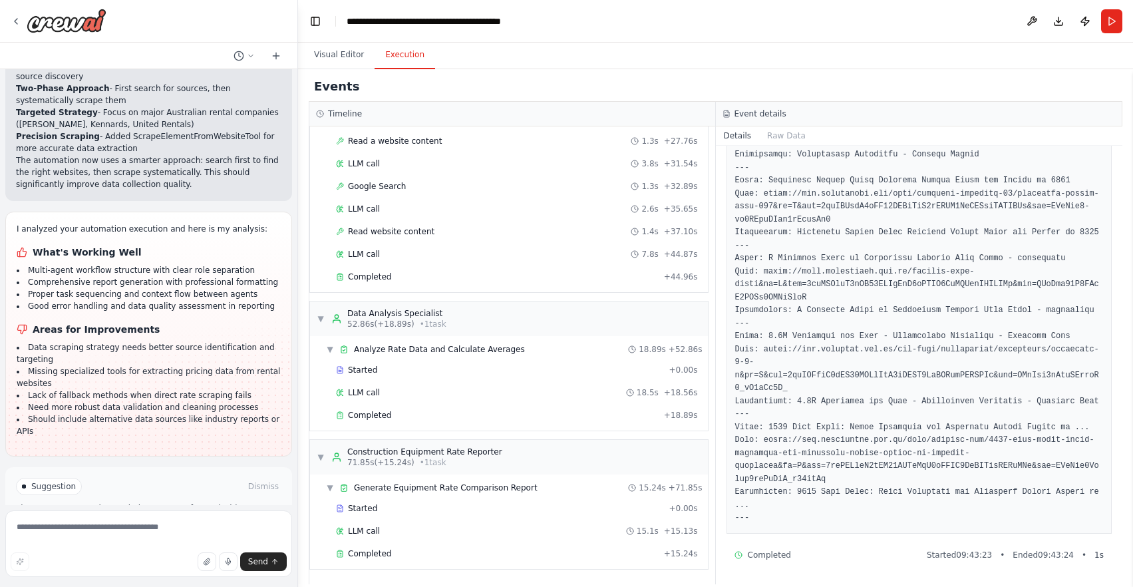
scroll to position [468, 0]
click at [374, 551] on span "Completed" at bounding box center [369, 554] width 43 height 11
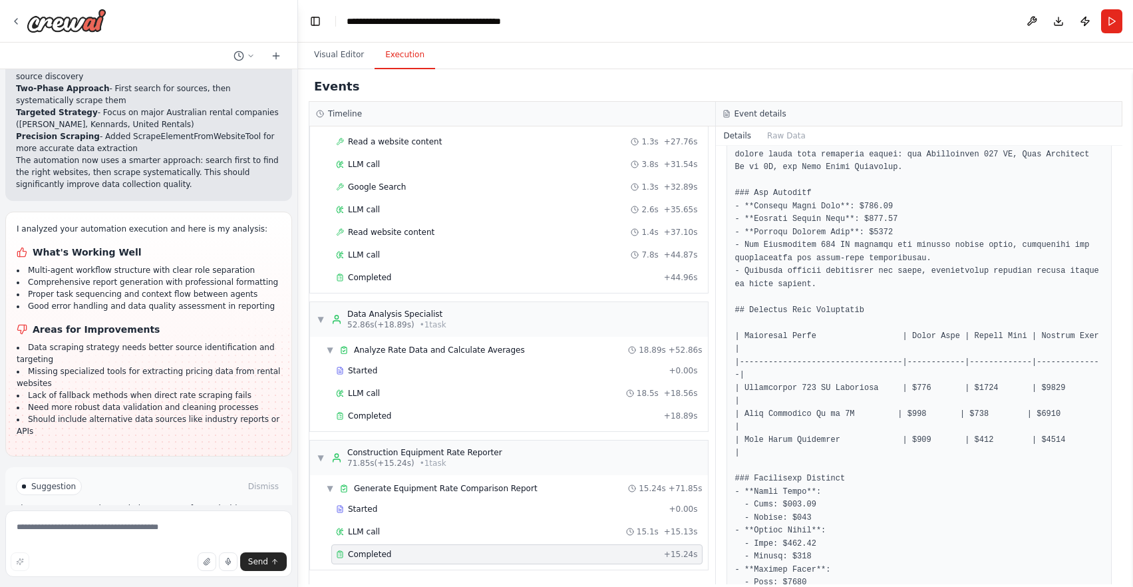
scroll to position [373, 0]
drag, startPoint x: 914, startPoint y: 374, endPoint x: 959, endPoint y: 379, distance: 45.5
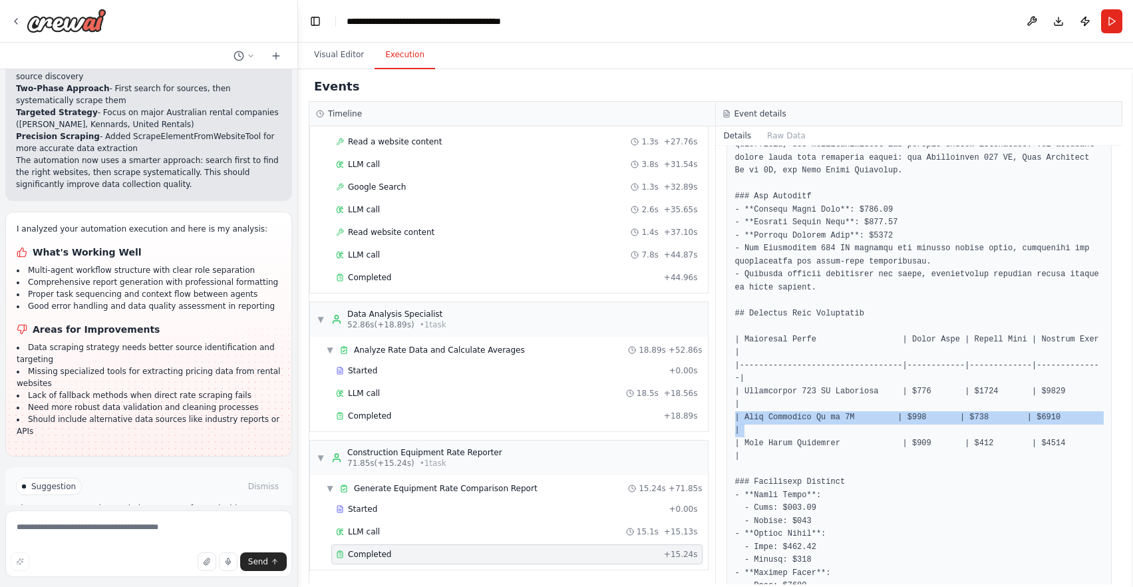
drag, startPoint x: 820, startPoint y: 404, endPoint x: 874, endPoint y: 401, distance: 53.9
drag, startPoint x: 892, startPoint y: 400, endPoint x: 882, endPoint y: 402, distance: 10.1
drag, startPoint x: 873, startPoint y: 402, endPoint x: 748, endPoint y: 401, distance: 125.0
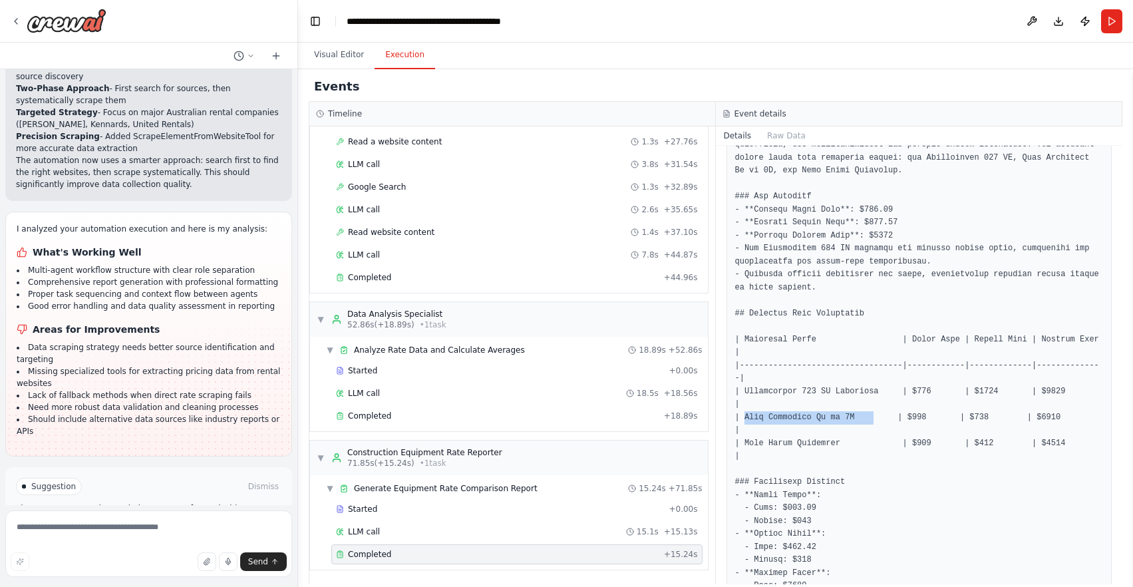
copy pre "Mini Excavator Up to 5T"
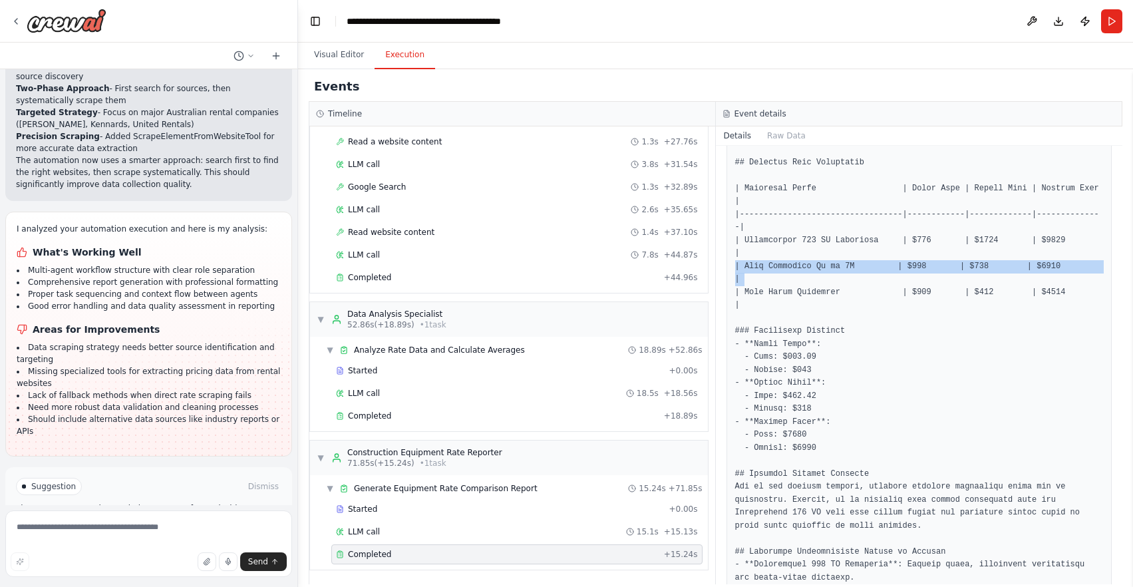
scroll to position [549, 0]
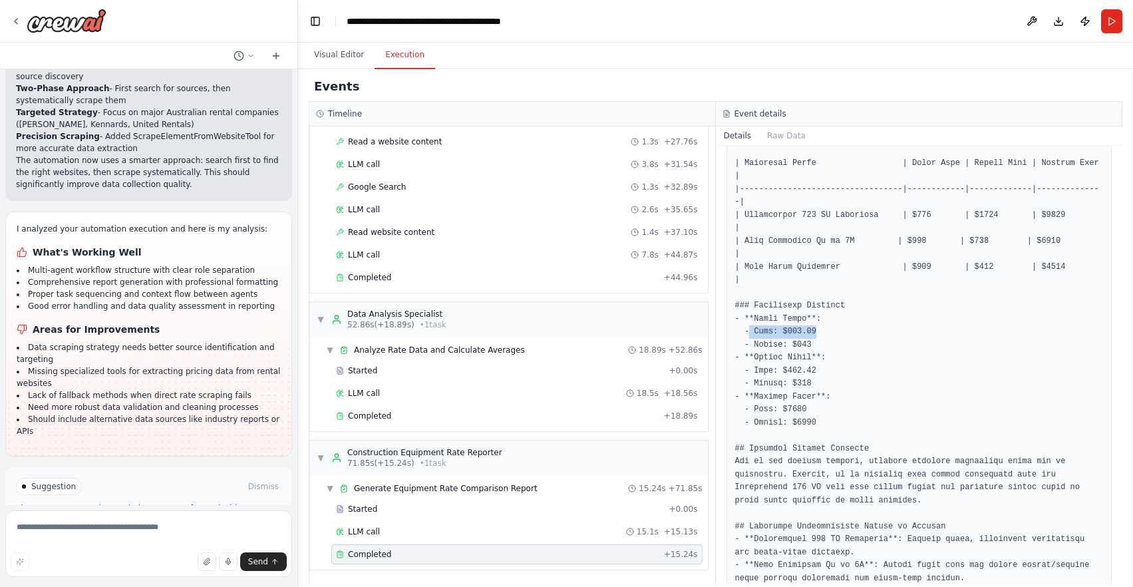
drag, startPoint x: 748, startPoint y: 317, endPoint x: 845, endPoint y: 321, distance: 97.2
drag, startPoint x: 755, startPoint y: 344, endPoint x: 807, endPoint y: 350, distance: 52.9
drag, startPoint x: 807, startPoint y: 359, endPoint x: 814, endPoint y: 360, distance: 6.7
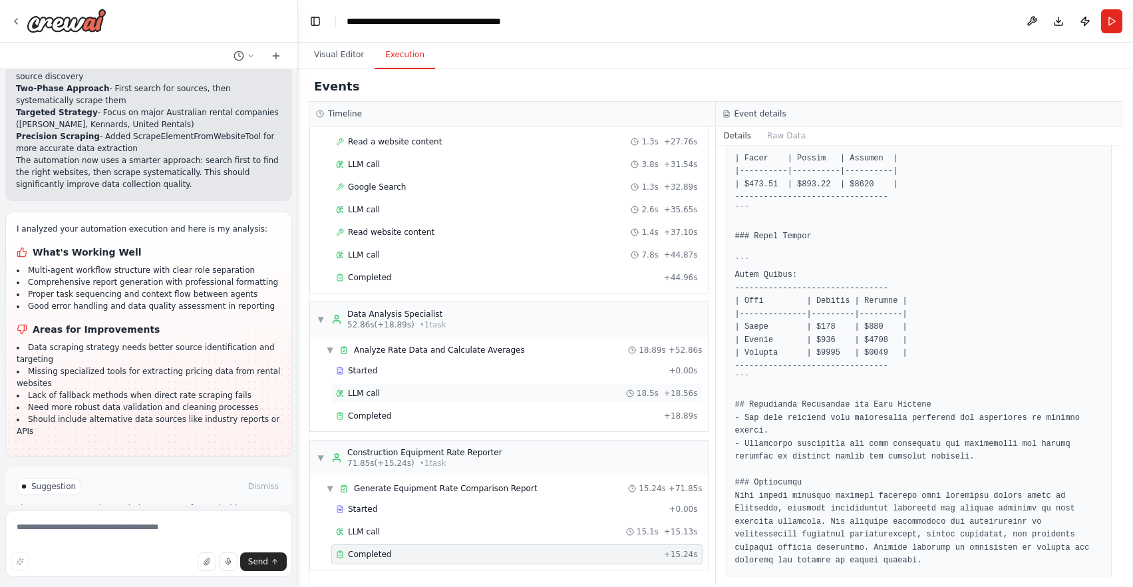
scroll to position [468, 0]
click at [391, 506] on div "Started" at bounding box center [499, 508] width 327 height 11
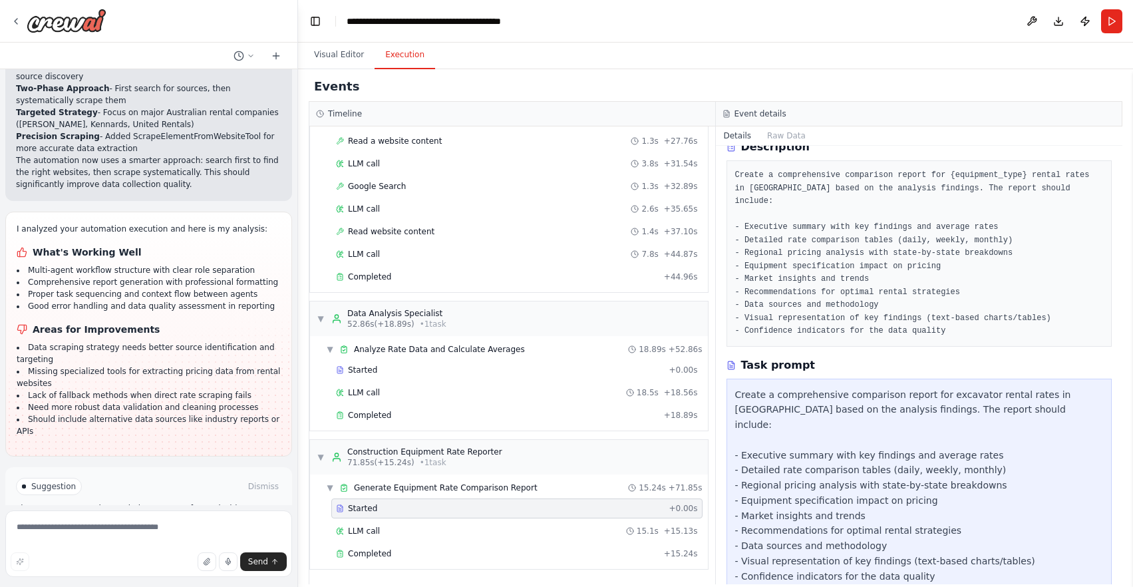
scroll to position [62, 0]
